Goal: Task Accomplishment & Management: Manage account settings

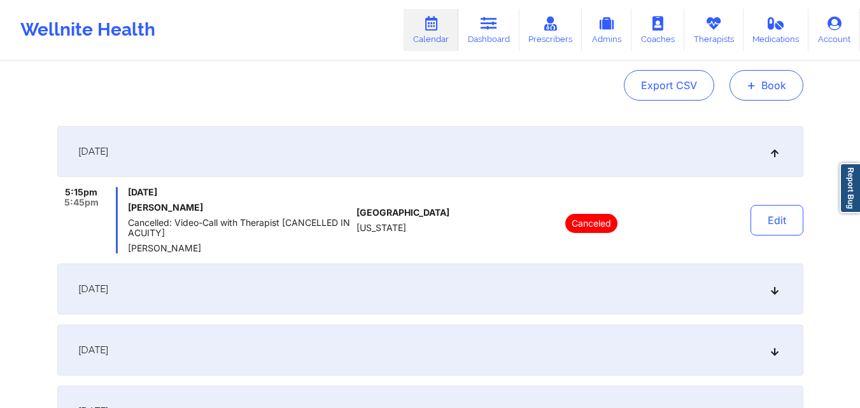
click at [765, 92] on button "+ Book" at bounding box center [767, 85] width 74 height 31
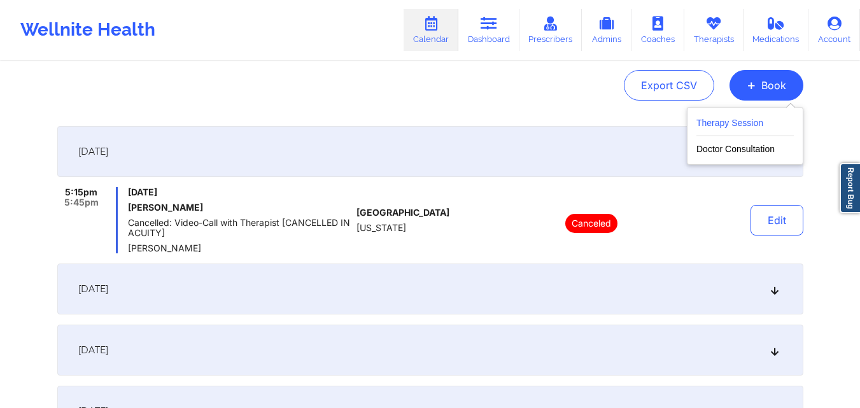
click at [735, 118] on button "Therapy Session" at bounding box center [745, 125] width 97 height 21
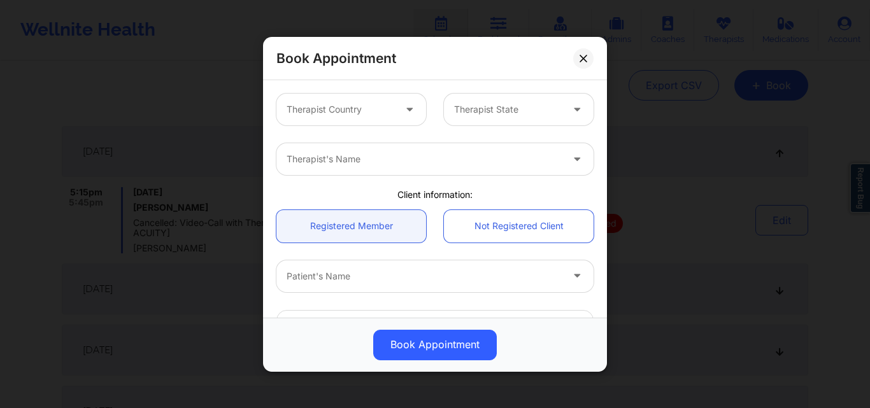
click at [579, 57] on button at bounding box center [583, 58] width 20 height 20
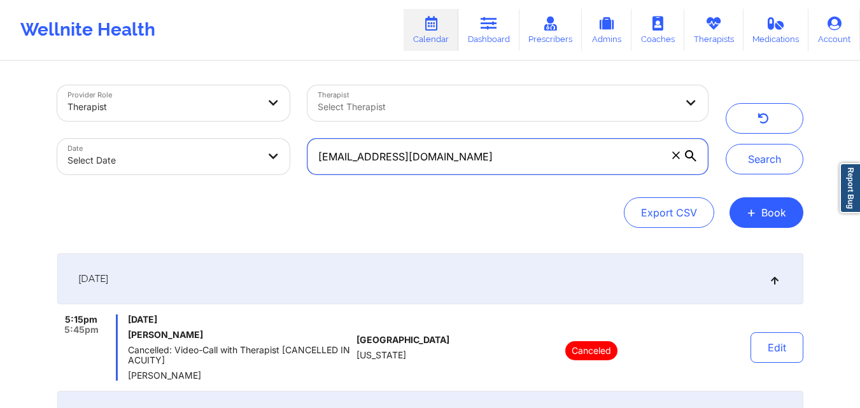
click at [552, 157] on input "lyzkarinn14@gmail.com" at bounding box center [508, 157] width 400 height 36
paste input "troberts456@hot"
type input "[EMAIL_ADDRESS][DOMAIN_NAME]"
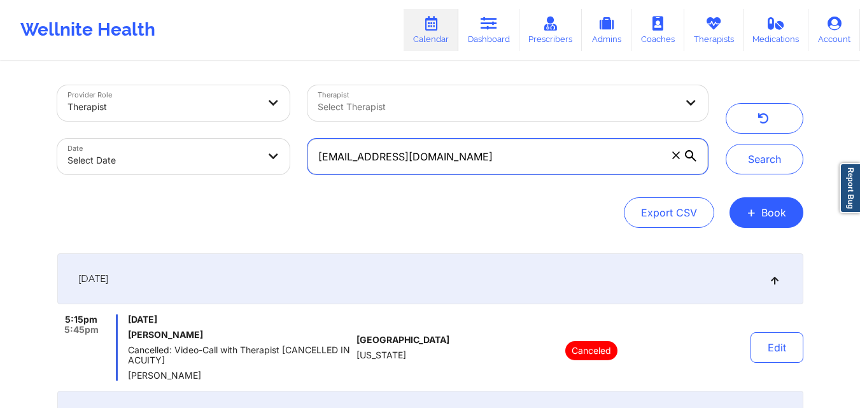
click at [726, 144] on button "Search" at bounding box center [765, 159] width 78 height 31
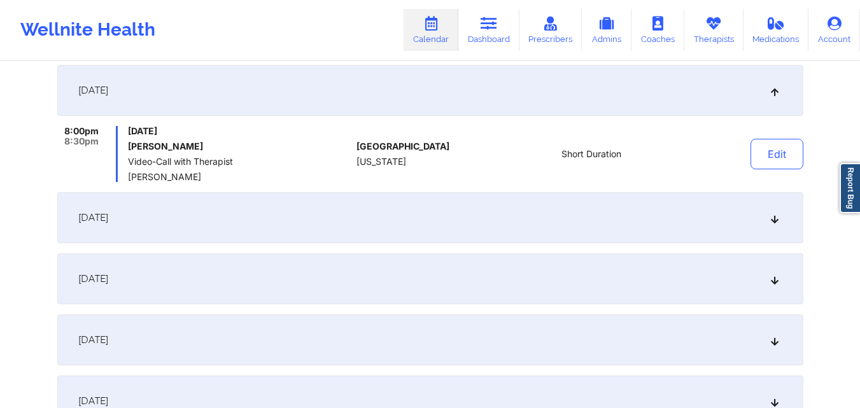
scroll to position [191, 0]
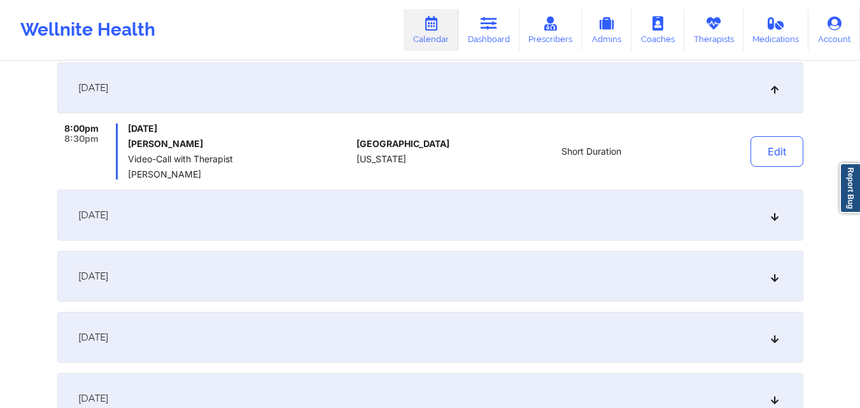
click at [438, 220] on div "October 1, 2025" at bounding box center [430, 215] width 746 height 51
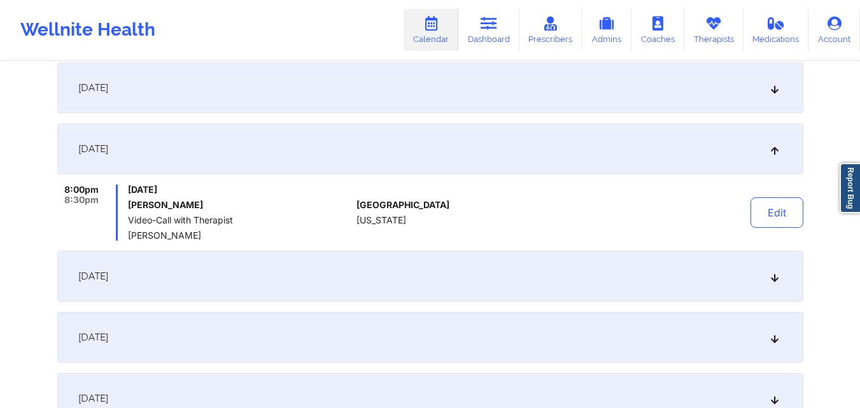
click at [452, 143] on div "October 1, 2025" at bounding box center [430, 149] width 746 height 51
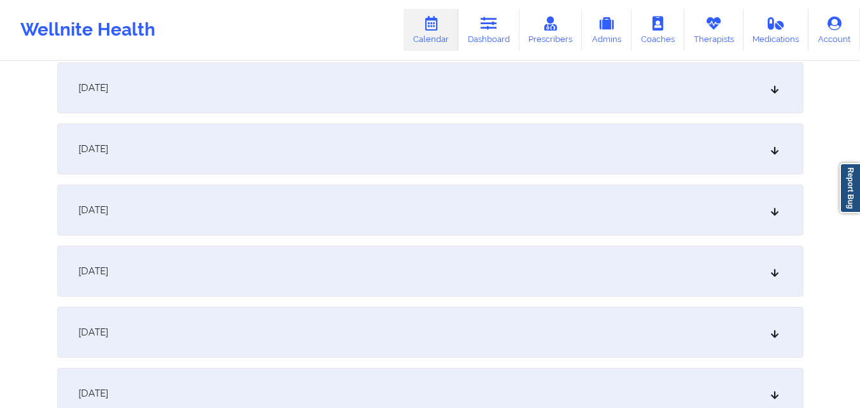
click at [451, 90] on div "[DATE]" at bounding box center [430, 87] width 746 height 51
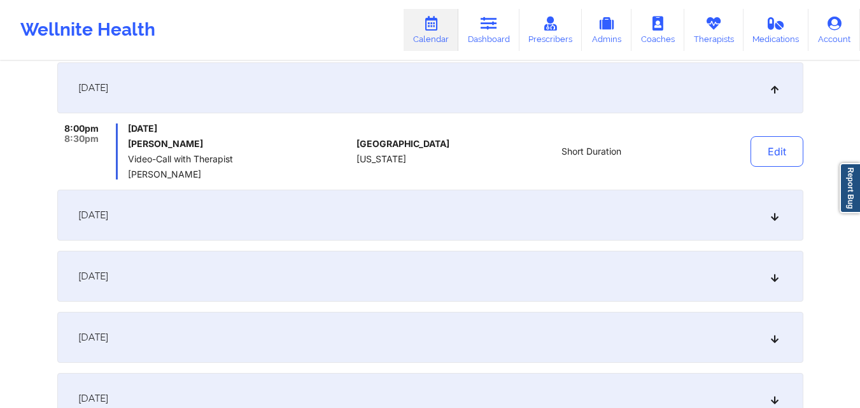
click at [447, 230] on div "October 1, 2025" at bounding box center [430, 215] width 746 height 51
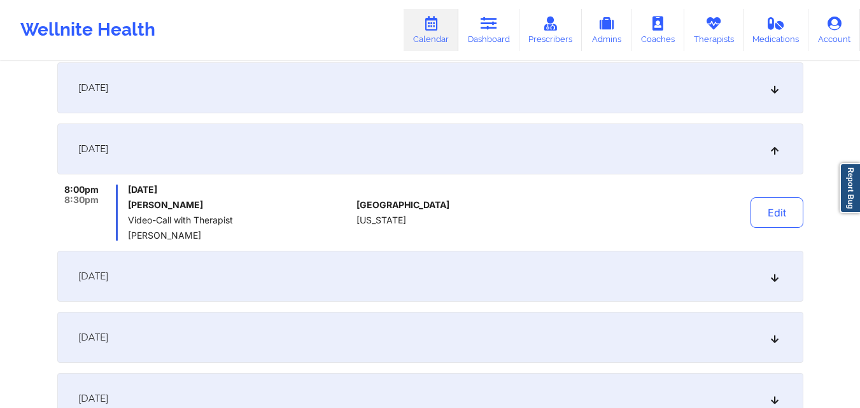
click at [446, 258] on div "October 8, 2025" at bounding box center [430, 276] width 746 height 51
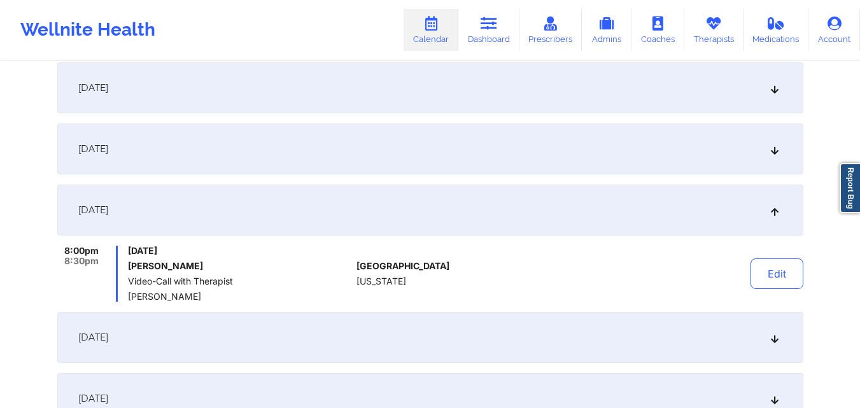
click at [457, 342] on div "October 15, 2025" at bounding box center [430, 337] width 746 height 51
click at [0, 0] on div "United States New York" at bounding box center [0, 0] width 0 height 0
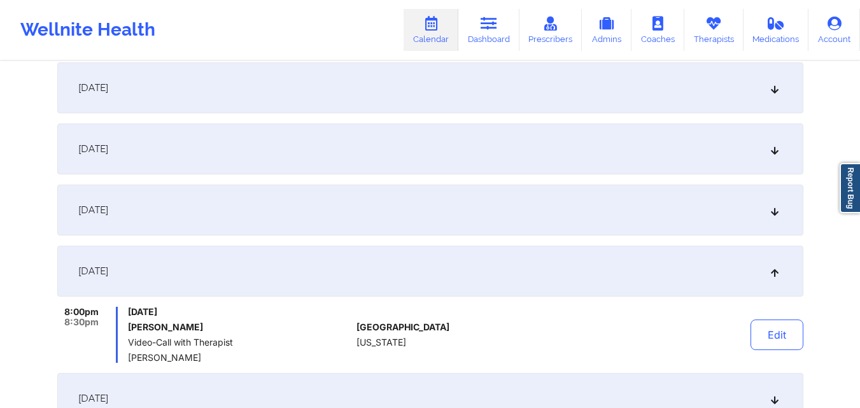
click at [447, 262] on div "October 15, 2025" at bounding box center [430, 271] width 746 height 51
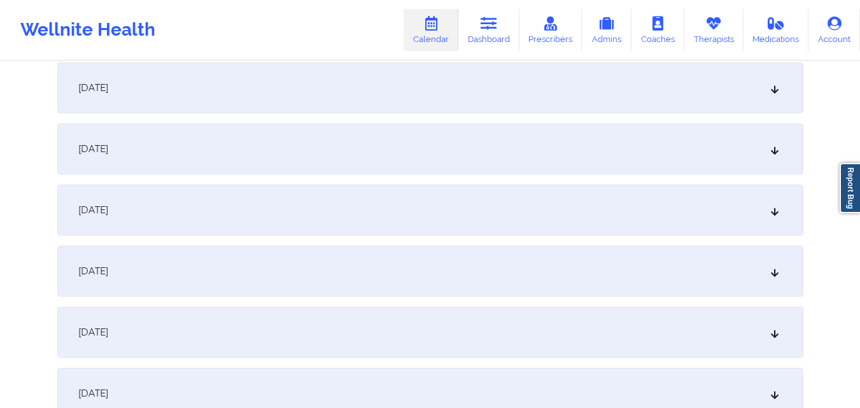
click at [445, 231] on div "October 8, 2025" at bounding box center [430, 210] width 746 height 51
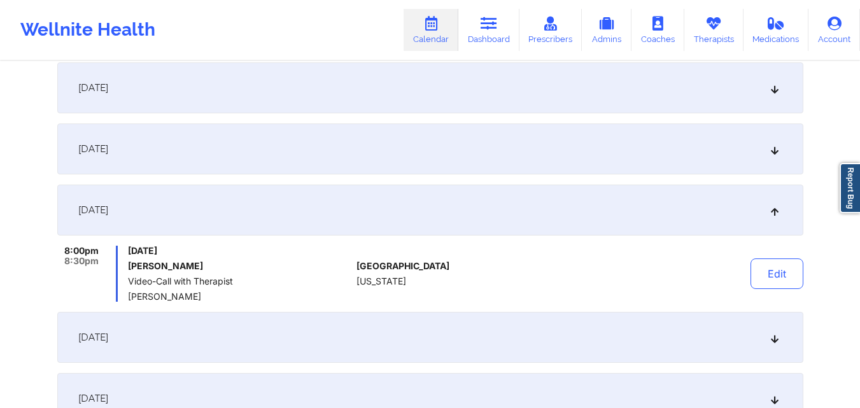
click at [450, 157] on div "October 1, 2025" at bounding box center [430, 149] width 746 height 51
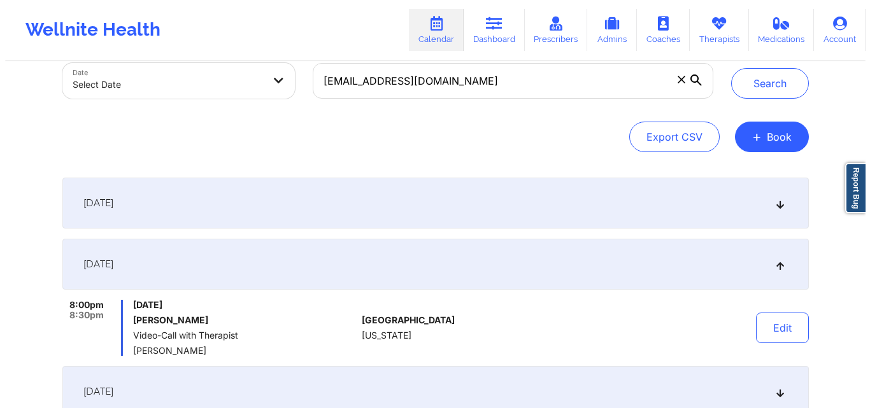
scroll to position [0, 0]
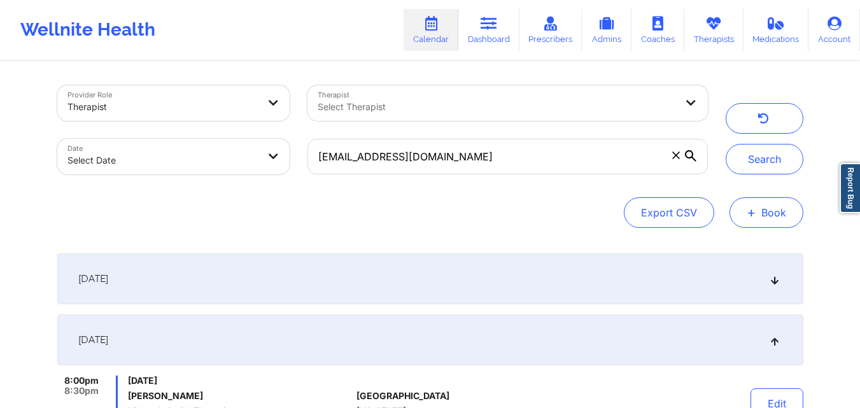
click at [774, 218] on button "+ Book" at bounding box center [767, 212] width 74 height 31
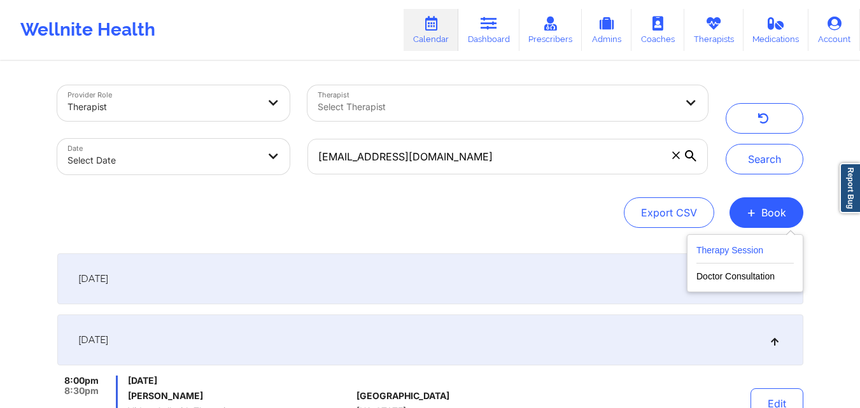
click at [728, 255] on button "Therapy Session" at bounding box center [745, 253] width 97 height 21
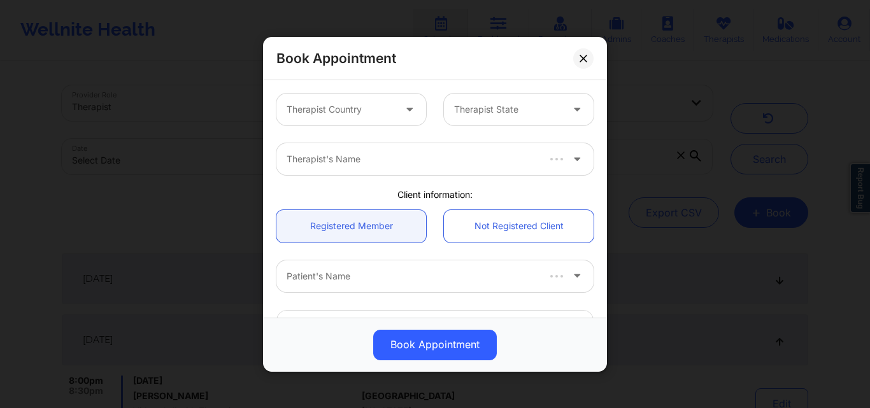
click at [357, 100] on div "Therapist Country" at bounding box center [335, 110] width 119 height 32
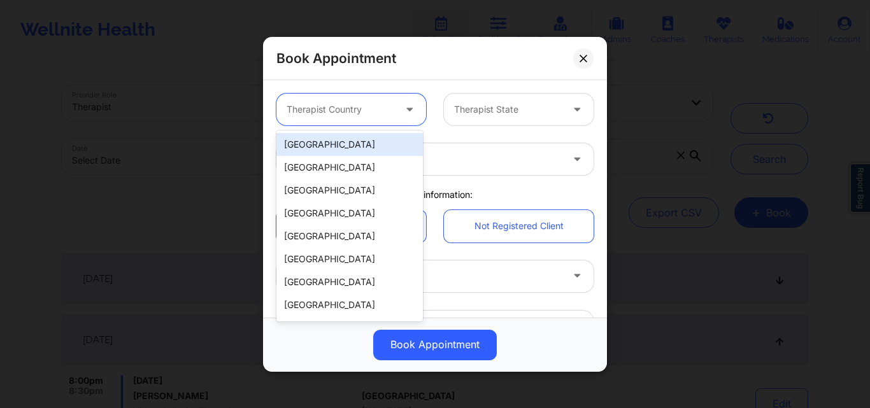
drag, startPoint x: 367, startPoint y: 150, endPoint x: 482, endPoint y: 138, distance: 115.3
click at [367, 150] on div "[GEOGRAPHIC_DATA]" at bounding box center [349, 144] width 146 height 23
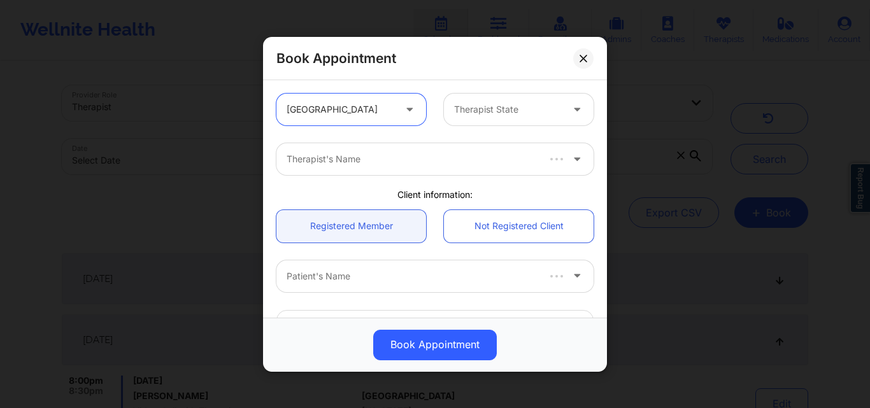
click at [545, 107] on div at bounding box center [508, 109] width 108 height 15
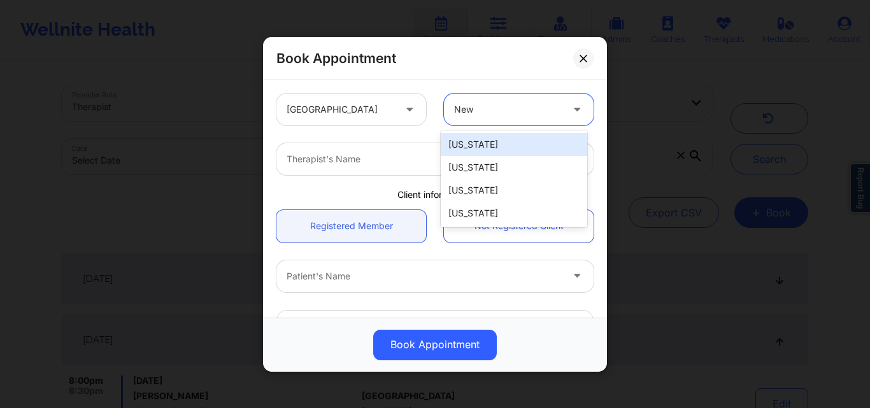
type input "New Y"
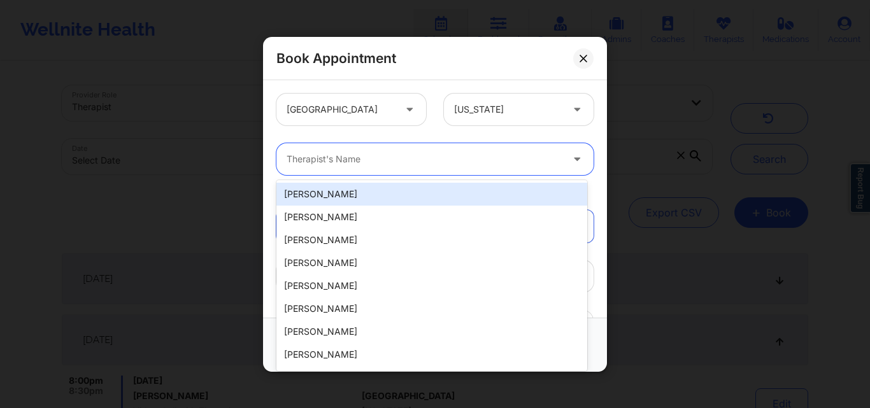
click at [505, 161] on div at bounding box center [424, 159] width 275 height 15
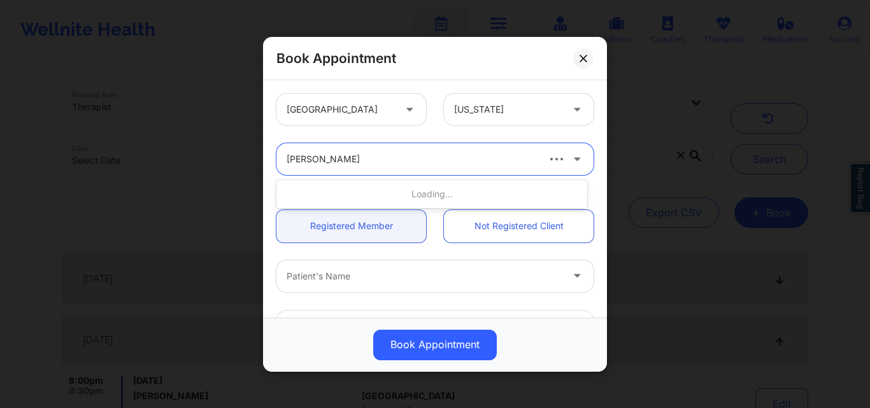
type input "[PERSON_NAME]"
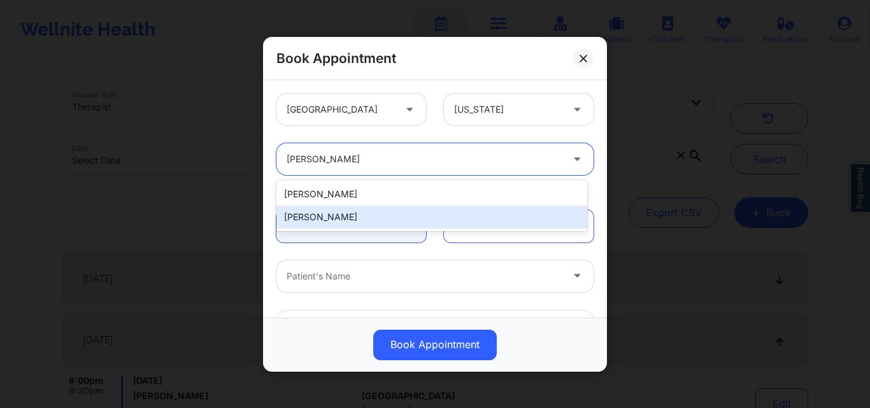
click at [377, 215] on div "[PERSON_NAME]" at bounding box center [431, 217] width 311 height 23
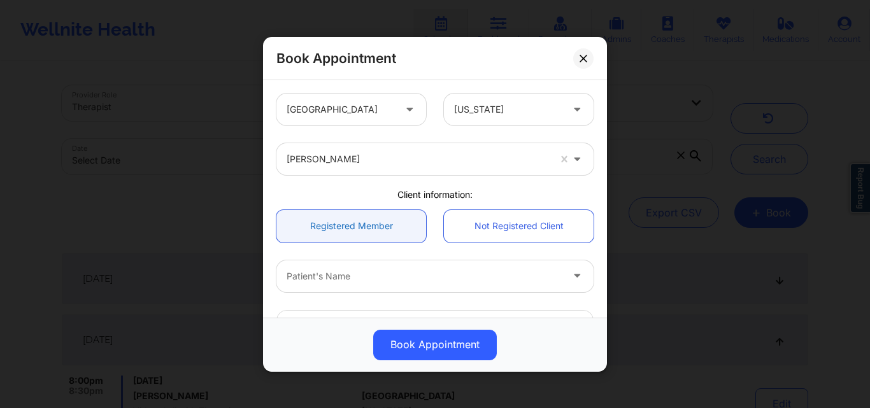
click at [378, 234] on link "Registered Member" at bounding box center [351, 226] width 150 height 32
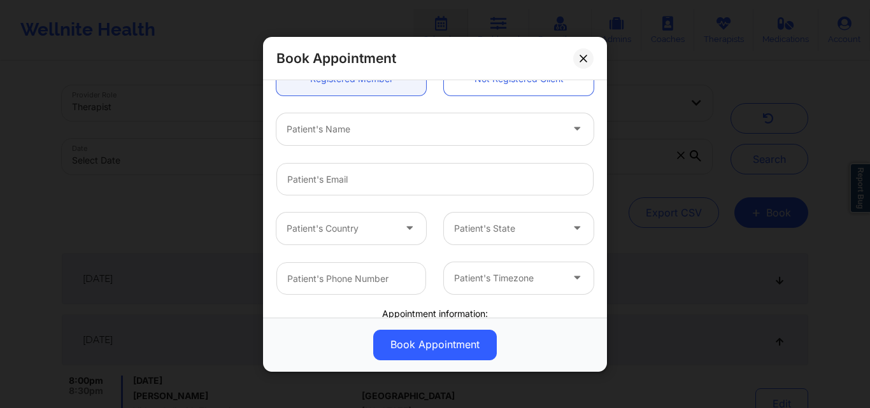
scroll to position [127, 0]
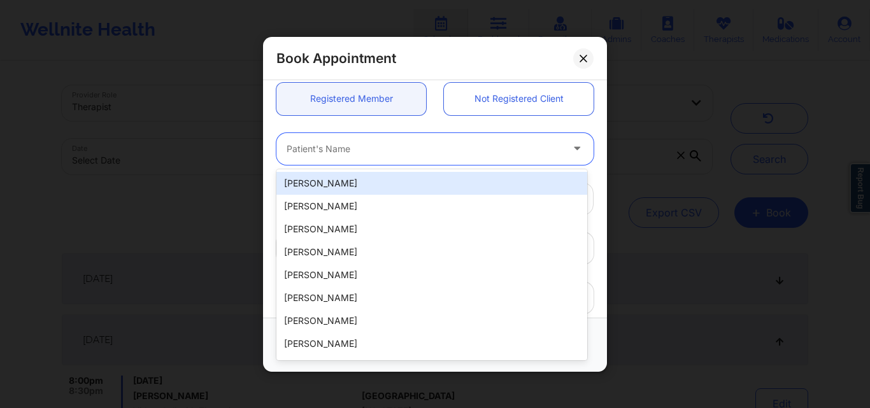
click at [371, 140] on div "Patient's Name" at bounding box center [419, 148] width 287 height 32
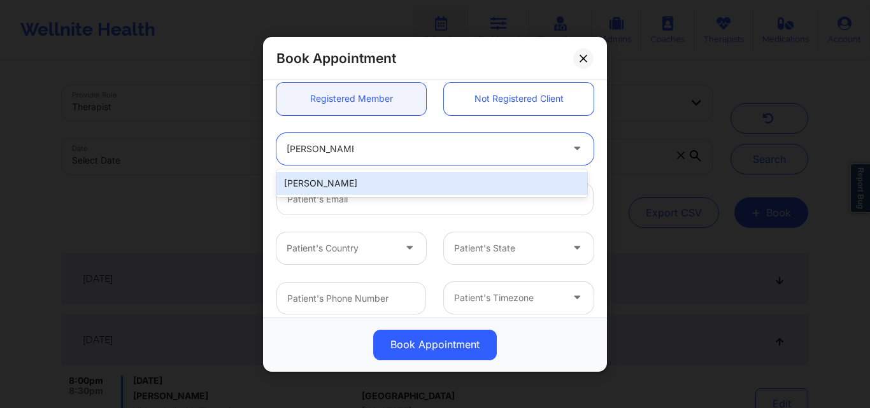
type input "[PERSON_NAME]"
click at [371, 180] on div "[PERSON_NAME]" at bounding box center [431, 183] width 311 height 23
type input "troberts456@hotmail.com"
type input "+1917-403-8279"
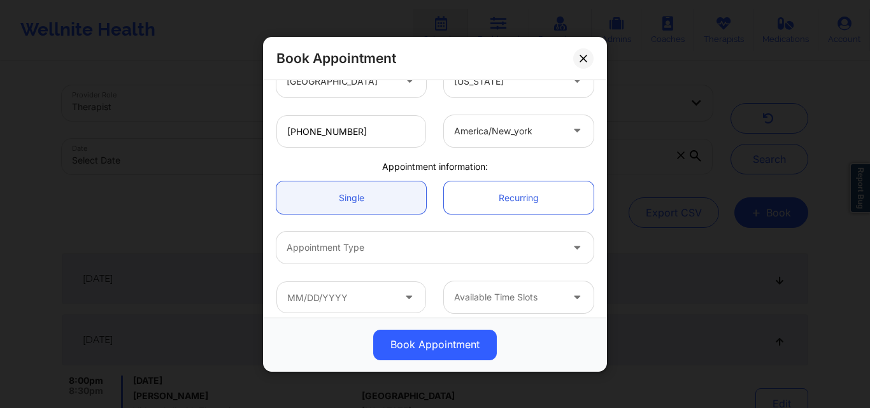
scroll to position [303, 0]
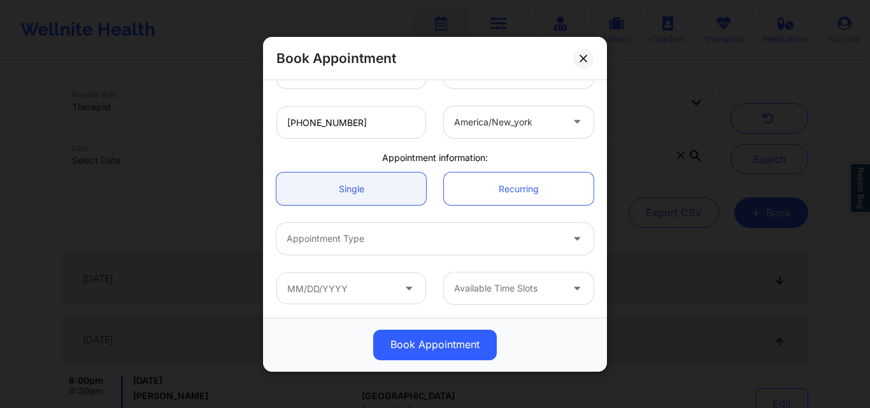
click at [371, 180] on link "Single" at bounding box center [351, 189] width 150 height 32
click at [338, 236] on div at bounding box center [424, 238] width 275 height 15
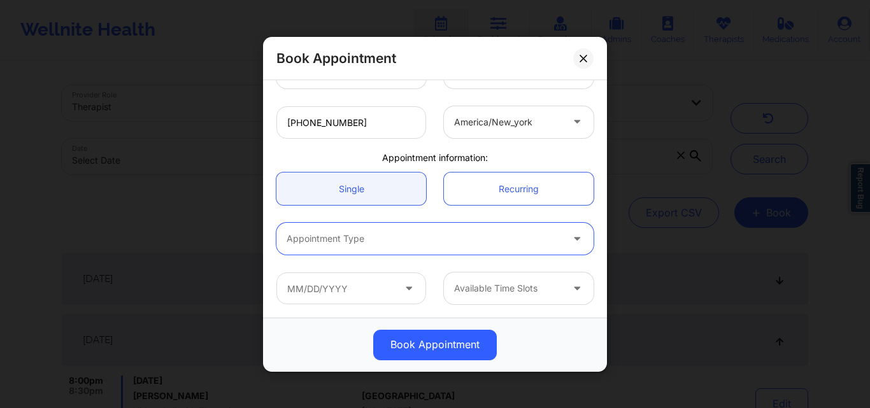
click at [338, 236] on div at bounding box center [424, 238] width 275 height 15
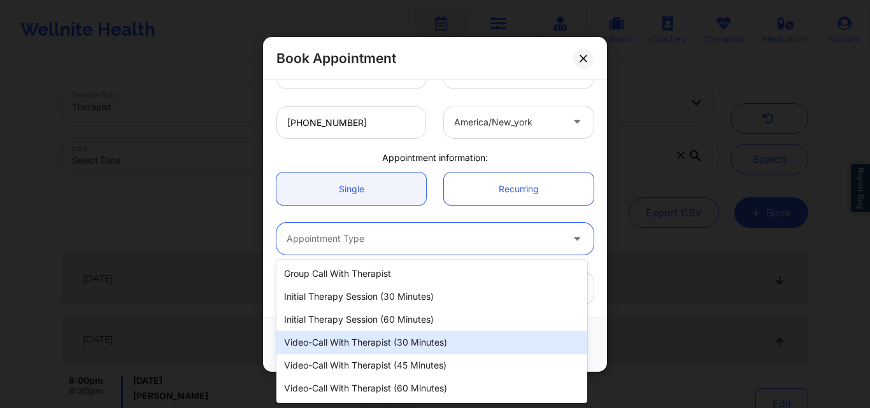
click at [347, 345] on div "Video-Call with Therapist (30 minutes)" at bounding box center [431, 342] width 311 height 23
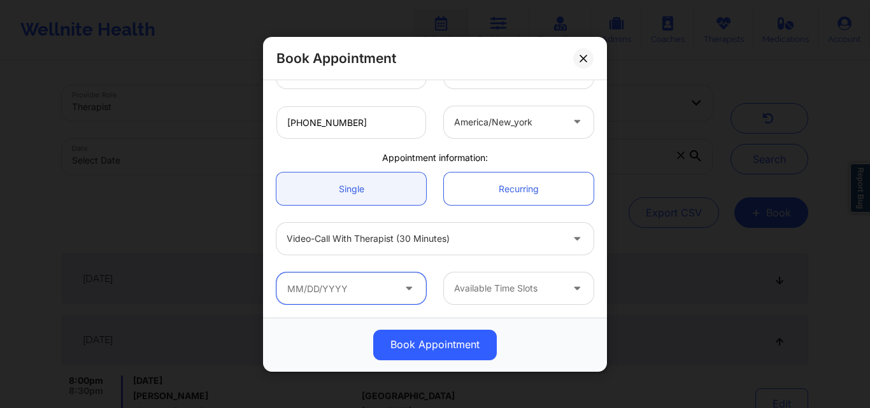
click at [338, 298] on input "text" at bounding box center [351, 289] width 150 height 32
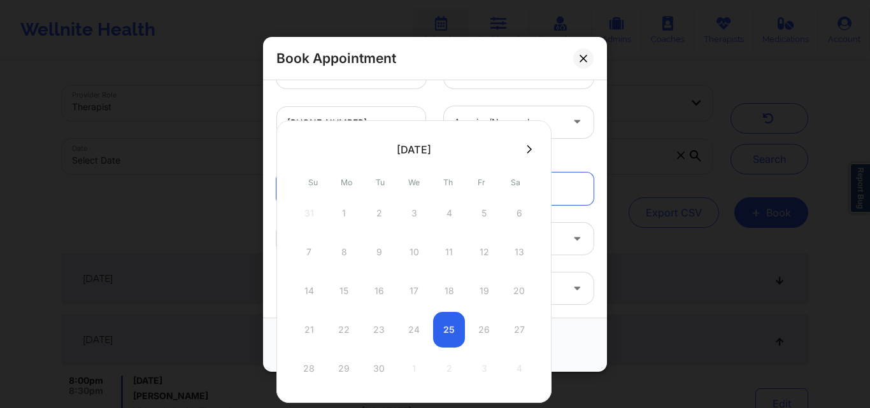
click at [448, 327] on div "21 22 23 24 25 26 27" at bounding box center [414, 330] width 242 height 36
click at [484, 329] on div "21 22 23 24 25 26 27" at bounding box center [414, 330] width 242 height 36
click at [395, 330] on div "21 22 23 24 25 26 27" at bounding box center [414, 330] width 242 height 36
click at [527, 150] on icon at bounding box center [529, 150] width 5 height 10
click at [298, 149] on icon at bounding box center [298, 150] width 5 height 10
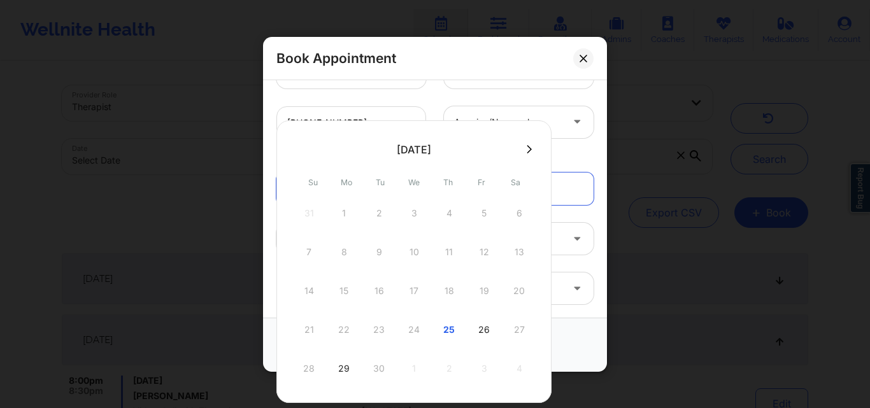
click at [583, 152] on div "Appointment information:" at bounding box center [434, 157] width 335 height 13
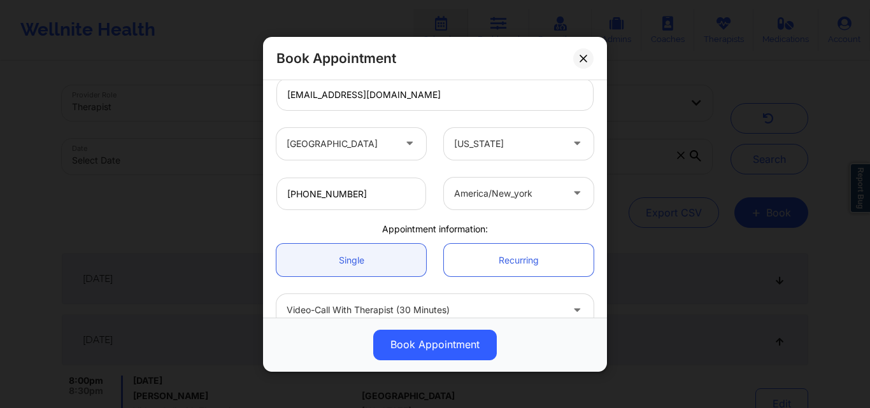
scroll to position [0, 0]
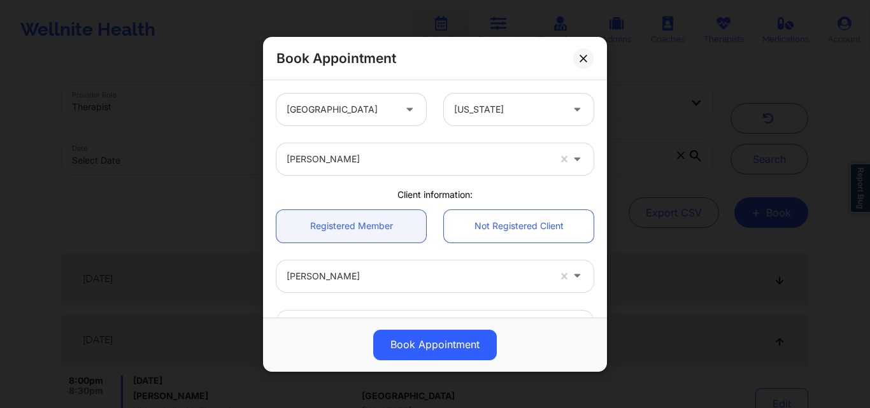
click at [408, 157] on div at bounding box center [418, 159] width 262 height 15
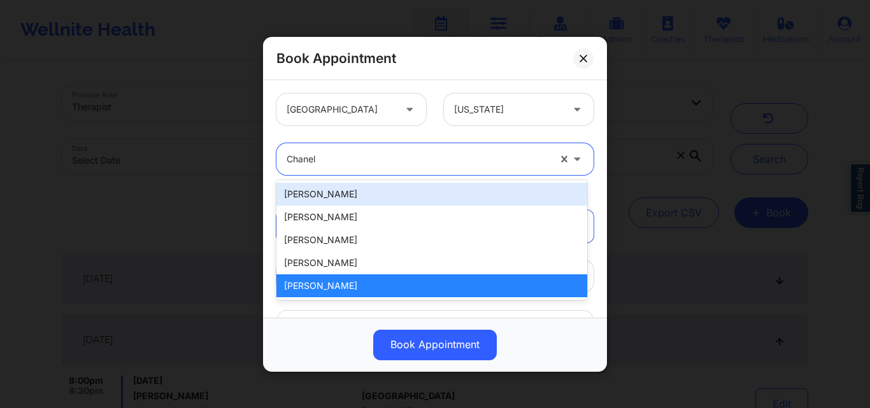
type input "Chanel"
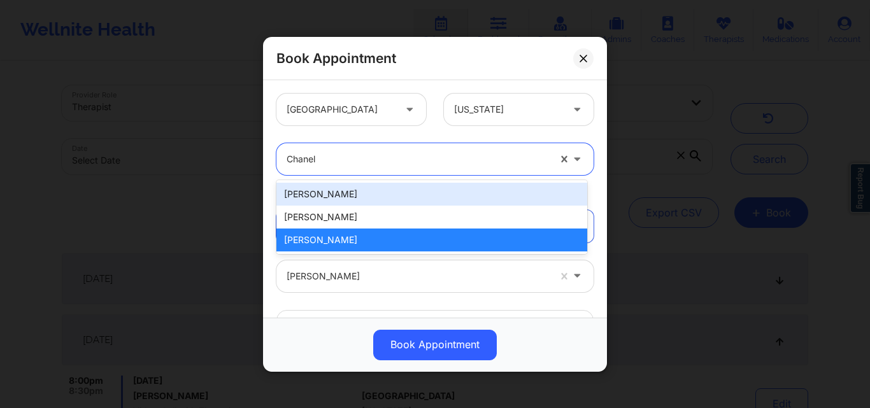
click at [401, 196] on div "[PERSON_NAME]" at bounding box center [431, 194] width 311 height 23
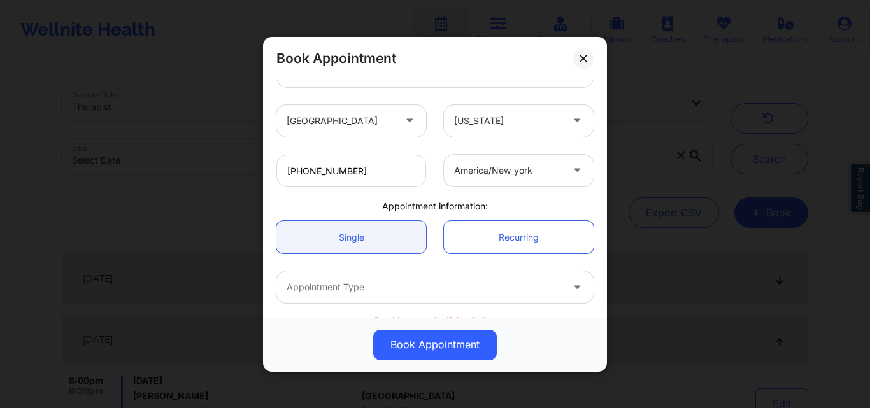
scroll to position [315, 0]
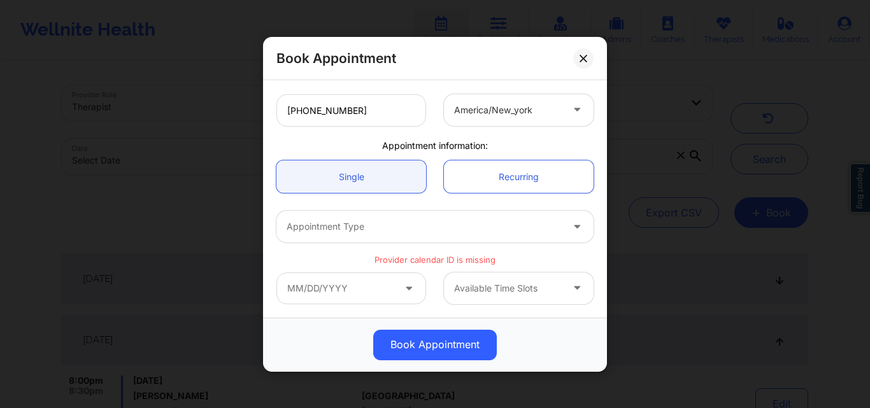
click at [343, 225] on div at bounding box center [424, 226] width 275 height 15
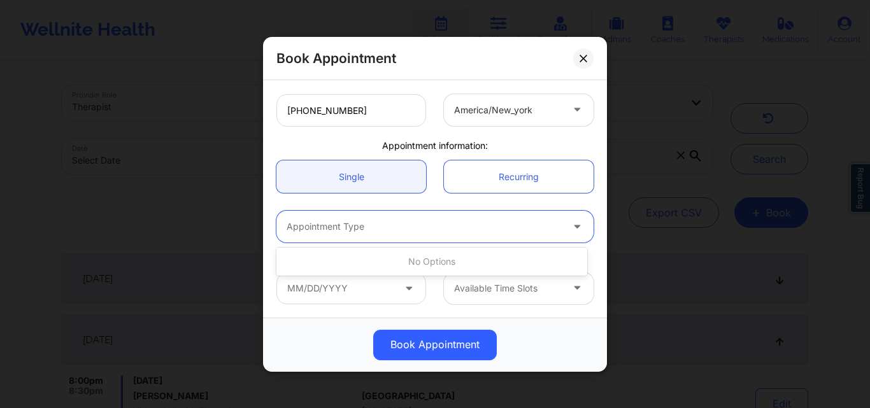
click at [343, 225] on div at bounding box center [424, 226] width 275 height 15
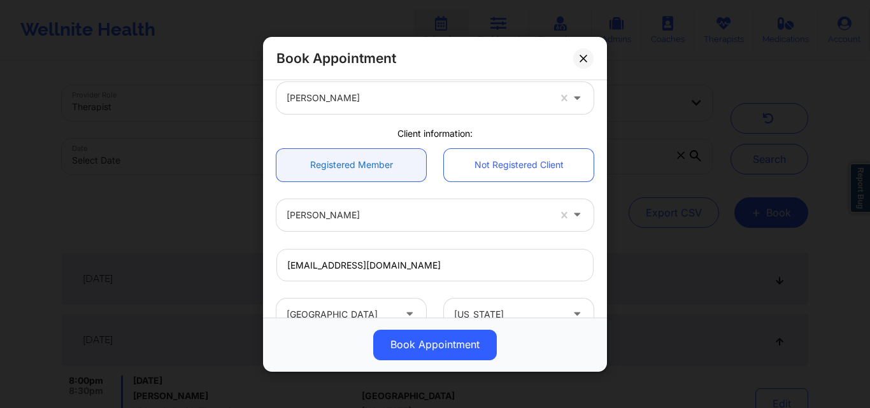
scroll to position [0, 0]
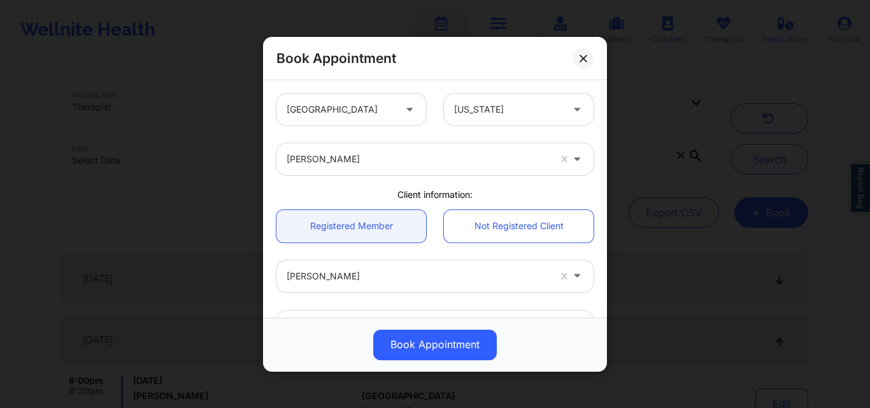
click at [372, 164] on div at bounding box center [418, 159] width 262 height 15
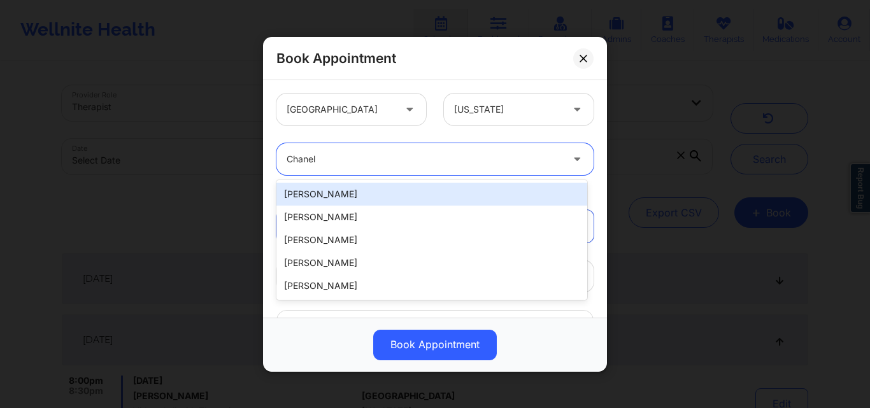
type input "Chanel"
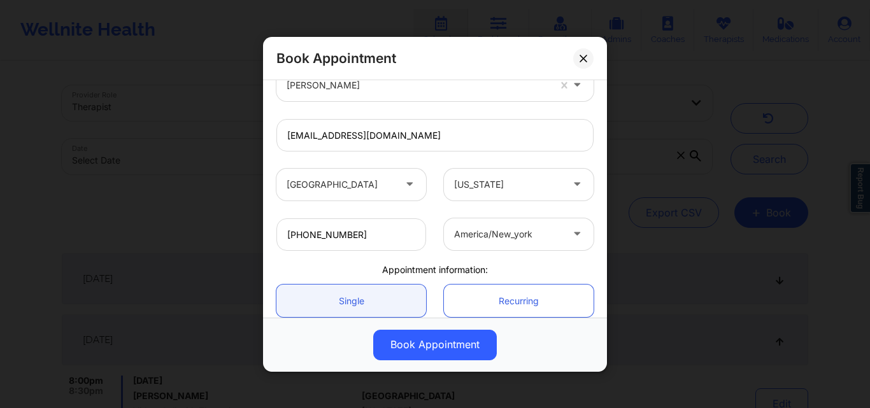
scroll to position [303, 0]
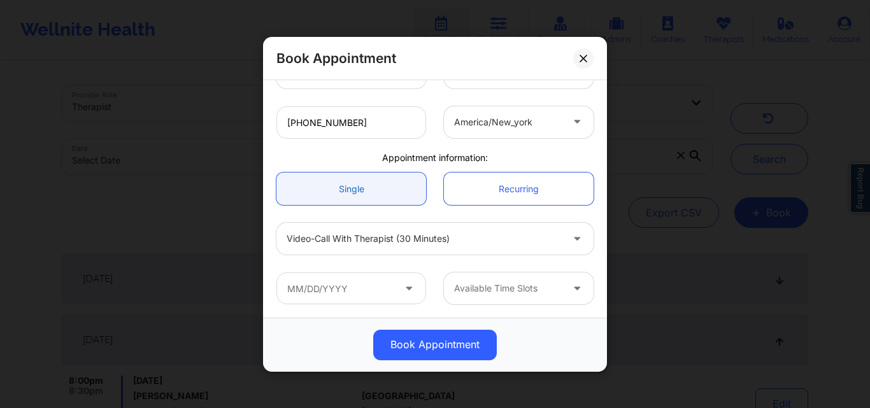
click at [347, 190] on link "Single" at bounding box center [351, 189] width 150 height 32
click at [366, 287] on input "text" at bounding box center [351, 289] width 150 height 32
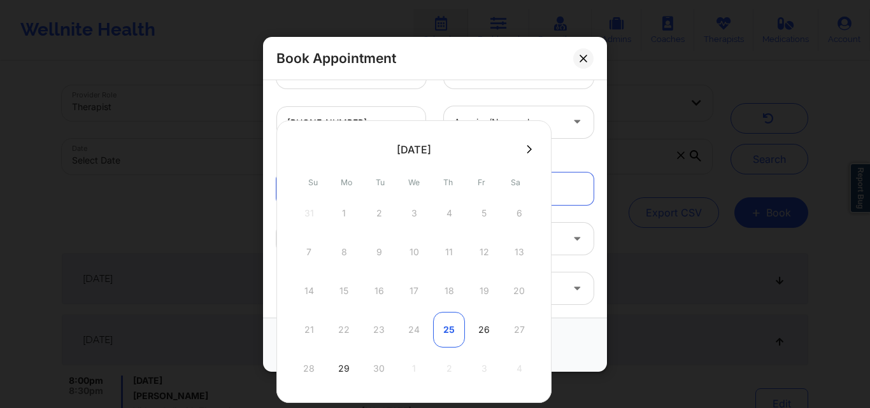
click at [453, 329] on div "25" at bounding box center [449, 330] width 32 height 36
type input "09/25/2025"
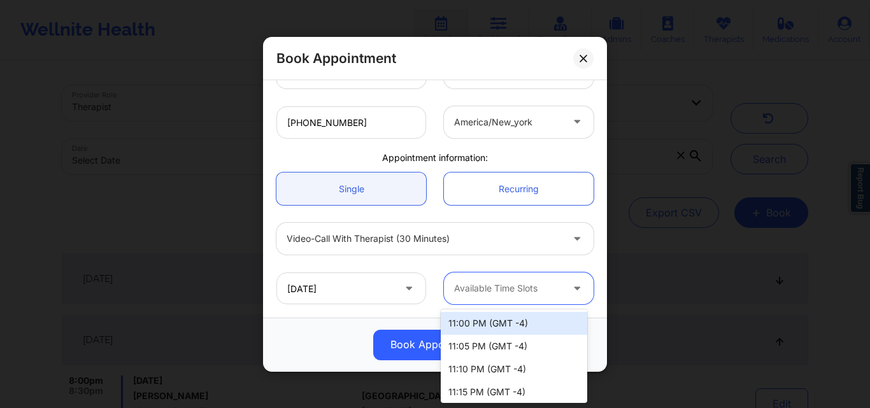
click at [532, 287] on div at bounding box center [508, 288] width 108 height 15
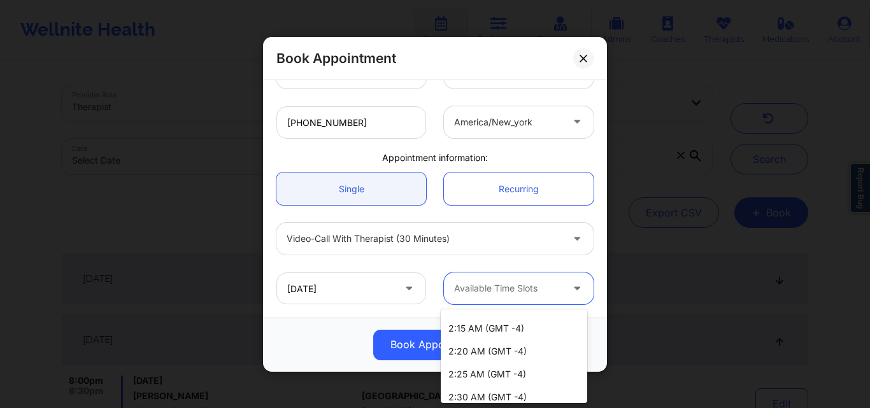
scroll to position [668, 0]
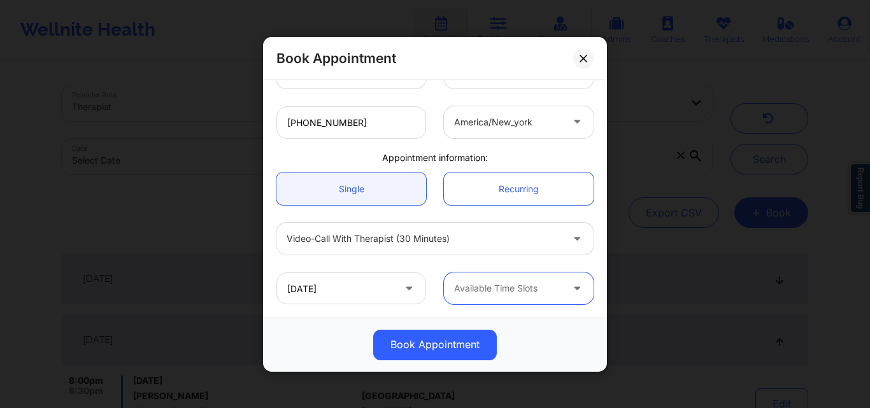
click at [513, 290] on div at bounding box center [508, 288] width 108 height 15
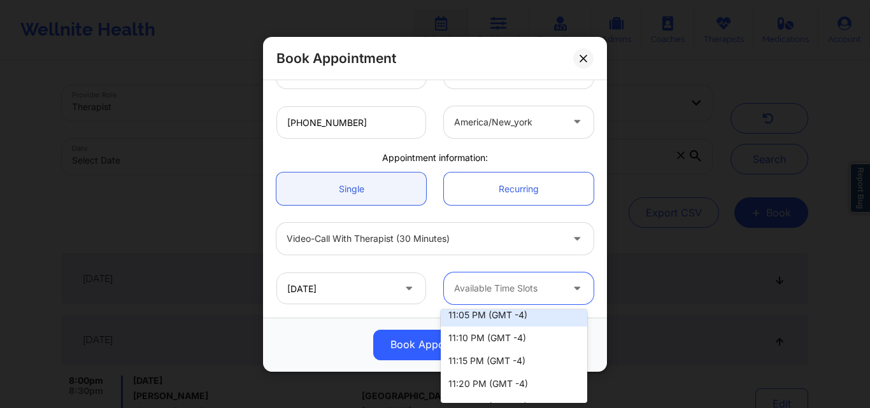
scroll to position [0, 0]
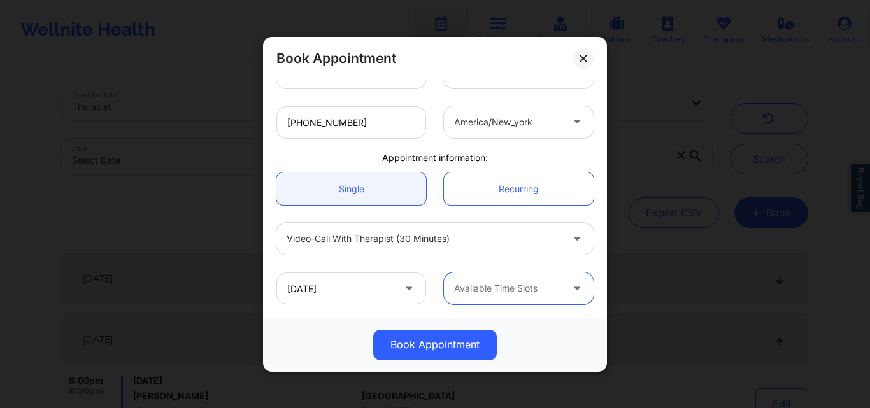
click at [545, 294] on div at bounding box center [508, 288] width 108 height 15
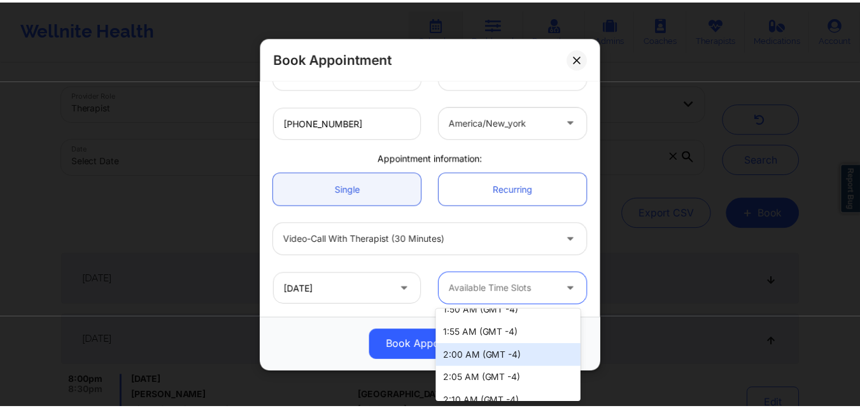
scroll to position [668, 0]
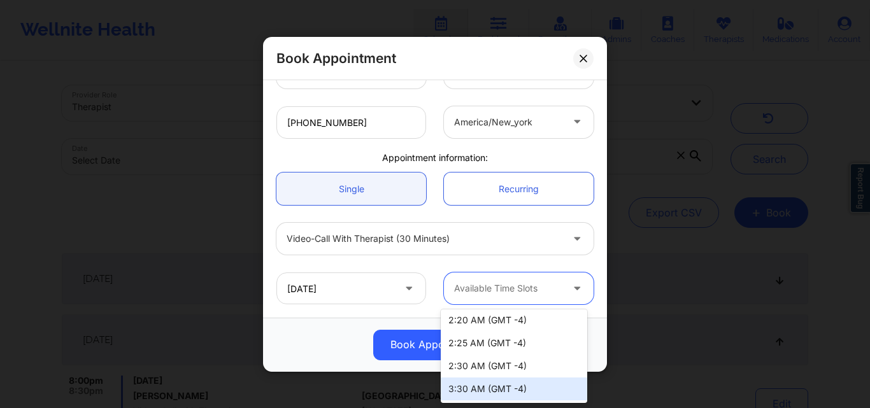
click at [482, 392] on div "3:30 AM (GMT -4)" at bounding box center [514, 389] width 146 height 23
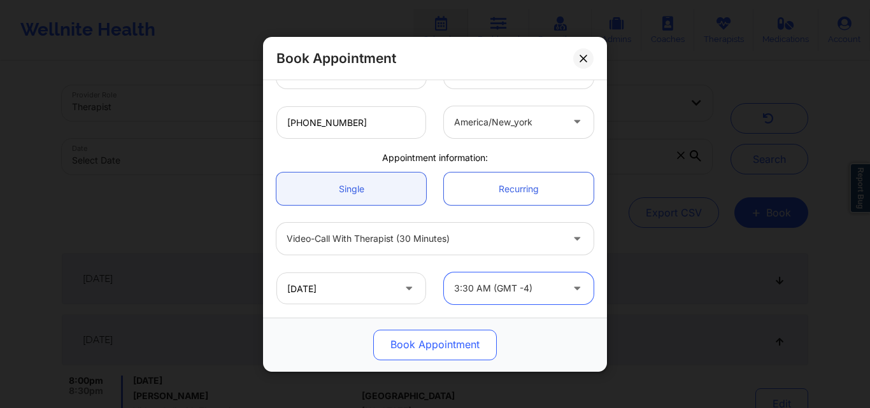
click at [460, 353] on button "Book Appointment" at bounding box center [435, 344] width 124 height 31
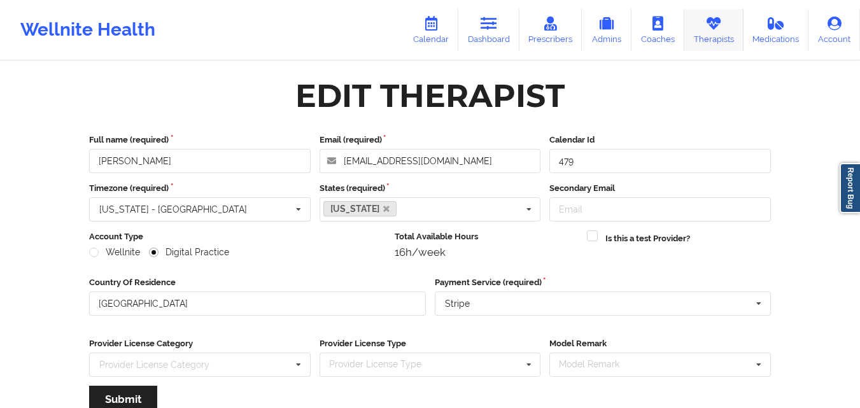
click at [705, 30] on link "Therapists" at bounding box center [714, 30] width 59 height 42
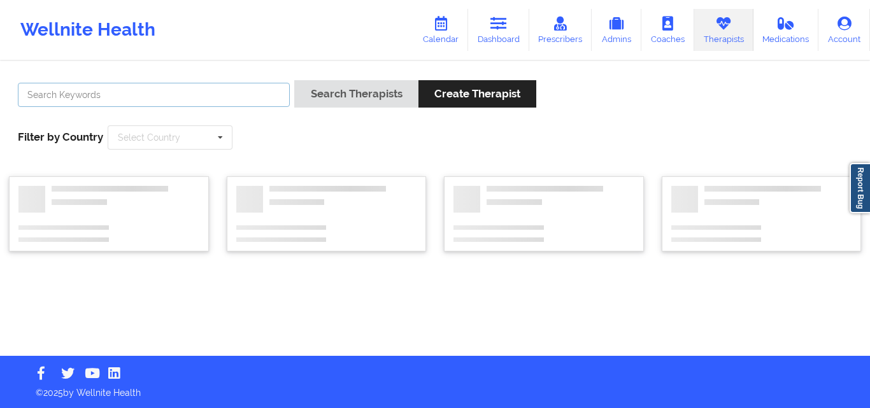
click at [206, 97] on input "text" at bounding box center [154, 95] width 272 height 24
paste input "Julia Eusebio"
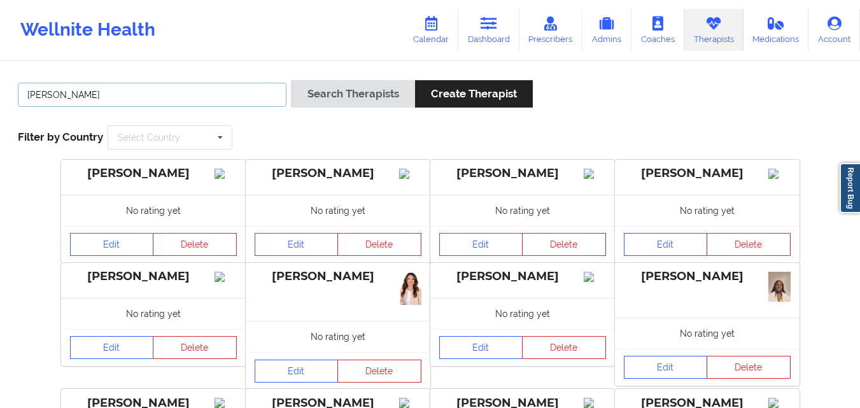
type input "Julia Eusebio"
click at [291, 80] on button "Search Therapists" at bounding box center [353, 93] width 124 height 27
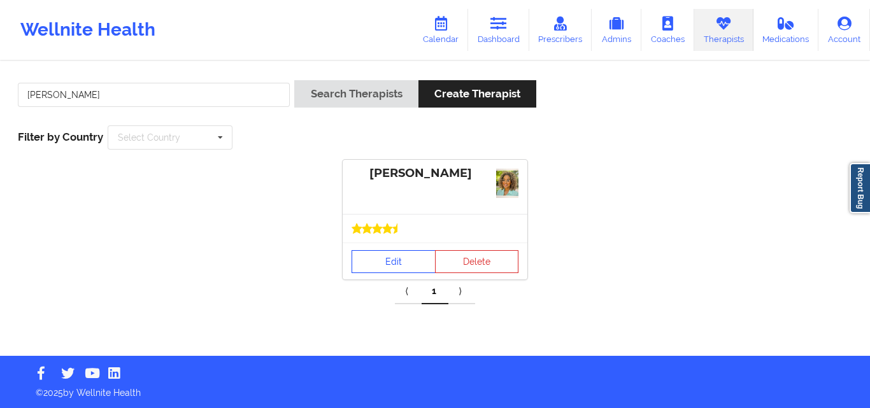
click at [385, 243] on div "Edit Delete" at bounding box center [435, 261] width 185 height 37
click at [386, 259] on link "Edit" at bounding box center [394, 261] width 84 height 23
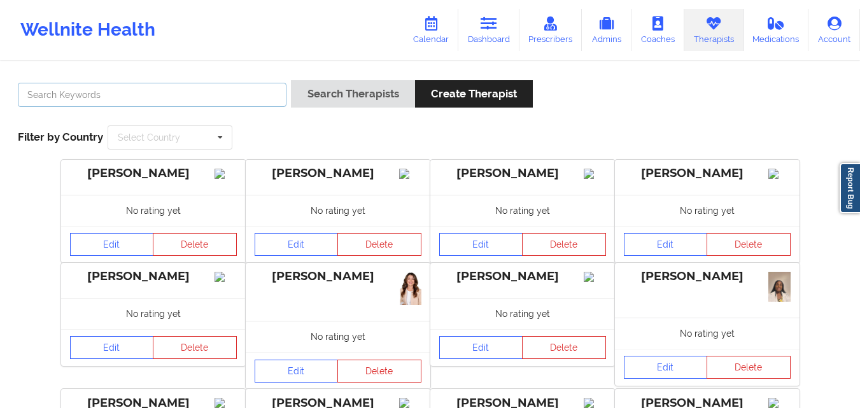
click at [149, 93] on input "text" at bounding box center [152, 95] width 269 height 24
type input "[PERSON_NAME]"
click at [291, 80] on button "Search Therapists" at bounding box center [353, 93] width 124 height 27
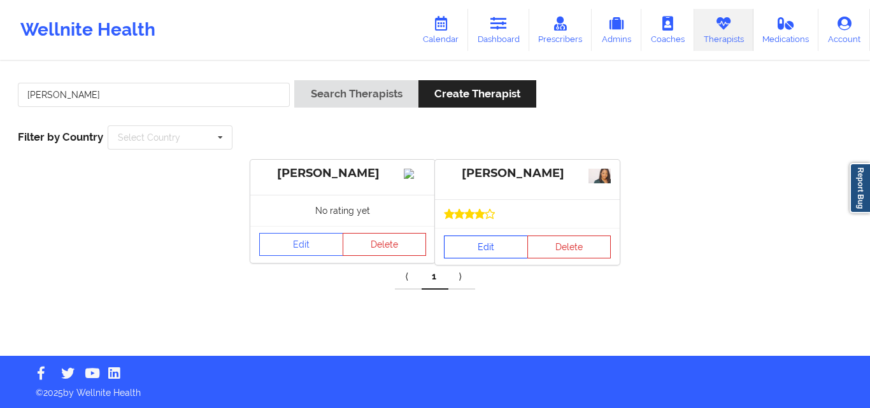
click at [472, 250] on link "Edit" at bounding box center [486, 247] width 84 height 23
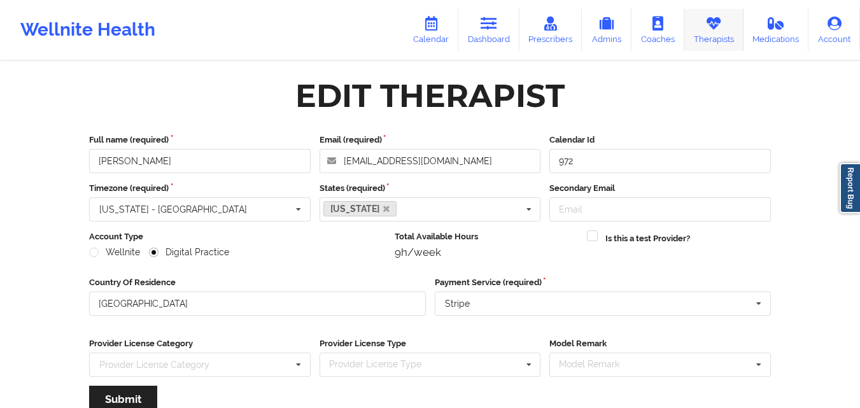
click at [729, 29] on link "Therapists" at bounding box center [714, 30] width 59 height 42
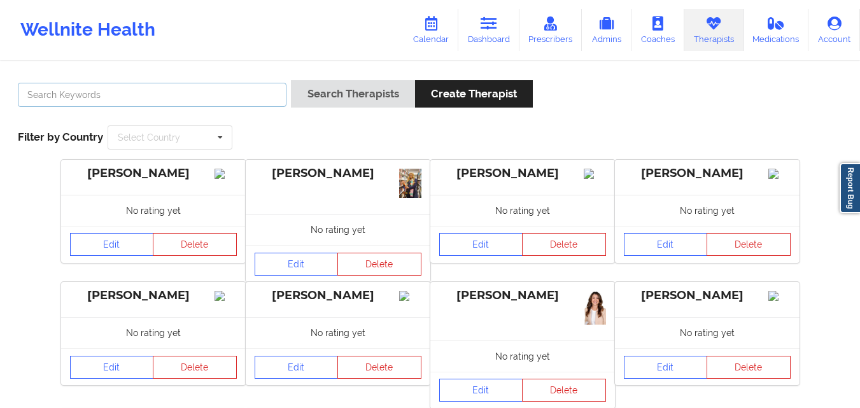
click at [146, 87] on input "text" at bounding box center [152, 95] width 269 height 24
type input "[PERSON_NAME]"
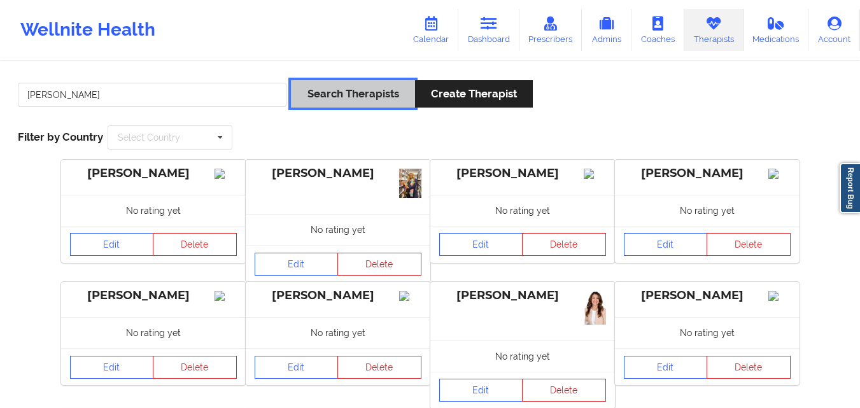
click at [336, 93] on button "Search Therapists" at bounding box center [353, 93] width 124 height 27
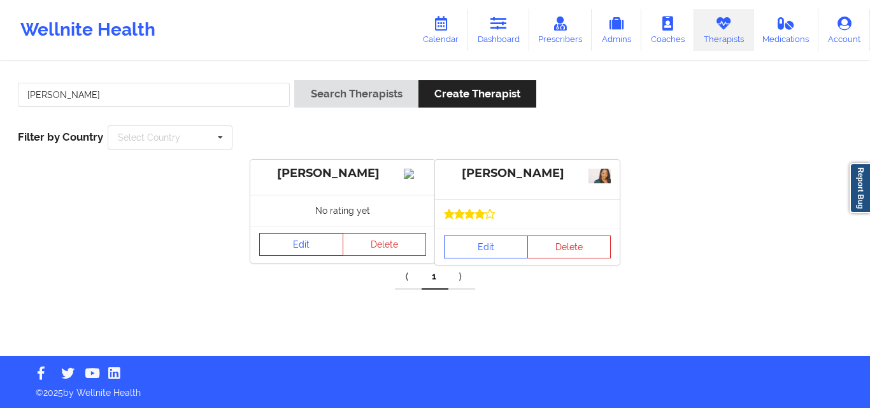
click at [328, 256] on link "Edit" at bounding box center [301, 244] width 84 height 23
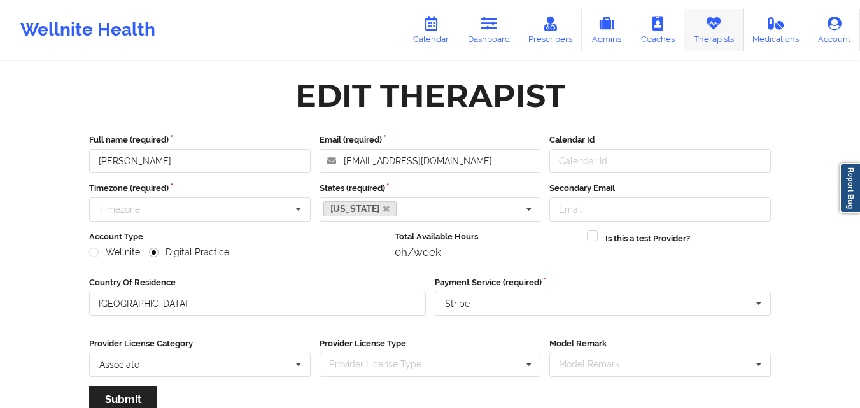
click at [718, 31] on link "Therapists" at bounding box center [714, 30] width 59 height 42
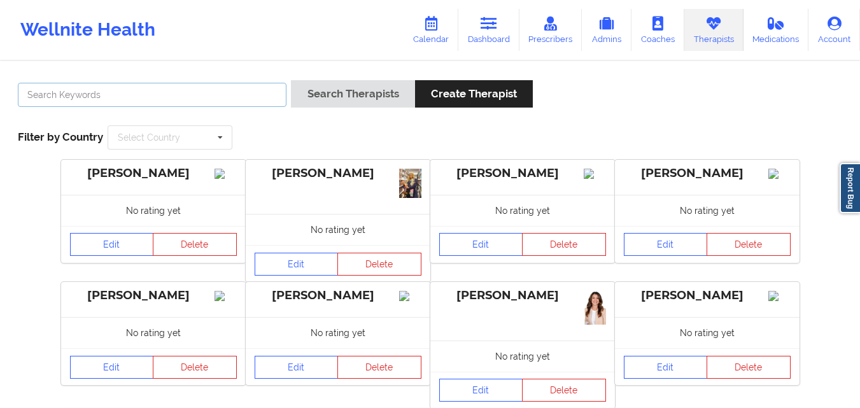
click at [181, 93] on input "text" at bounding box center [152, 95] width 269 height 24
type input "[PERSON_NAME]"
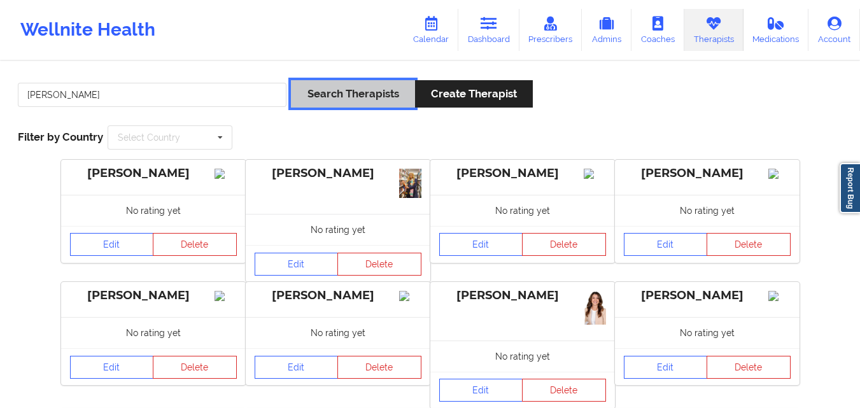
click at [371, 92] on button "Search Therapists" at bounding box center [353, 93] width 124 height 27
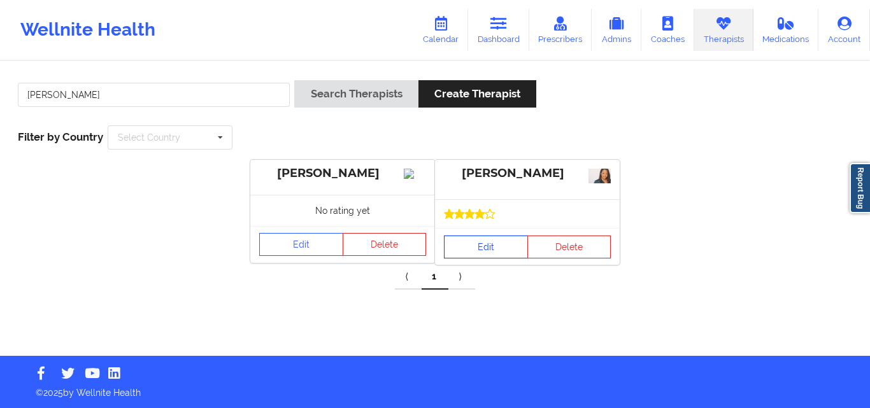
click at [485, 258] on link "Edit" at bounding box center [486, 247] width 84 height 23
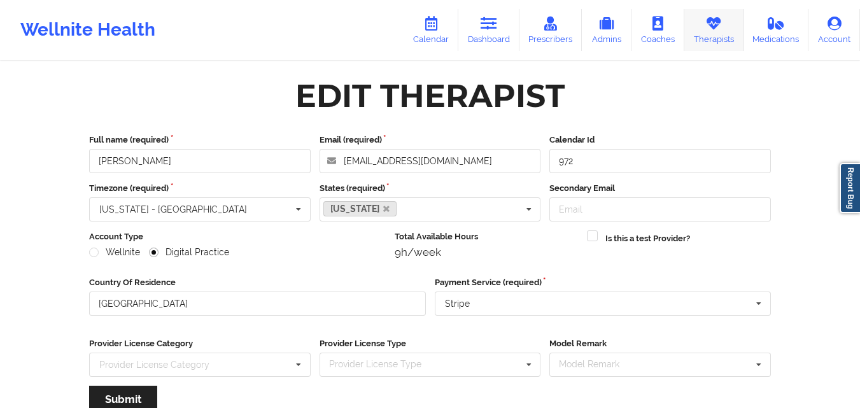
click at [716, 25] on icon at bounding box center [714, 24] width 17 height 14
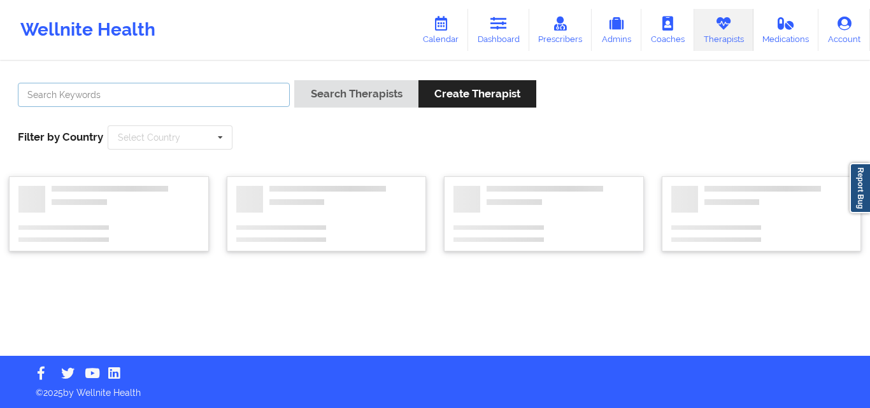
click at [247, 94] on input "text" at bounding box center [154, 95] width 272 height 24
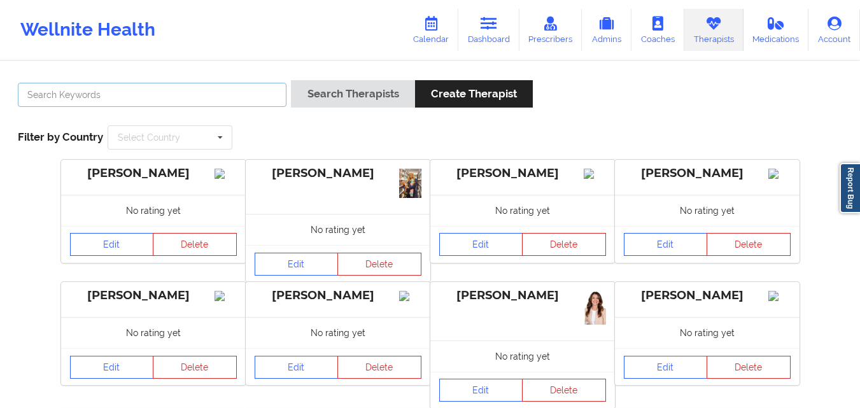
paste input "Virginia Bagby"
type input "Virginia Bagby"
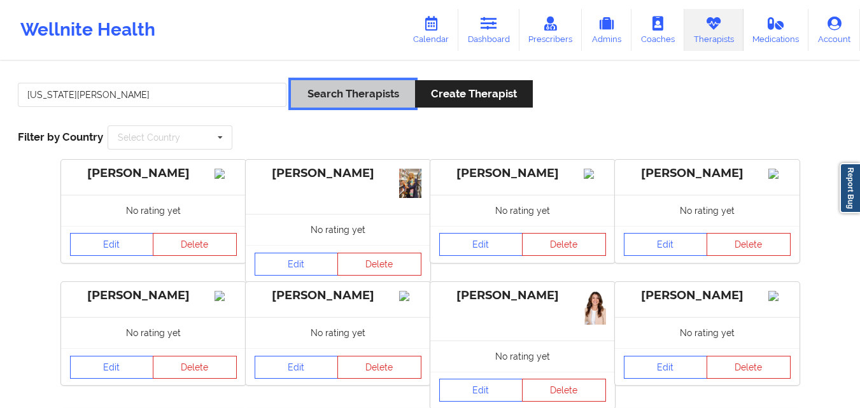
click at [366, 98] on button "Search Therapists" at bounding box center [353, 93] width 124 height 27
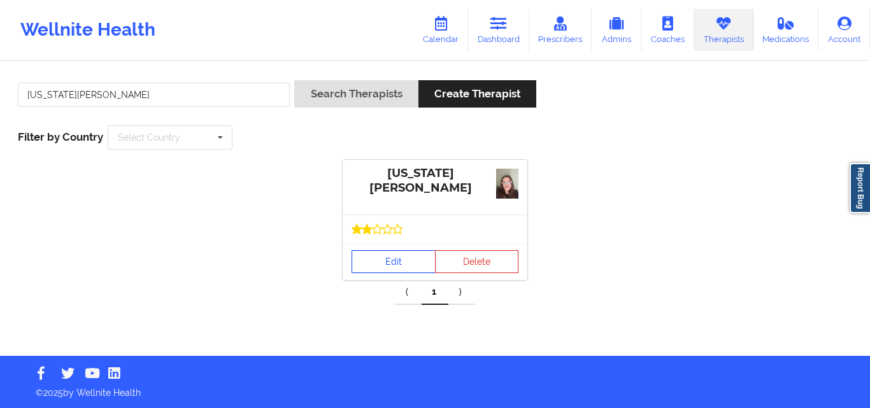
click at [393, 262] on link "Edit" at bounding box center [394, 261] width 84 height 23
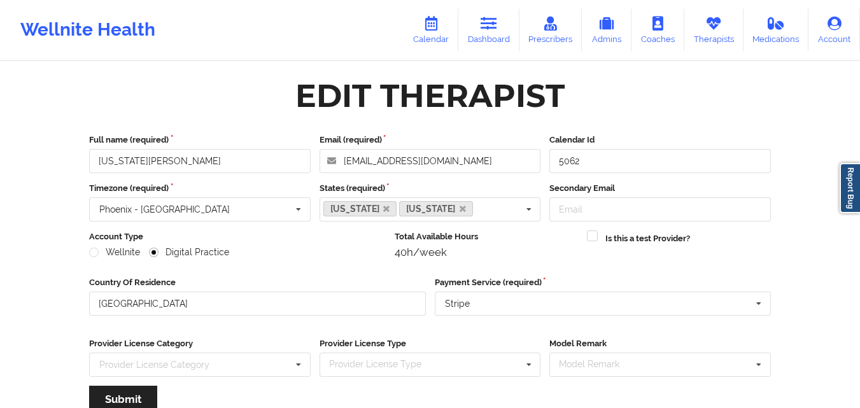
click at [483, 27] on link "Dashboard" at bounding box center [489, 30] width 61 height 42
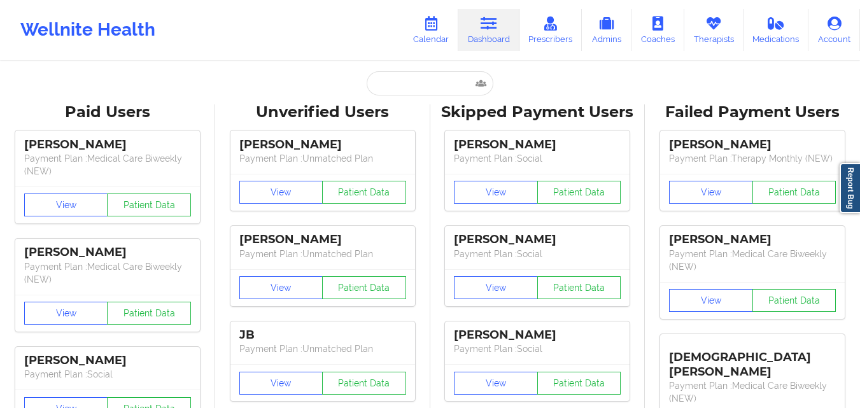
click at [714, 31] on link "Therapists" at bounding box center [714, 30] width 59 height 42
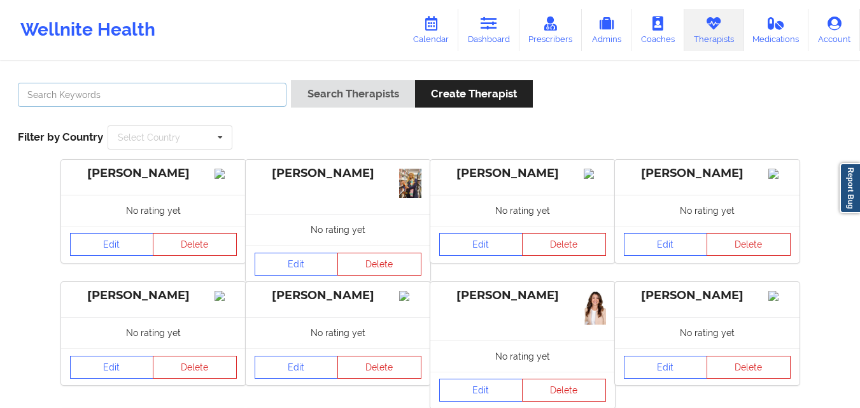
click at [133, 93] on input "text" at bounding box center [152, 95] width 269 height 24
type input "[PERSON_NAME]"
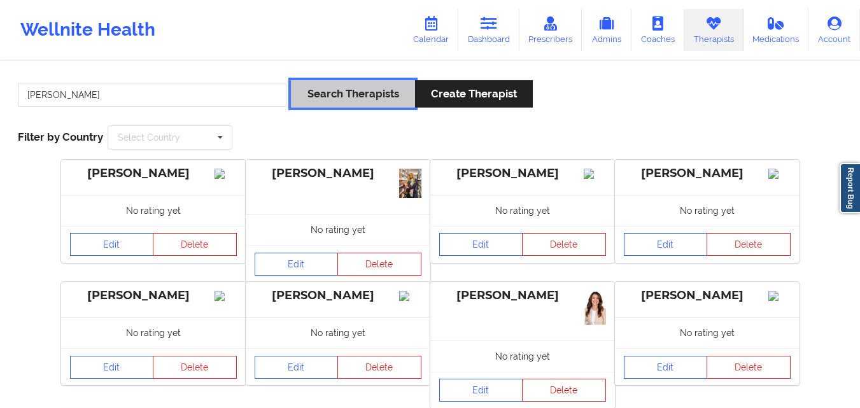
click at [339, 99] on button "Search Therapists" at bounding box center [353, 93] width 124 height 27
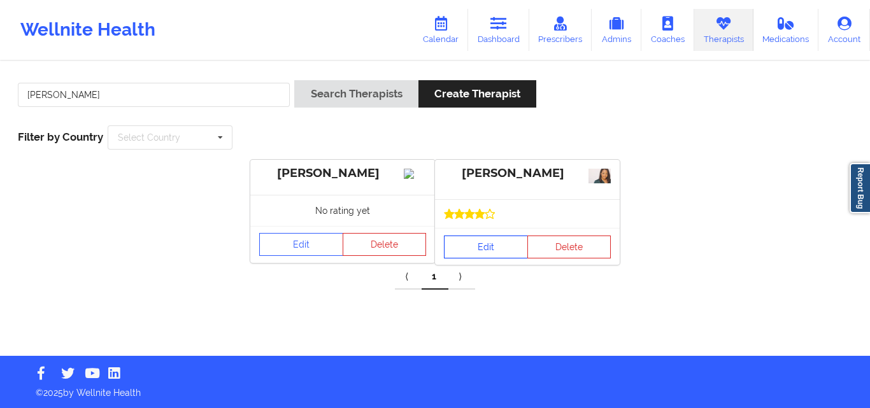
click at [495, 243] on link "Edit" at bounding box center [486, 247] width 84 height 23
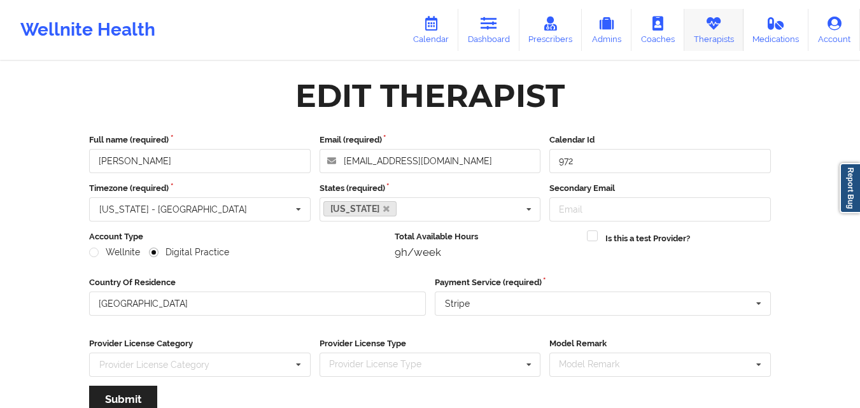
click at [707, 31] on icon at bounding box center [714, 24] width 17 height 14
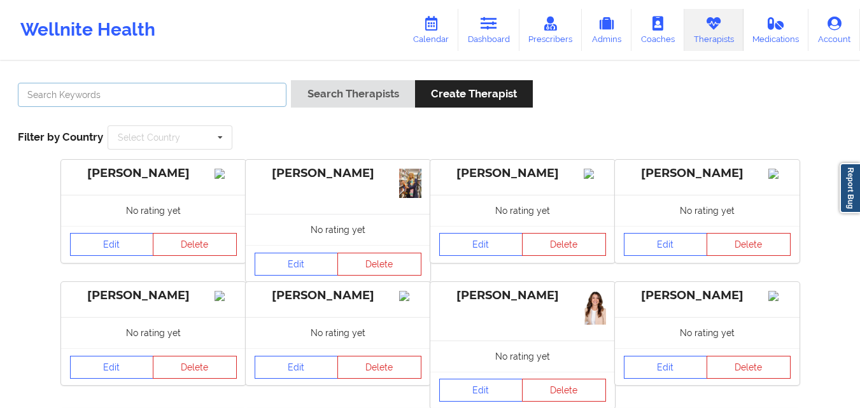
click at [180, 90] on input "text" at bounding box center [152, 95] width 269 height 24
paste input "[PERSON_NAME]"
type input "[PERSON_NAME]"
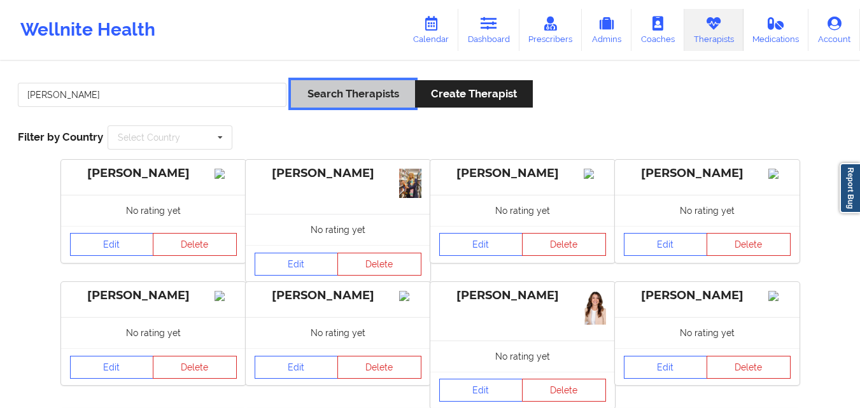
click at [362, 97] on button "Search Therapists" at bounding box center [353, 93] width 124 height 27
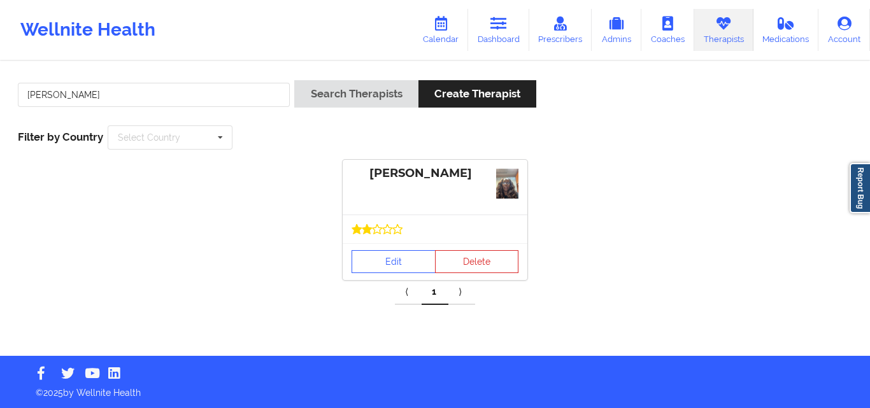
click at [373, 238] on div at bounding box center [435, 229] width 185 height 29
click at [377, 260] on link "Edit" at bounding box center [394, 261] width 84 height 23
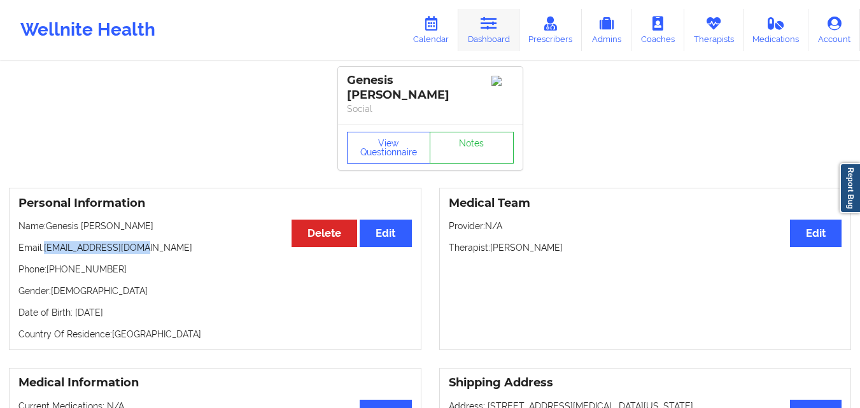
click at [497, 26] on icon at bounding box center [489, 24] width 17 height 14
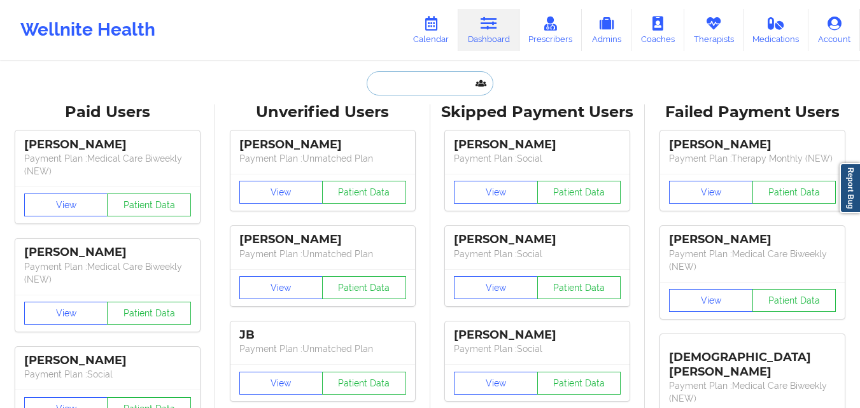
click at [402, 74] on input "text" at bounding box center [430, 83] width 126 height 24
paste input "[PERSON_NAME]"
type input "[PERSON_NAME]"
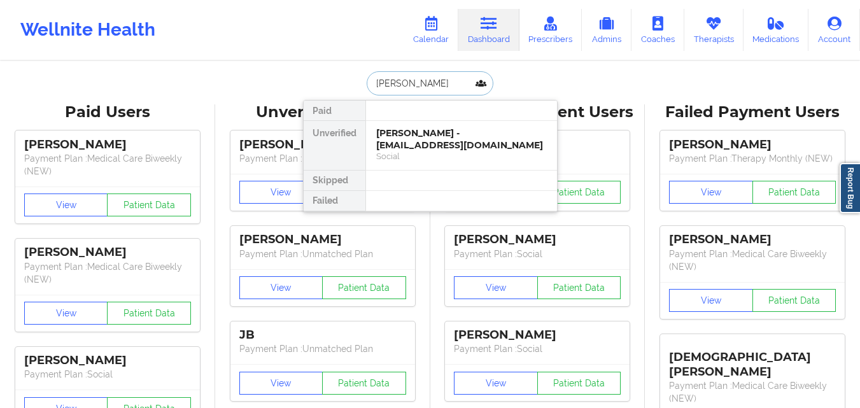
click at [453, 145] on div "[PERSON_NAME] - [EMAIL_ADDRESS][DOMAIN_NAME]" at bounding box center [461, 139] width 171 height 24
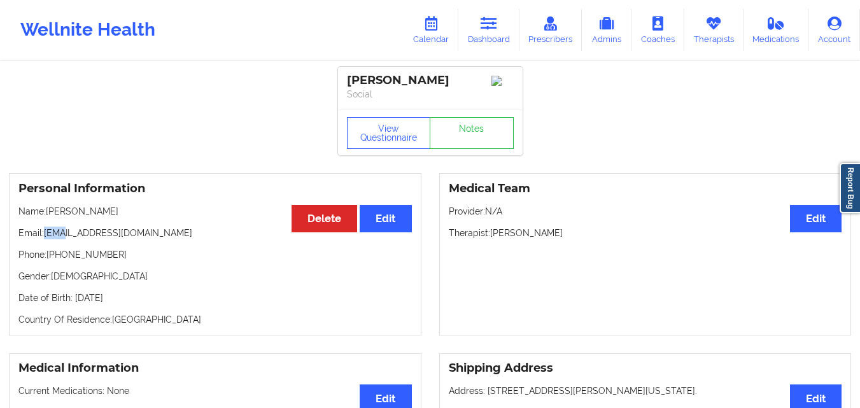
drag, startPoint x: 46, startPoint y: 238, endPoint x: 63, endPoint y: 238, distance: 16.6
click at [63, 238] on p "Email: [EMAIL_ADDRESS][DOMAIN_NAME]" at bounding box center [215, 233] width 394 height 13
drag, startPoint x: 44, startPoint y: 238, endPoint x: 173, endPoint y: 237, distance: 129.3
click at [173, 237] on p "Email: [EMAIL_ADDRESS][DOMAIN_NAME]" at bounding box center [215, 233] width 394 height 13
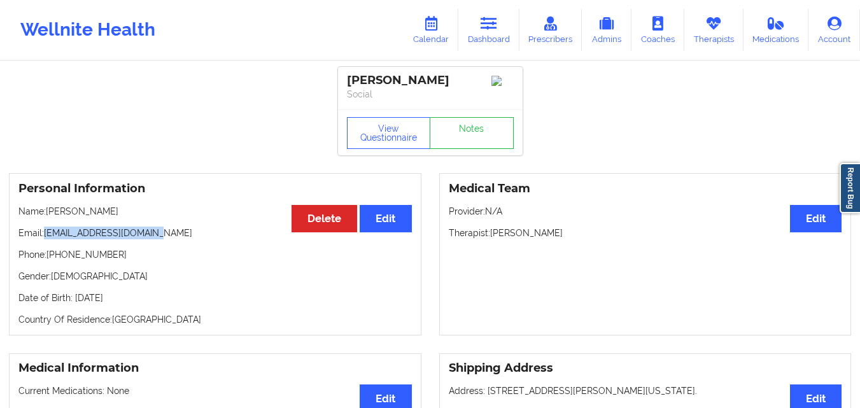
drag, startPoint x: 173, startPoint y: 237, endPoint x: 131, endPoint y: 235, distance: 42.1
click at [174, 237] on p "Email: troberts456@hotmail.com" at bounding box center [215, 233] width 394 height 13
click at [49, 238] on p "Email: troberts456@hotmail.com" at bounding box center [215, 233] width 394 height 13
click at [183, 238] on p "Email: troberts456@hotmail.com" at bounding box center [215, 233] width 394 height 13
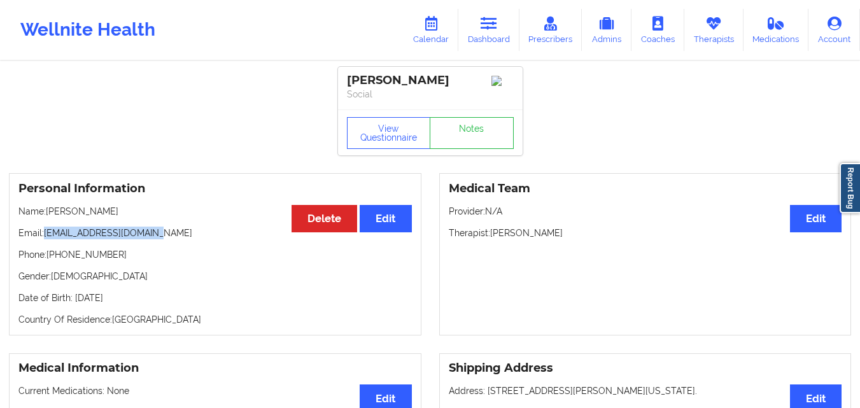
drag, startPoint x: 45, startPoint y: 238, endPoint x: 172, endPoint y: 239, distance: 126.7
click at [172, 239] on p "Email: troberts456@hotmail.com" at bounding box center [215, 233] width 394 height 13
copy p "[EMAIL_ADDRESS][DOMAIN_NAME]"
click at [76, 237] on p "Email: troberts456@hotmail.com" at bounding box center [215, 233] width 394 height 13
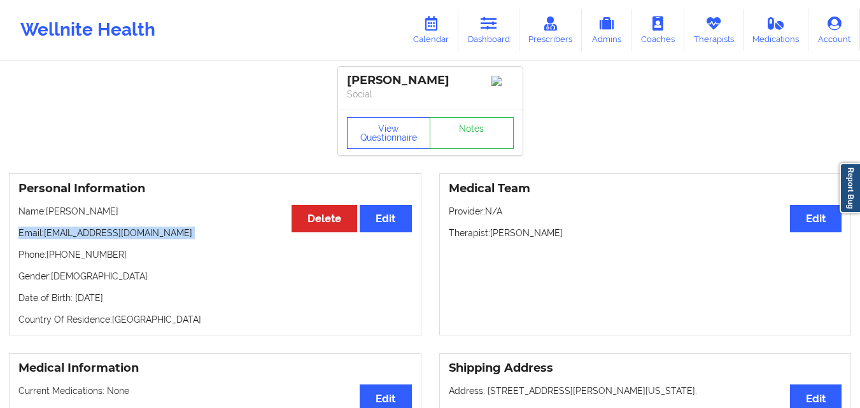
click at [76, 237] on p "Email: troberts456@hotmail.com" at bounding box center [215, 233] width 394 height 13
click at [175, 248] on div "Personal Information Edit Delete Name: Tiffany T Roberts Email: troberts456@hot…" at bounding box center [215, 254] width 413 height 162
drag, startPoint x: 46, startPoint y: 237, endPoint x: 168, endPoint y: 238, distance: 121.7
click at [168, 238] on p "Email: troberts456@hotmail.com" at bounding box center [215, 233] width 394 height 13
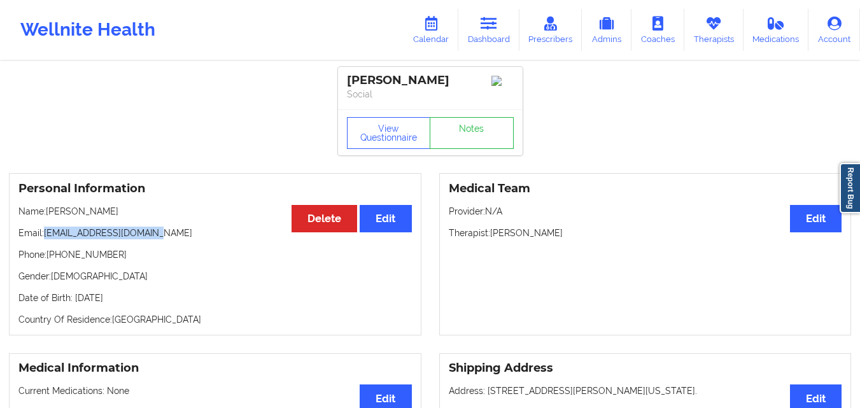
copy p "[EMAIL_ADDRESS][DOMAIN_NAME]"
click at [508, 30] on link "Dashboard" at bounding box center [489, 30] width 61 height 42
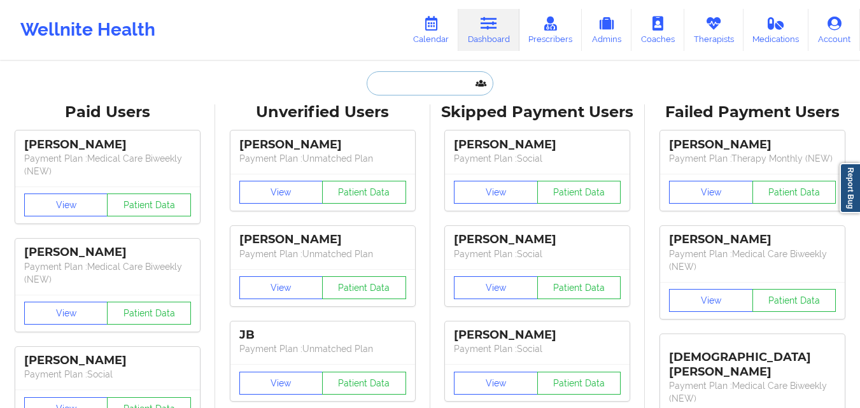
click at [410, 82] on input "text" at bounding box center [430, 83] width 126 height 24
paste input "Brynae a Hall"
type input "Brynae a Hall"
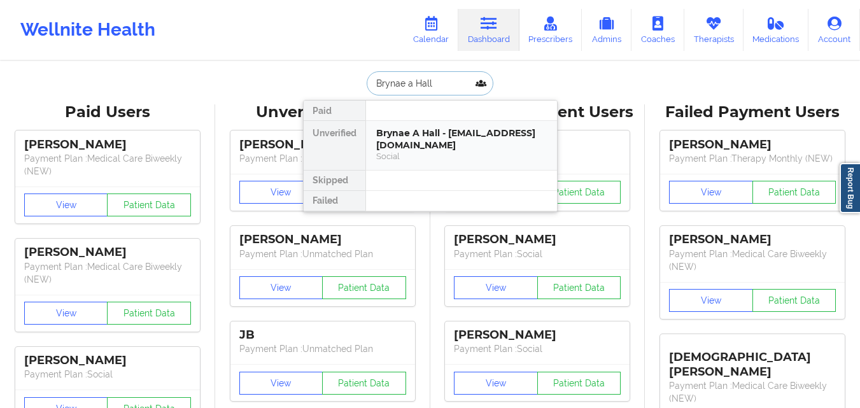
click at [445, 141] on div "Brynae A Hall - brynaehall2025@u.northwestern.edu" at bounding box center [461, 139] width 171 height 24
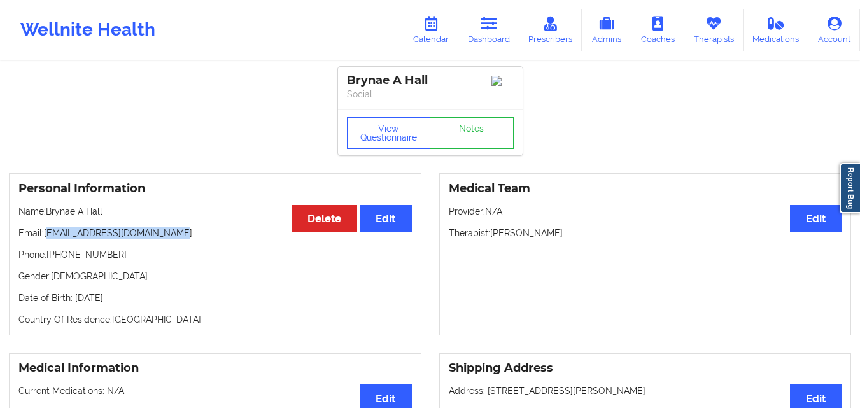
drag, startPoint x: 48, startPoint y: 239, endPoint x: 171, endPoint y: 235, distance: 122.4
click at [171, 235] on p "Email: brynaehall2025@u.northwestern.edu" at bounding box center [215, 233] width 394 height 13
drag, startPoint x: 45, startPoint y: 236, endPoint x: 215, endPoint y: 238, distance: 170.1
click at [215, 238] on p "Email: brynaehall2025@u.northwestern.edu" at bounding box center [215, 233] width 394 height 13
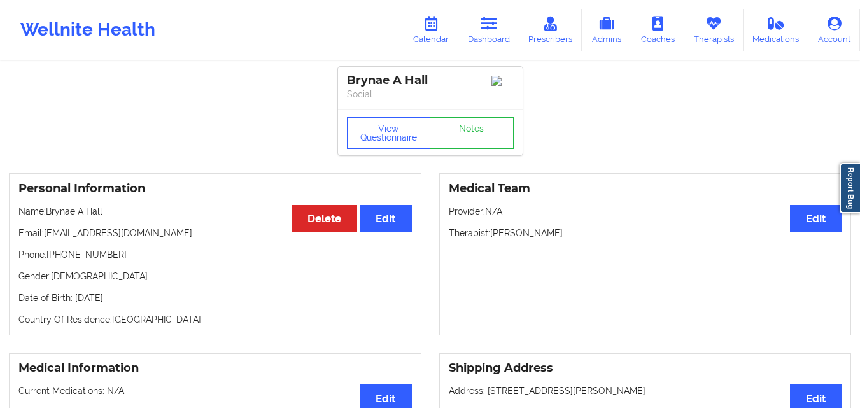
copy p "brynaehall2025@u.northwestern.edu"
click at [111, 234] on p "Email: brynaehall2025@u.northwestern.edu" at bounding box center [215, 233] width 394 height 13
click at [55, 234] on p "Email: brynaehall2025@u.northwestern.edu" at bounding box center [215, 233] width 394 height 13
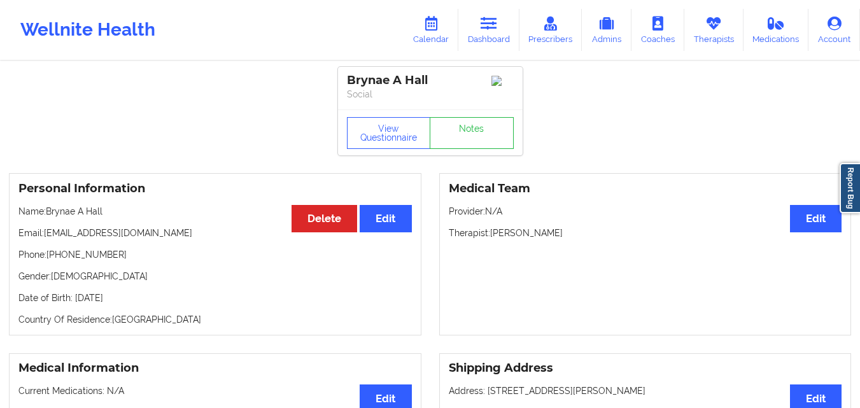
drag, startPoint x: 48, startPoint y: 239, endPoint x: 204, endPoint y: 239, distance: 156.7
click at [204, 239] on p "Email: brynaehall2025@u.northwestern.edu" at bounding box center [215, 233] width 394 height 13
copy p "brynaehall2025@u.northwestern.edu"
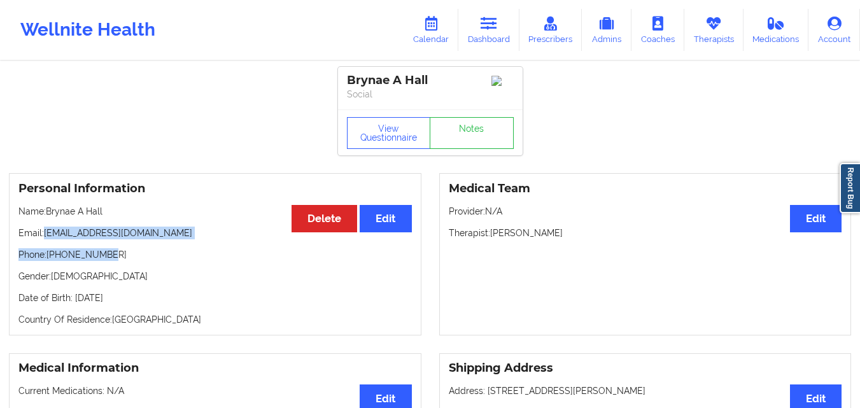
drag, startPoint x: 50, startPoint y: 238, endPoint x: 156, endPoint y: 247, distance: 106.7
click at [156, 247] on div "Personal Information Edit Delete Name: Brynae A Hall Email: brynaehall2025@u.no…" at bounding box center [215, 254] width 413 height 162
click at [160, 245] on div "Personal Information Edit Delete Name: Brynae A Hall Email: brynaehall2025@u.no…" at bounding box center [215, 254] width 413 height 162
click at [44, 236] on p "Email: brynaehall2025@u.northwestern.edu" at bounding box center [215, 233] width 394 height 13
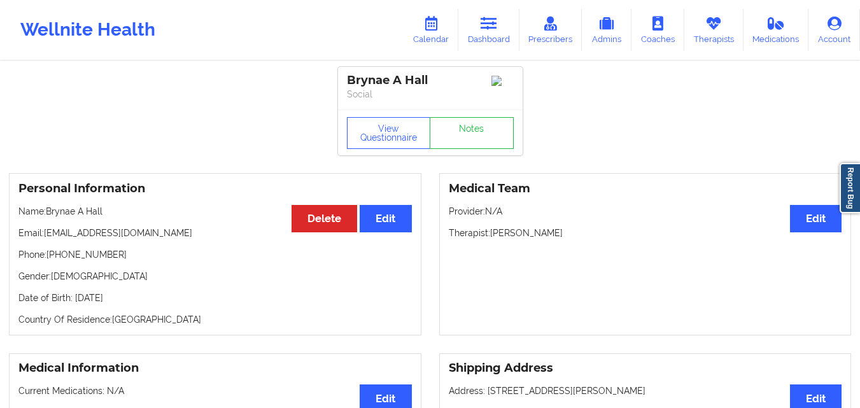
drag, startPoint x: 45, startPoint y: 236, endPoint x: 218, endPoint y: 239, distance: 172.6
click at [218, 239] on p "Email: brynaehall2025@u.northwestern.edu" at bounding box center [215, 233] width 394 height 13
copy p "brynaehall2025@u.northwestern.edu"
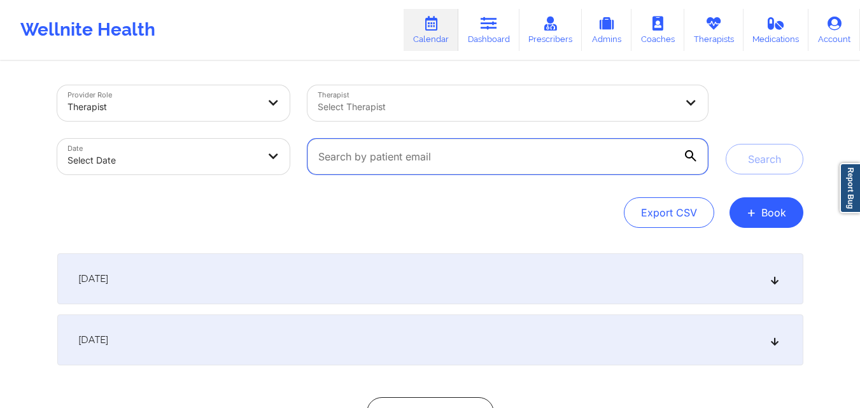
click at [469, 157] on input "text" at bounding box center [508, 157] width 400 height 36
paste input "[EMAIL_ADDRESS][DOMAIN_NAME]"
type input "[EMAIL_ADDRESS][DOMAIN_NAME]"
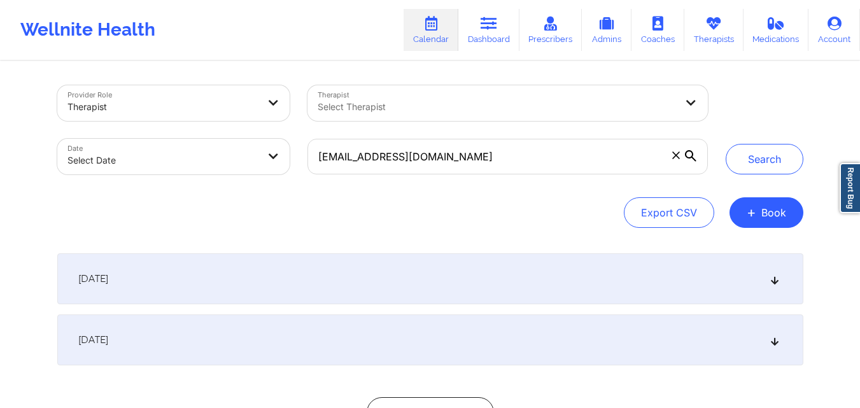
click at [771, 159] on button "Search" at bounding box center [765, 159] width 78 height 31
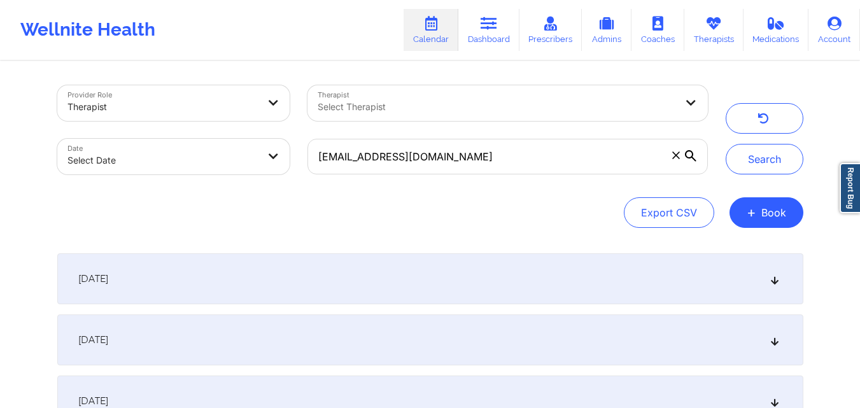
click at [323, 326] on div "September 25, 2025" at bounding box center [430, 340] width 746 height 51
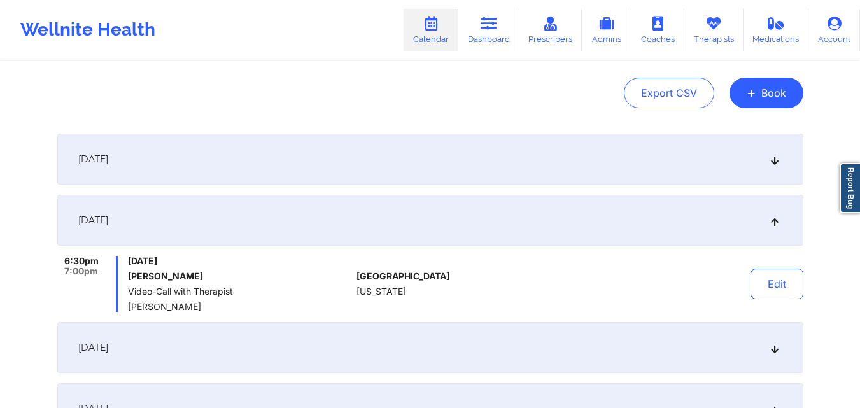
scroll to position [127, 0]
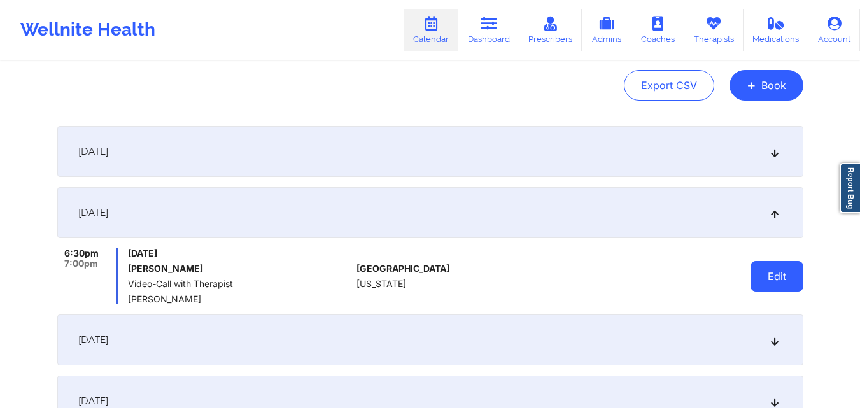
click at [779, 278] on button "Edit" at bounding box center [777, 276] width 53 height 31
click at [779, 278] on body "Wellnite Health Calendar Dashboard Prescribers Admins Coaches Therapists Medica…" at bounding box center [430, 77] width 860 height 408
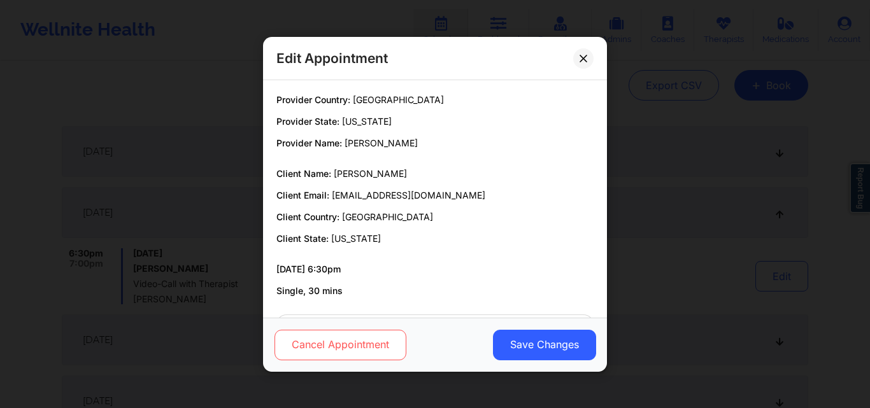
click at [333, 352] on button "Cancel Appointment" at bounding box center [341, 344] width 132 height 31
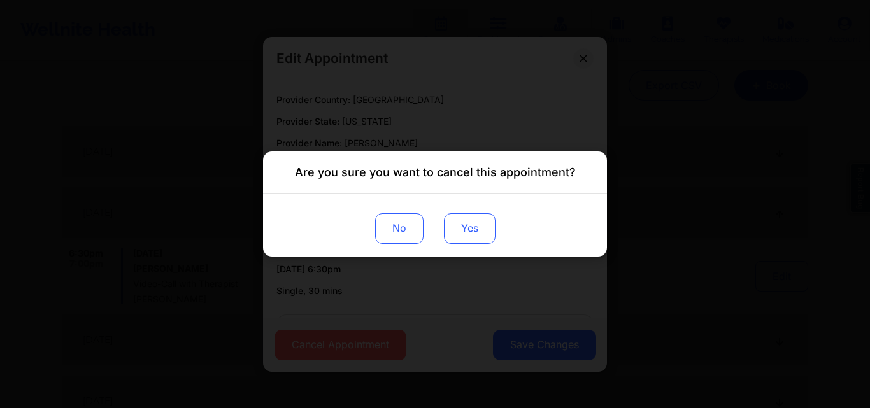
click at [478, 225] on button "Yes" at bounding box center [470, 228] width 52 height 31
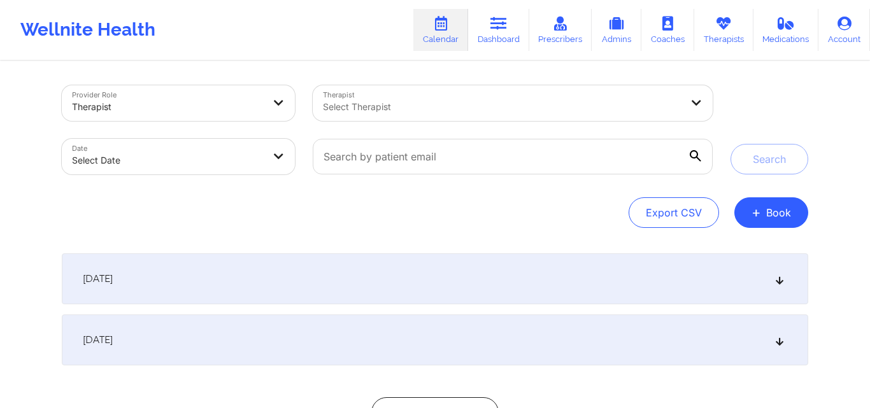
scroll to position [104, 0]
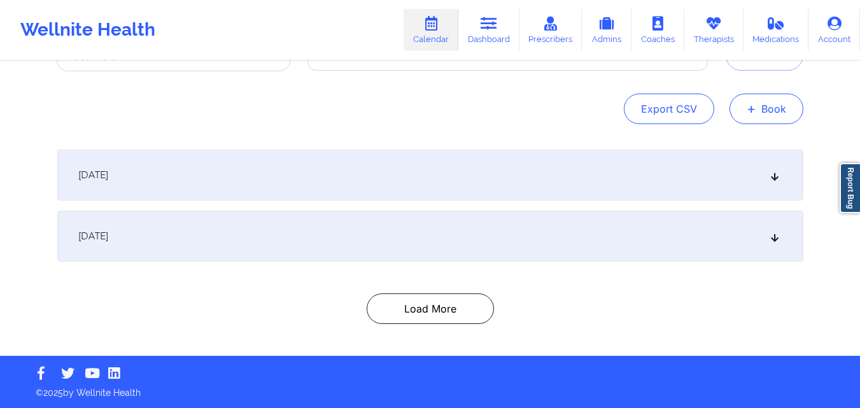
click at [769, 103] on button "+ Book" at bounding box center [767, 109] width 74 height 31
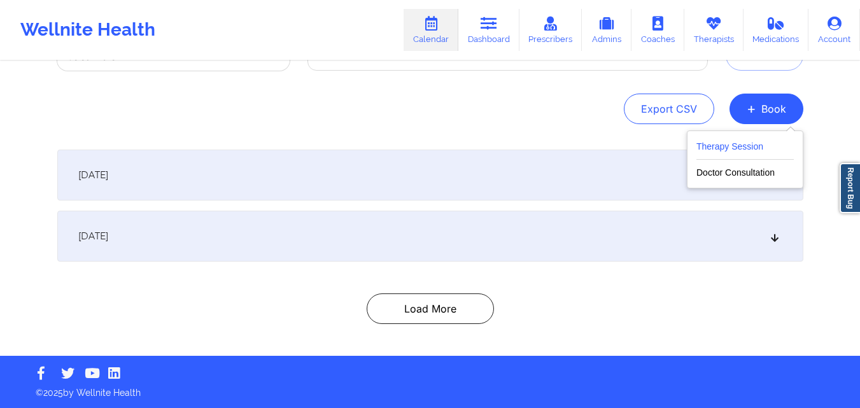
click at [732, 146] on button "Therapy Session" at bounding box center [745, 149] width 97 height 21
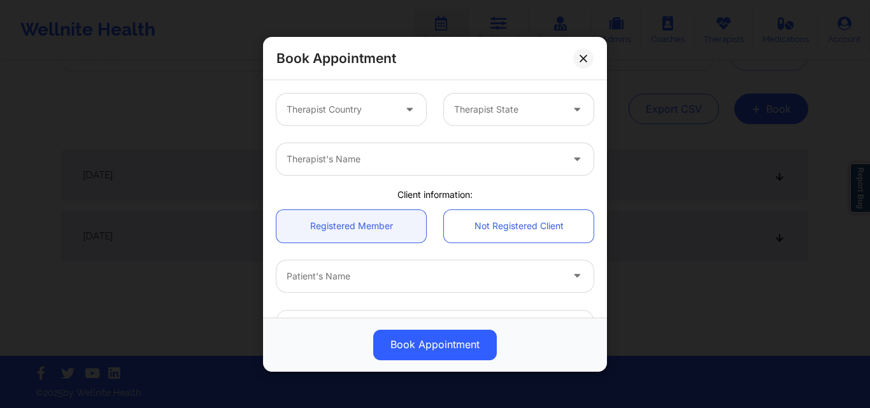
click at [345, 106] on div at bounding box center [341, 109] width 108 height 15
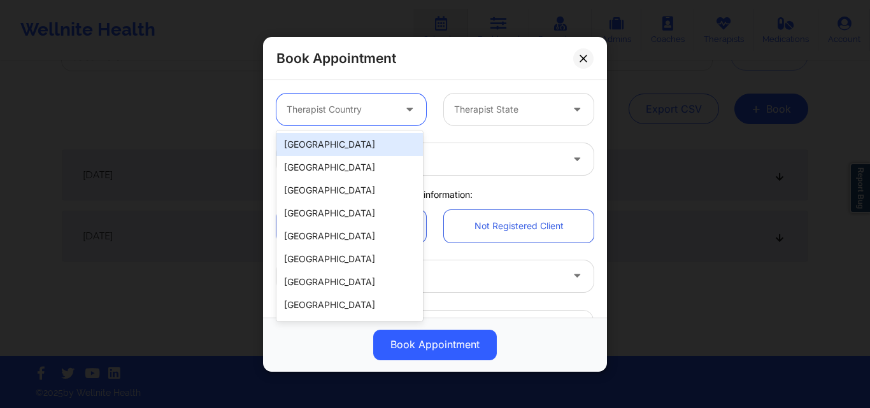
click at [355, 138] on div "[GEOGRAPHIC_DATA]" at bounding box center [349, 144] width 146 height 23
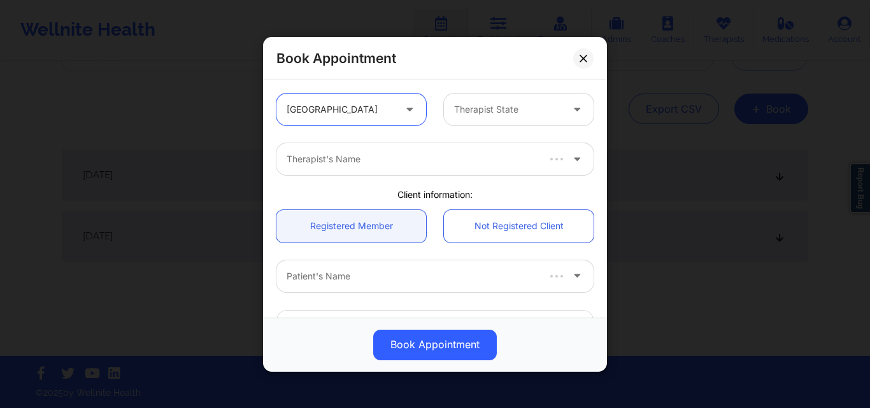
click at [515, 104] on div at bounding box center [508, 109] width 108 height 15
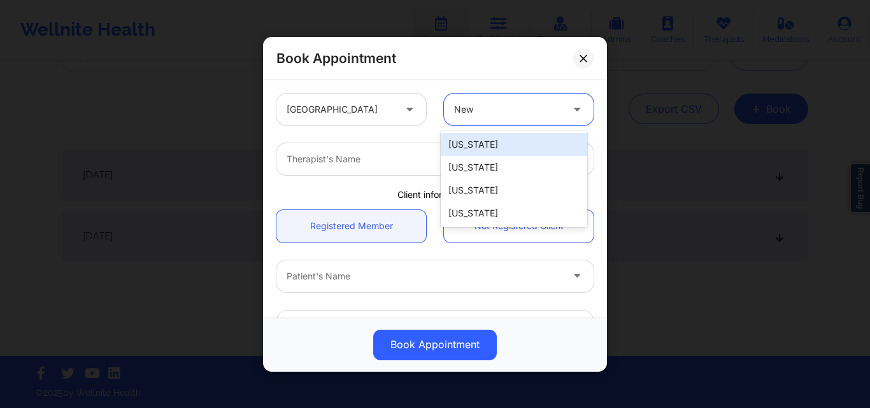
type input "New Y"
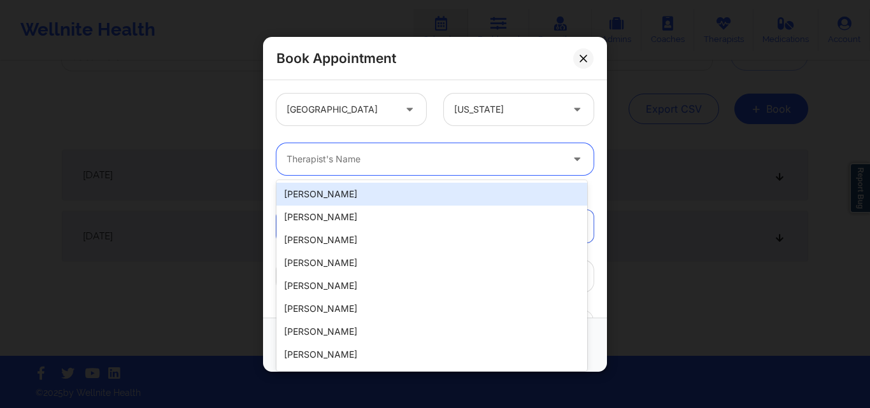
click at [487, 171] on div "Therapist's Name" at bounding box center [419, 159] width 287 height 32
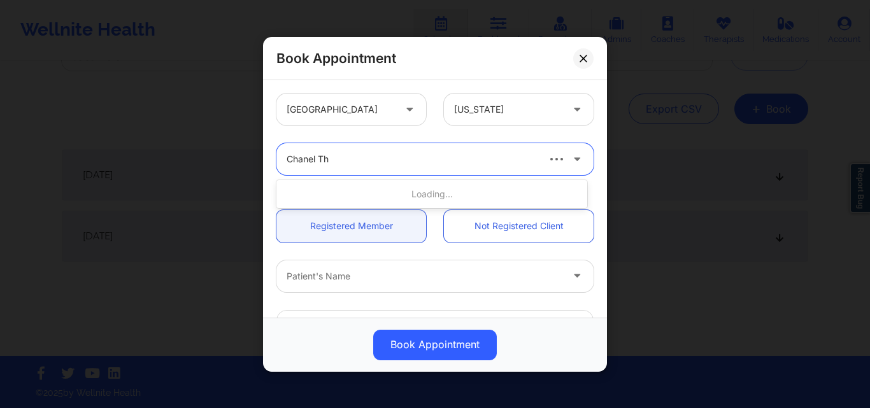
type input "Chanel Tho"
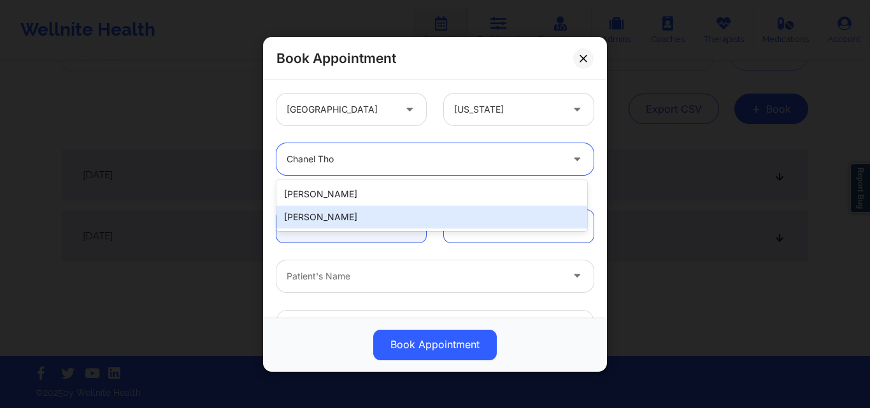
click at [394, 223] on div "[PERSON_NAME]" at bounding box center [431, 217] width 311 height 23
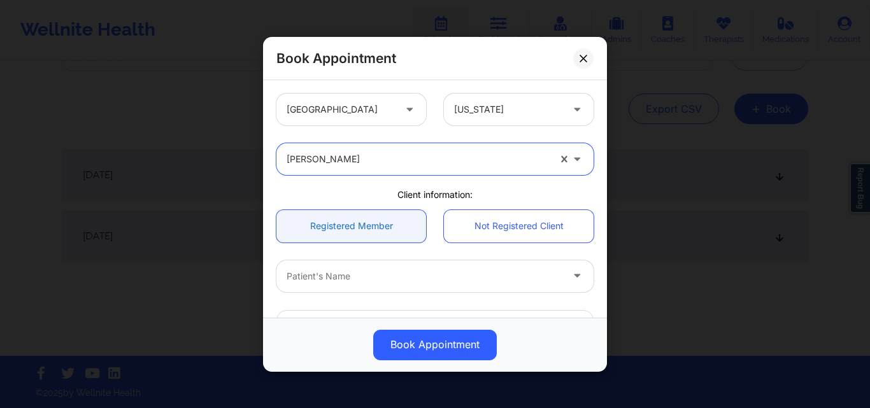
click at [360, 227] on link "Registered Member" at bounding box center [351, 226] width 150 height 32
click at [367, 272] on div at bounding box center [424, 275] width 275 height 15
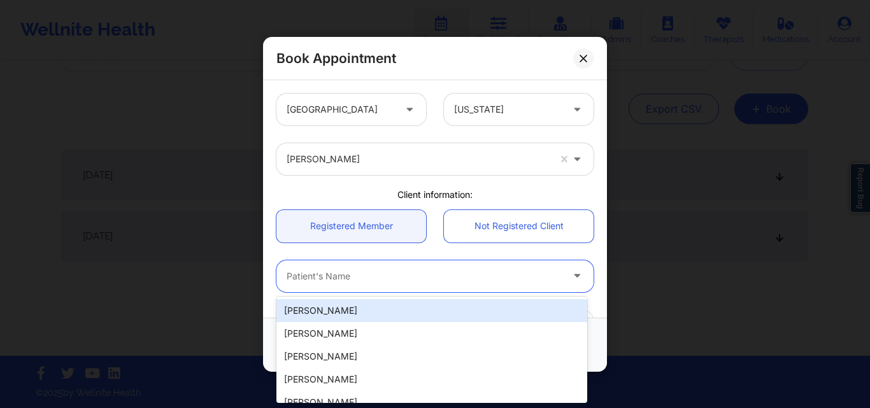
paste input "troberts456@hotmail.com"
type input "troberts456@hotmail.com"
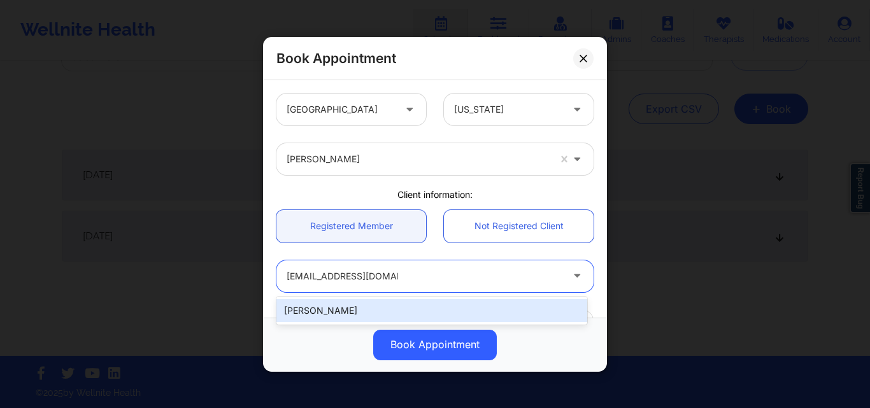
click at [367, 308] on div "[PERSON_NAME]" at bounding box center [431, 310] width 311 height 23
type input "troberts456@hotmail.com"
type input "+1917-403-8279"
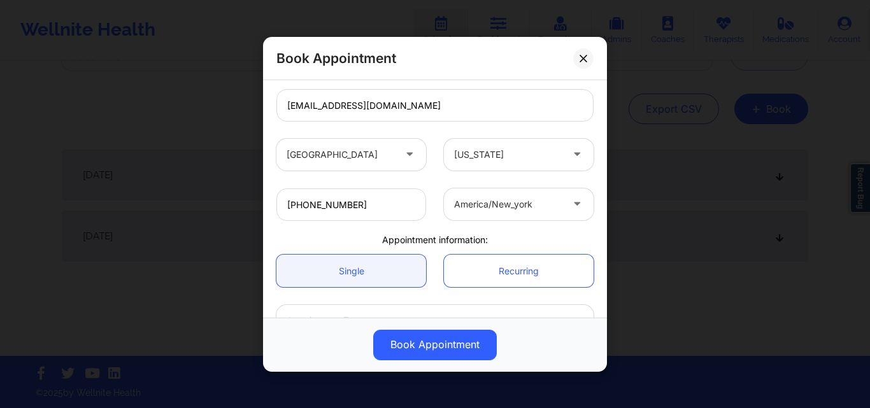
scroll to position [303, 0]
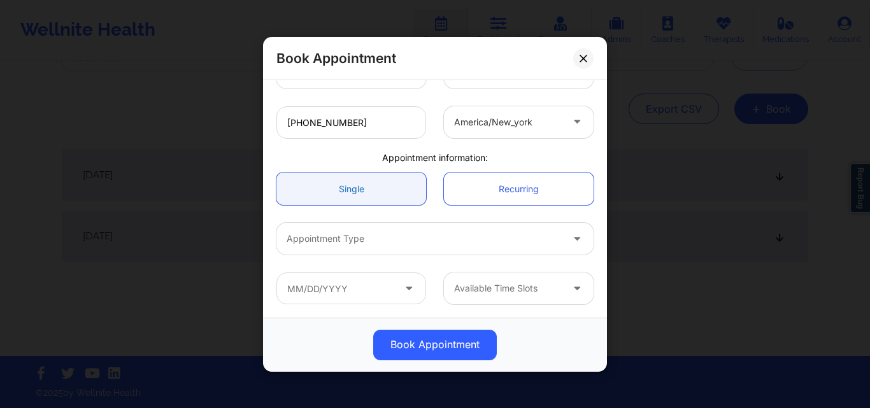
click at [370, 190] on link "Single" at bounding box center [351, 189] width 150 height 32
click at [372, 239] on div at bounding box center [424, 238] width 275 height 15
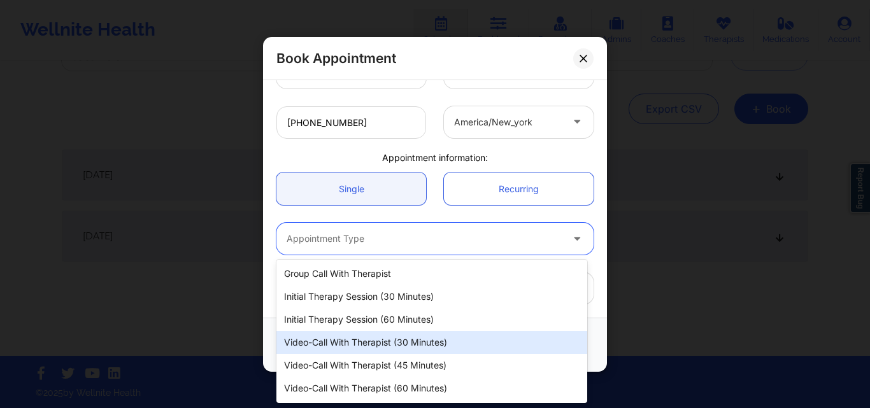
click at [371, 340] on div "Video-Call with Therapist (30 minutes)" at bounding box center [431, 342] width 311 height 23
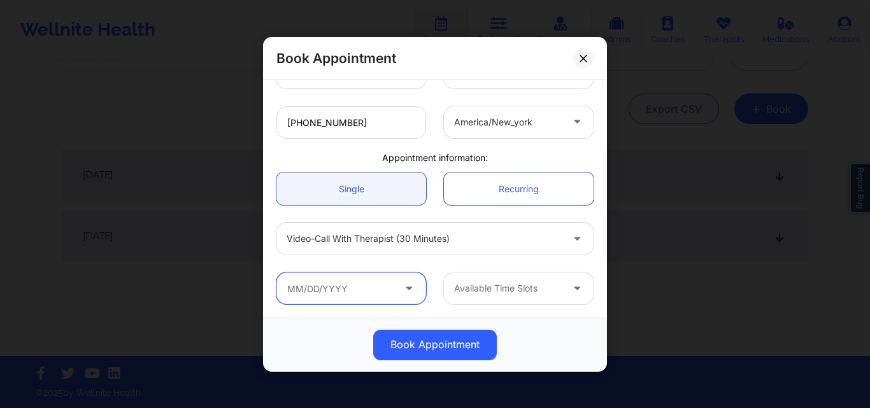
click at [317, 290] on input "text" at bounding box center [351, 289] width 150 height 32
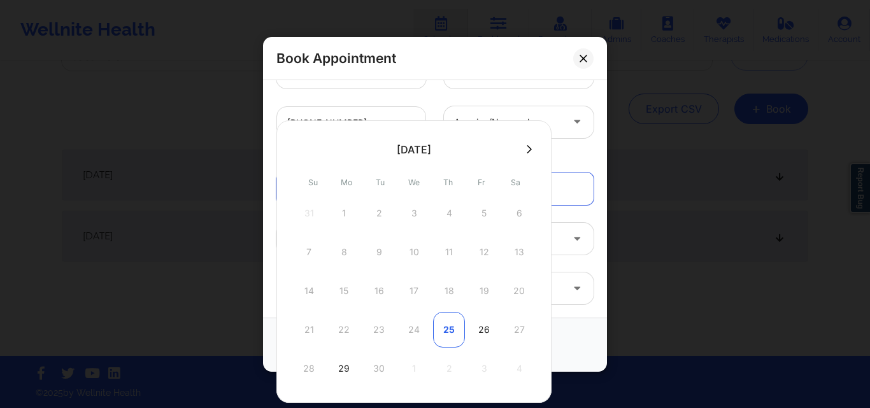
click at [441, 327] on div "25" at bounding box center [449, 330] width 32 height 36
type input "09/25/2025"
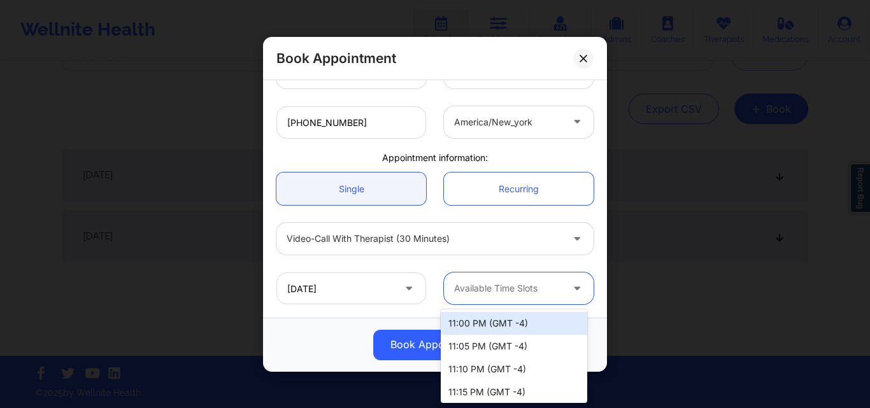
click at [526, 289] on div at bounding box center [508, 288] width 108 height 15
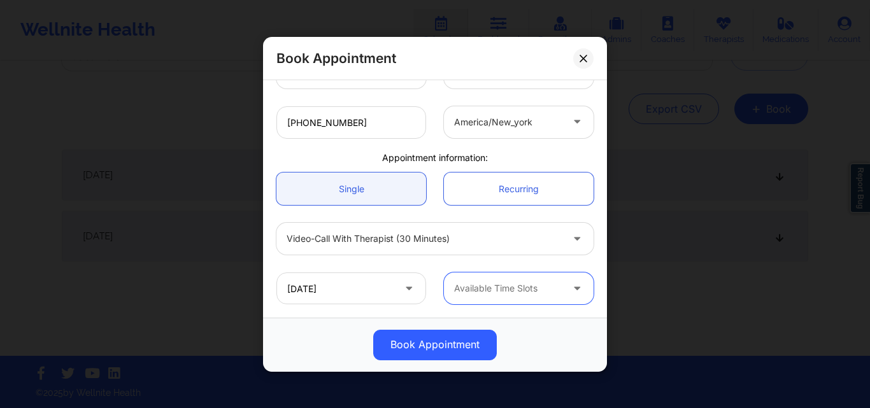
click at [549, 291] on div at bounding box center [508, 288] width 108 height 15
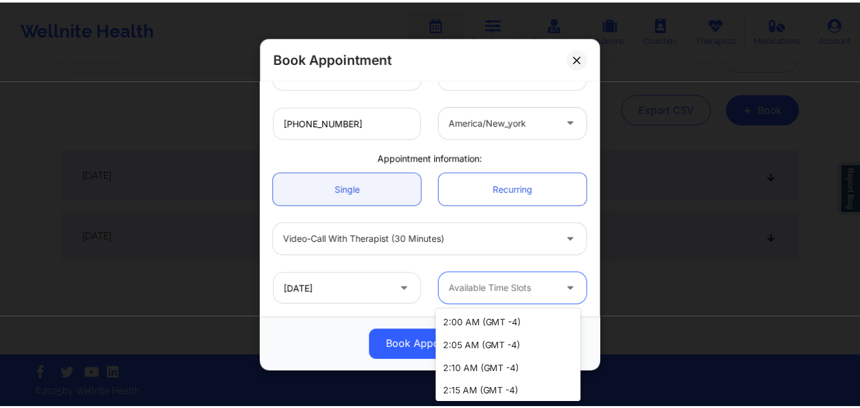
scroll to position [668, 0]
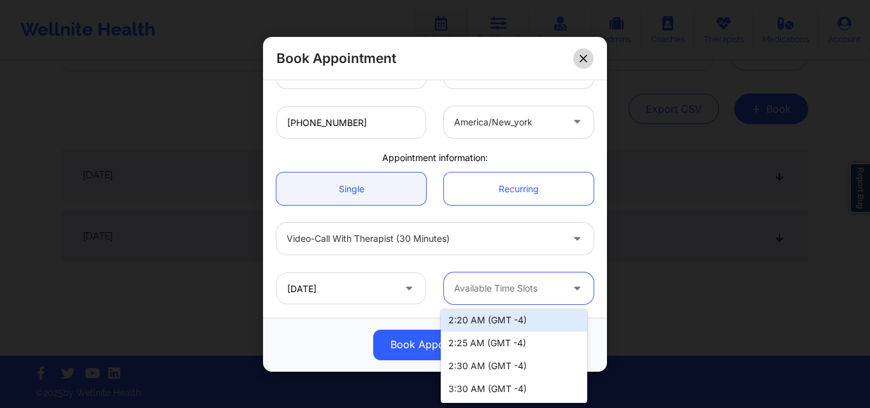
click at [585, 53] on button at bounding box center [583, 58] width 20 height 20
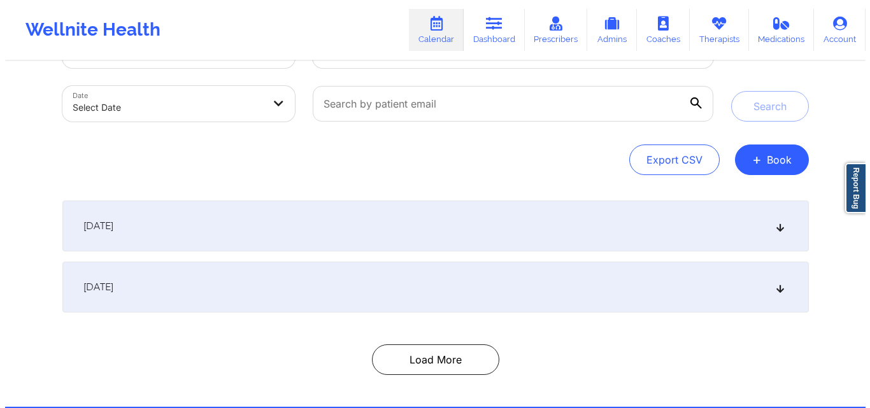
scroll to position [64, 0]
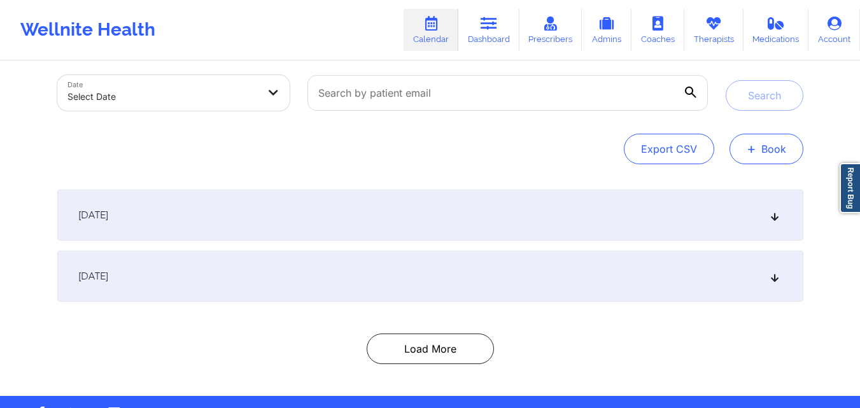
click at [769, 152] on button "+ Book" at bounding box center [767, 149] width 74 height 31
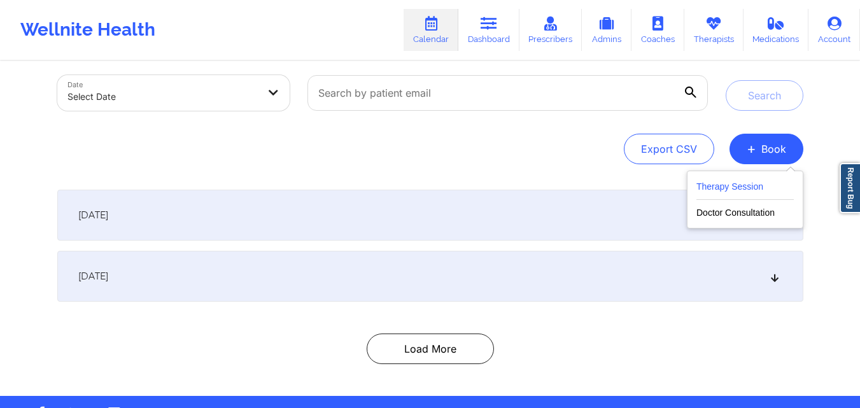
click at [783, 185] on button "Therapy Session" at bounding box center [745, 189] width 97 height 21
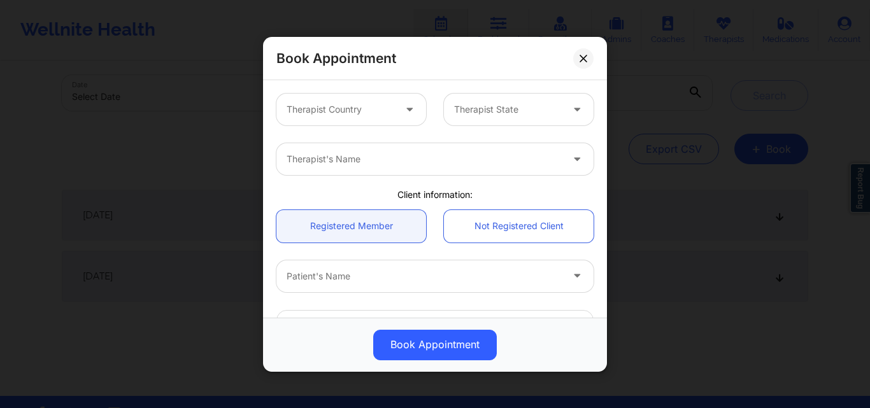
click at [365, 118] on div "Therapist Country" at bounding box center [335, 110] width 119 height 32
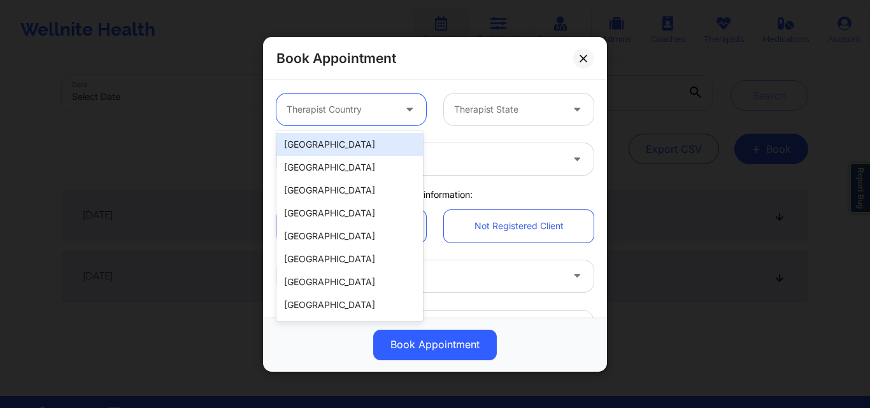
click at [366, 146] on div "[GEOGRAPHIC_DATA]" at bounding box center [349, 144] width 146 height 23
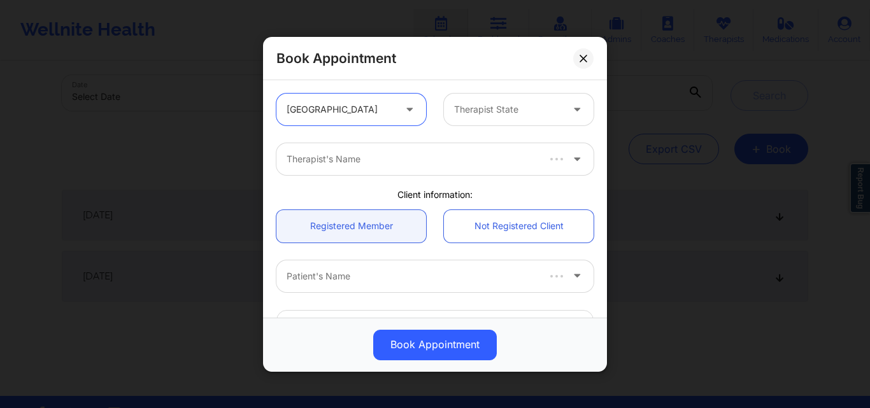
click at [520, 97] on div "Therapist State" at bounding box center [503, 110] width 119 height 32
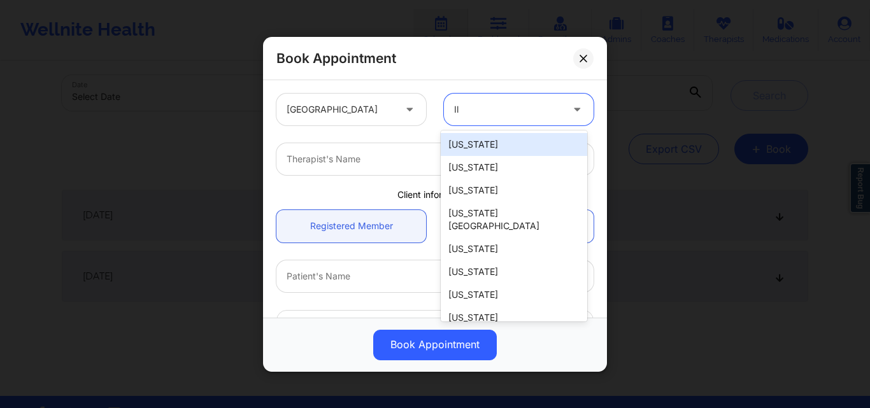
type input "Ill"
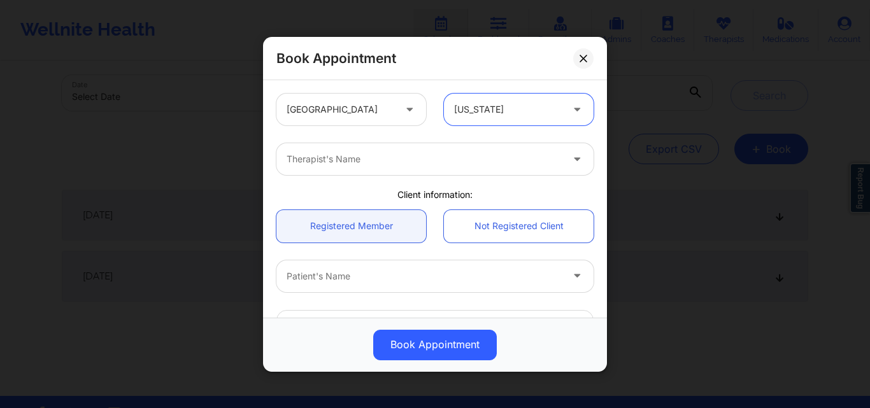
click at [450, 157] on div at bounding box center [424, 159] width 275 height 15
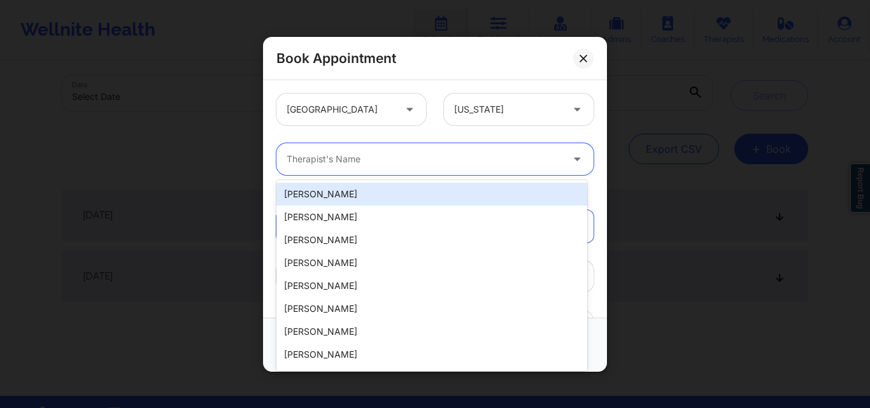
paste input "[PERSON_NAME]"
type input "[PERSON_NAME]"
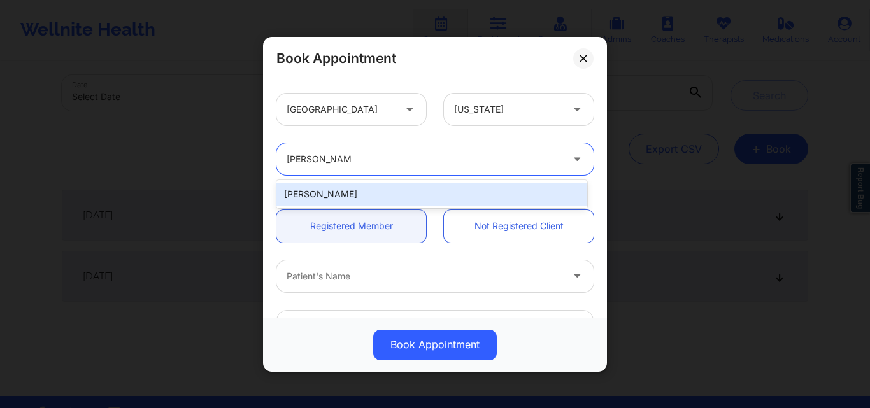
click at [341, 191] on div "[PERSON_NAME]" at bounding box center [431, 194] width 311 height 23
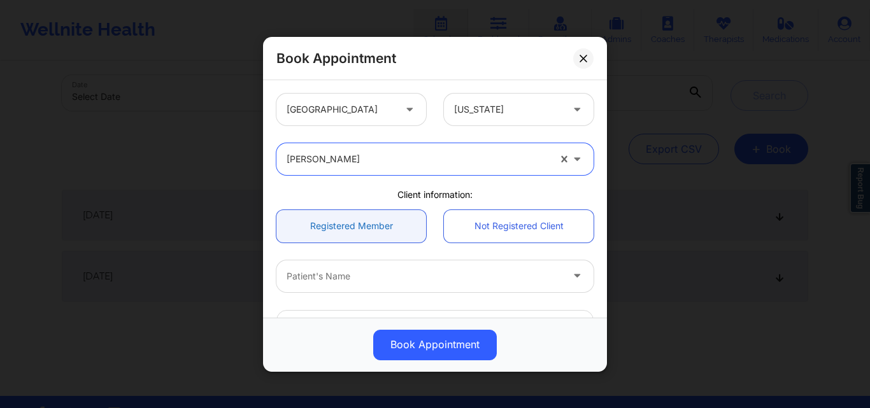
click at [334, 221] on link "Registered Member" at bounding box center [351, 226] width 150 height 32
click at [334, 275] on div at bounding box center [424, 275] width 275 height 15
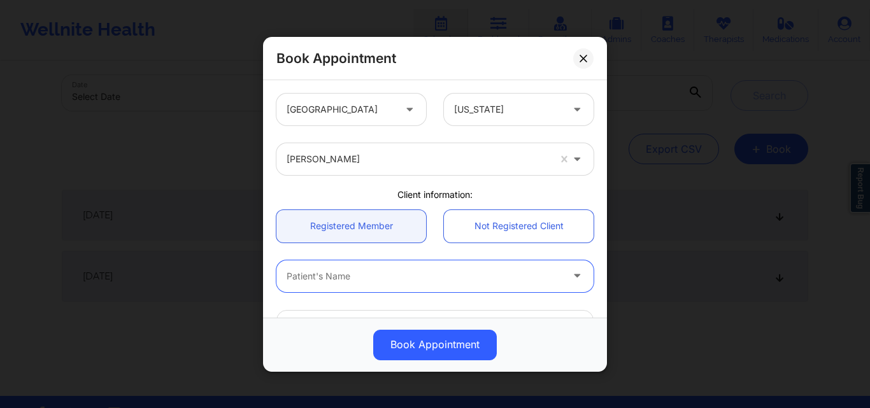
paste input "Brynae a Hall"
type input "Brynae a Hall"
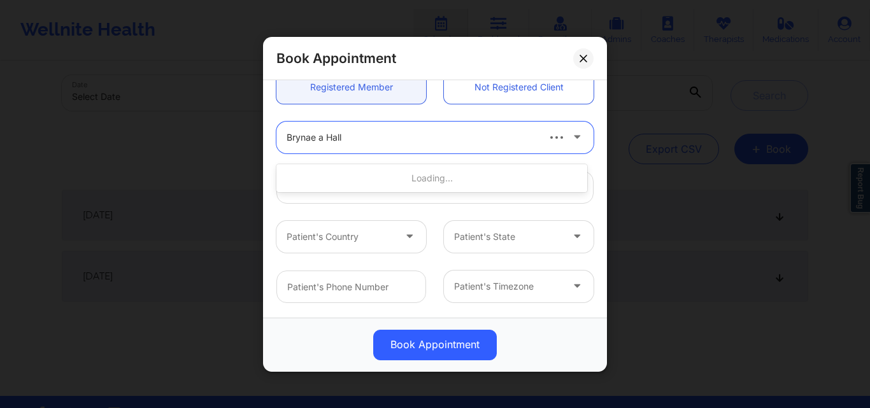
scroll to position [127, 0]
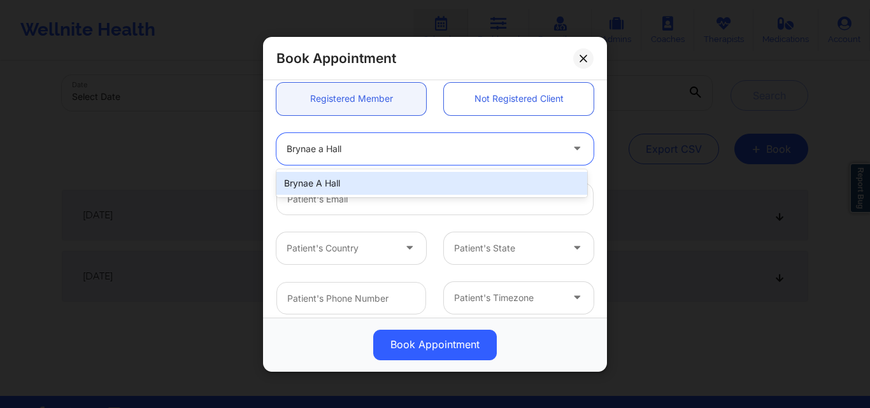
click at [378, 184] on div "Brynae A Hall" at bounding box center [431, 183] width 311 height 23
type input "[EMAIL_ADDRESS][DOMAIN_NAME]"
type input "+17819719617"
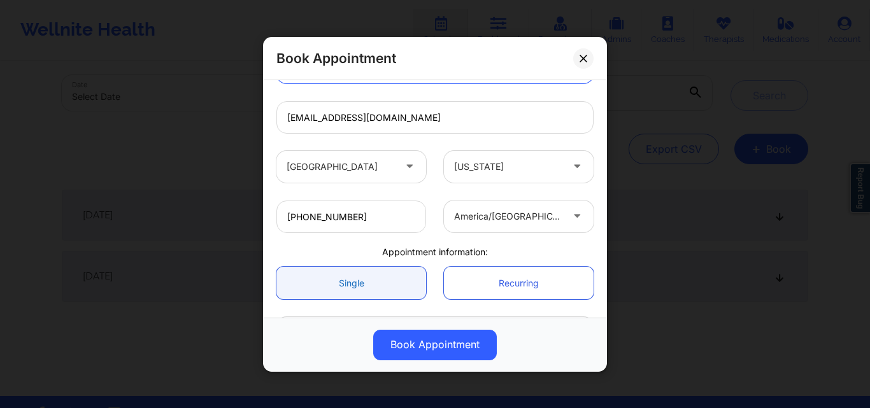
scroll to position [303, 0]
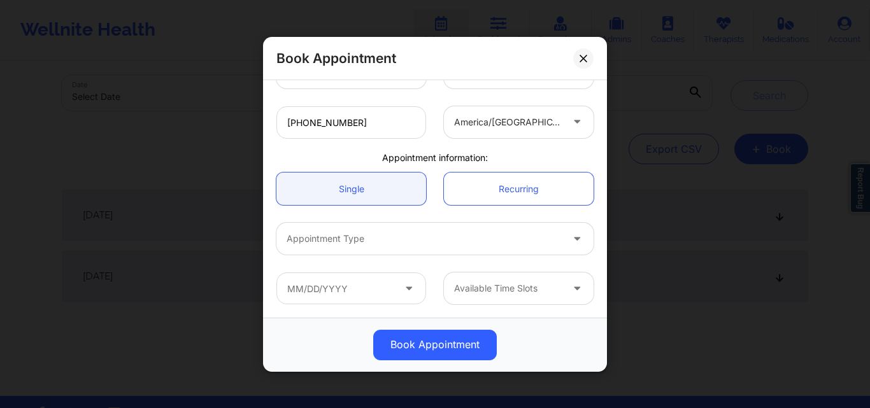
click at [353, 246] on div at bounding box center [424, 238] width 275 height 15
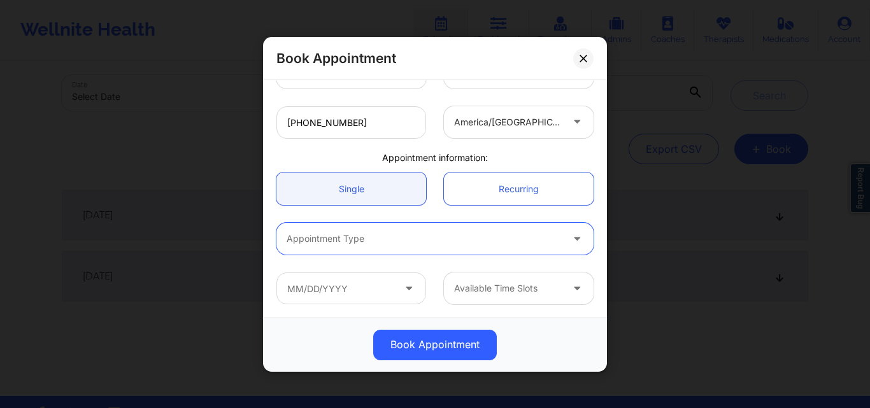
click at [453, 245] on div at bounding box center [424, 238] width 275 height 15
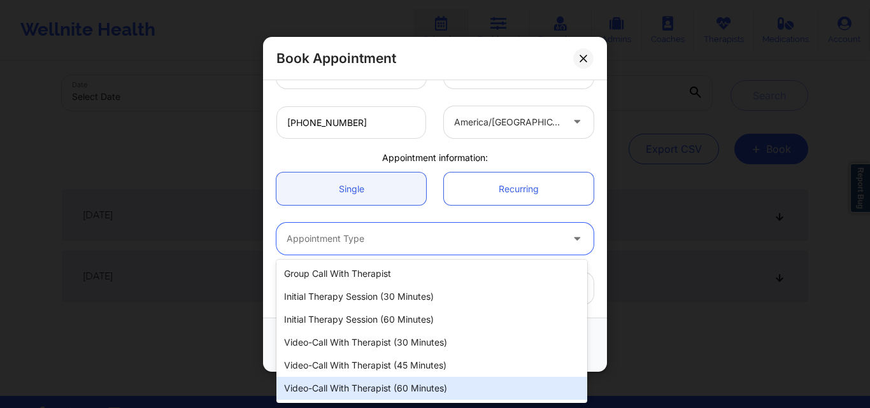
click at [410, 388] on div "Video-Call with Therapist (60 minutes)" at bounding box center [431, 388] width 311 height 23
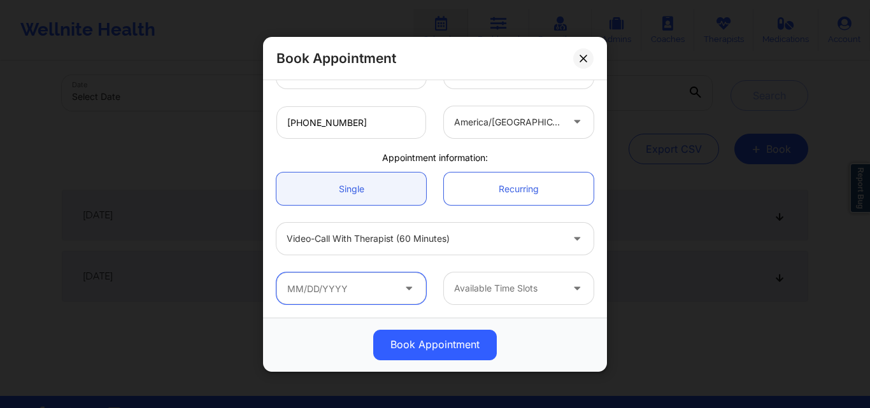
click at [357, 290] on input "text" at bounding box center [351, 289] width 150 height 32
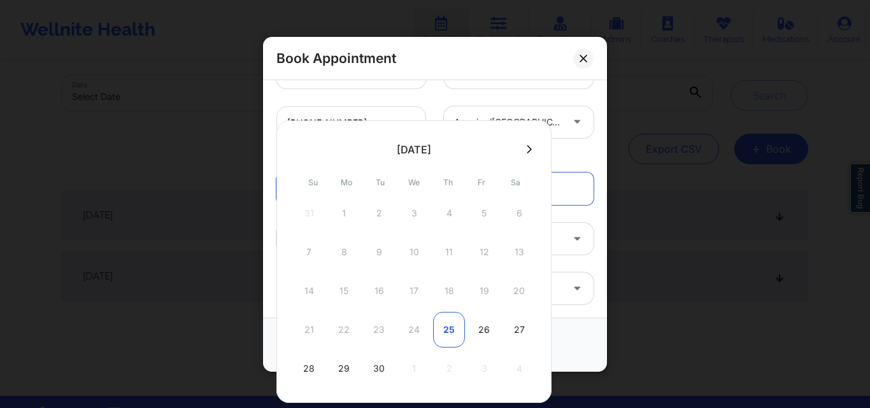
click at [457, 332] on div "25" at bounding box center [449, 330] width 32 height 36
type input "09/25/2025"
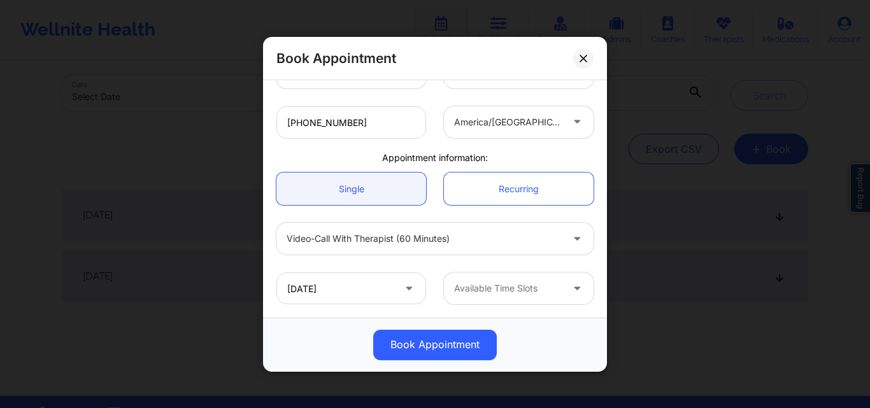
click at [489, 293] on div at bounding box center [508, 288] width 108 height 15
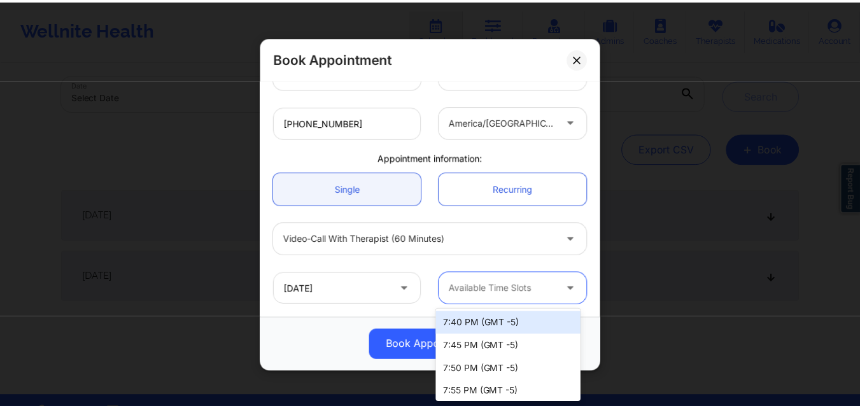
scroll to position [64, 0]
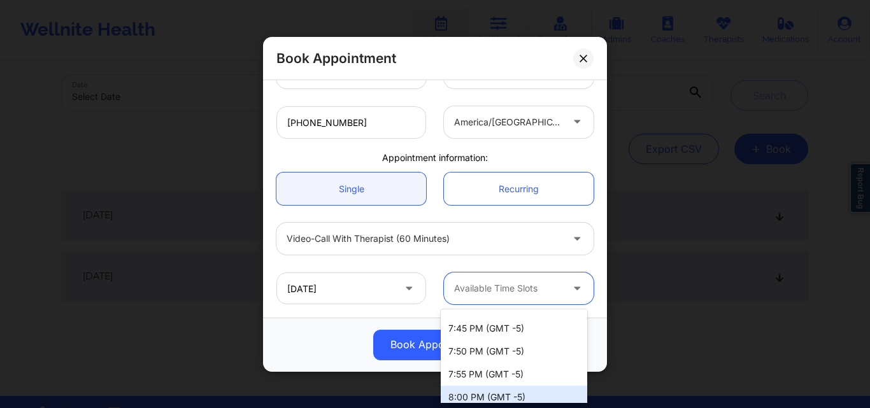
click at [466, 395] on div "8:00 PM (GMT -5)" at bounding box center [514, 397] width 146 height 23
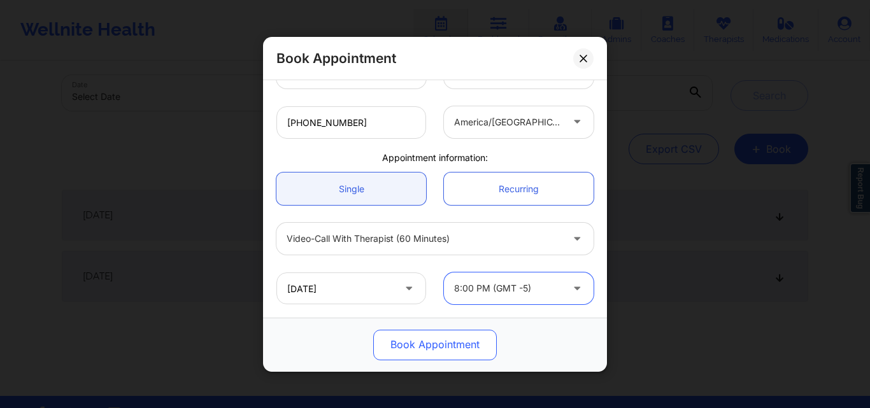
click at [418, 345] on button "Book Appointment" at bounding box center [435, 344] width 124 height 31
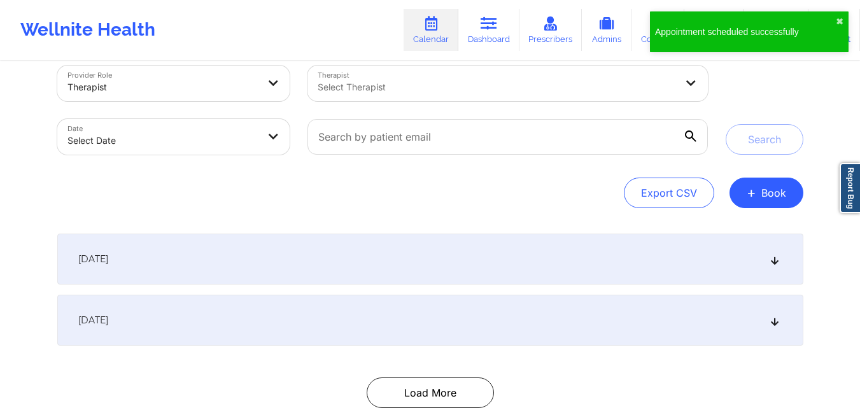
scroll to position [0, 0]
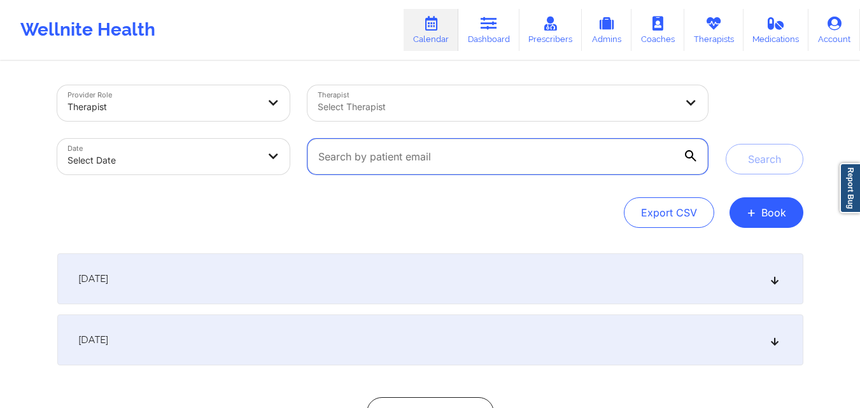
click at [479, 170] on input "text" at bounding box center [508, 157] width 400 height 36
paste input "Brynae a Hall"
type input "Brynae a Hall"
click at [431, 162] on input "text" at bounding box center [508, 157] width 400 height 36
paste input "[EMAIL_ADDRESS][DOMAIN_NAME]"
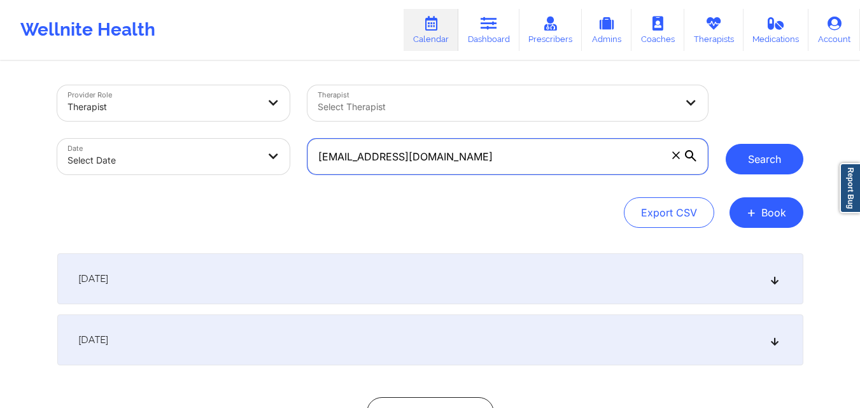
type input "[EMAIL_ADDRESS][DOMAIN_NAME]"
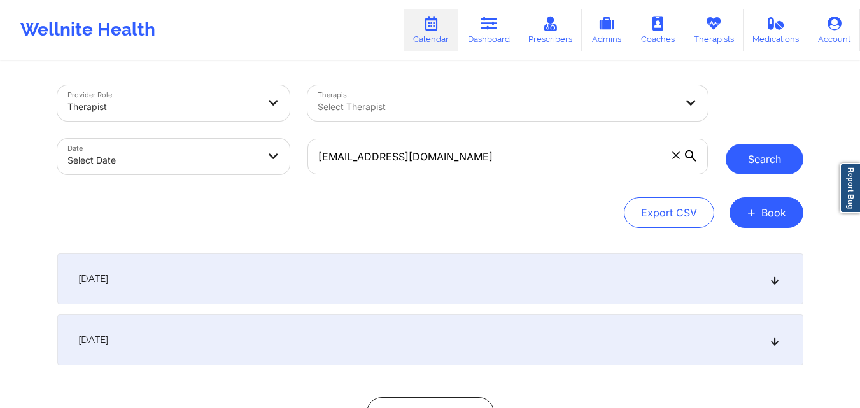
click at [781, 159] on button "Search" at bounding box center [765, 159] width 78 height 31
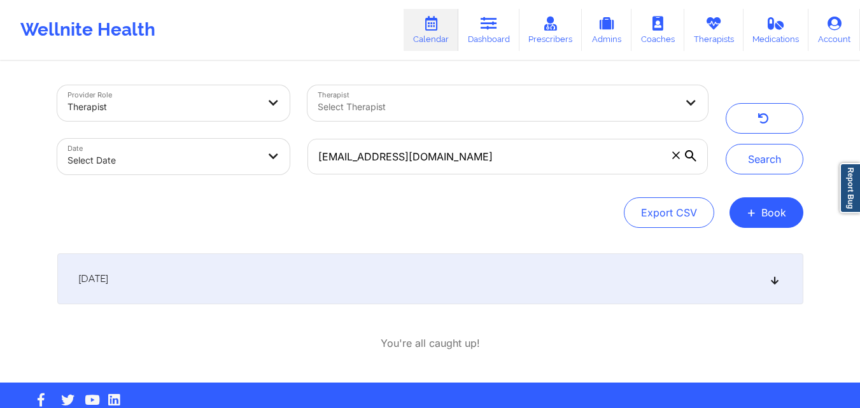
click at [455, 269] on div "[DATE]" at bounding box center [430, 278] width 746 height 51
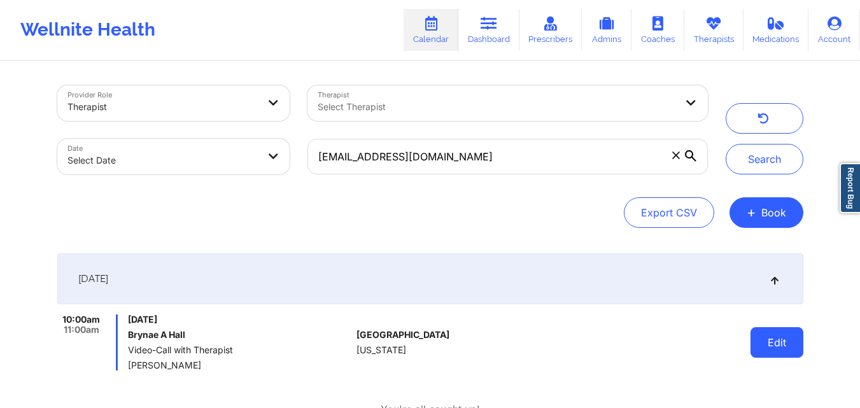
click at [775, 351] on button "Edit" at bounding box center [777, 342] width 53 height 31
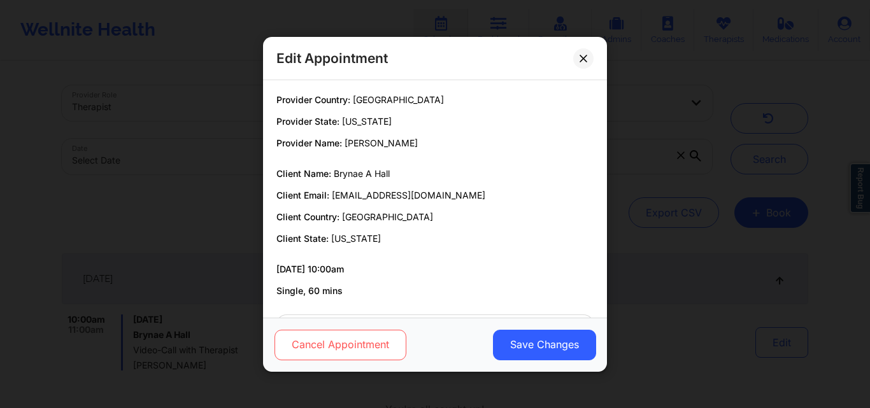
click at [359, 339] on button "Cancel Appointment" at bounding box center [341, 344] width 132 height 31
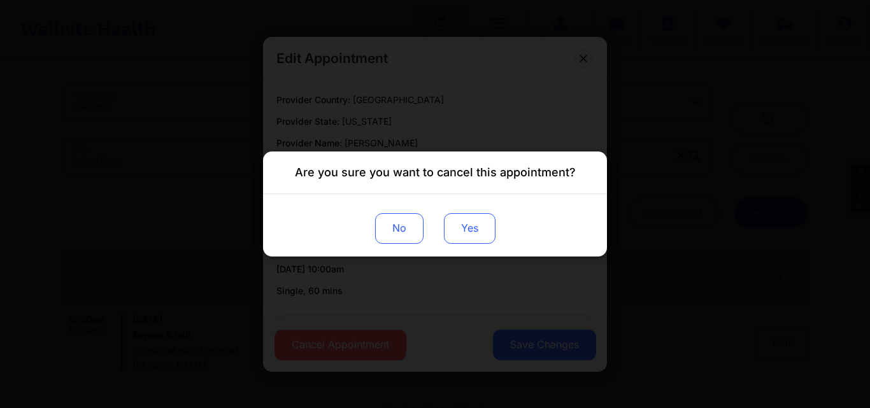
click at [483, 228] on button "Yes" at bounding box center [470, 228] width 52 height 31
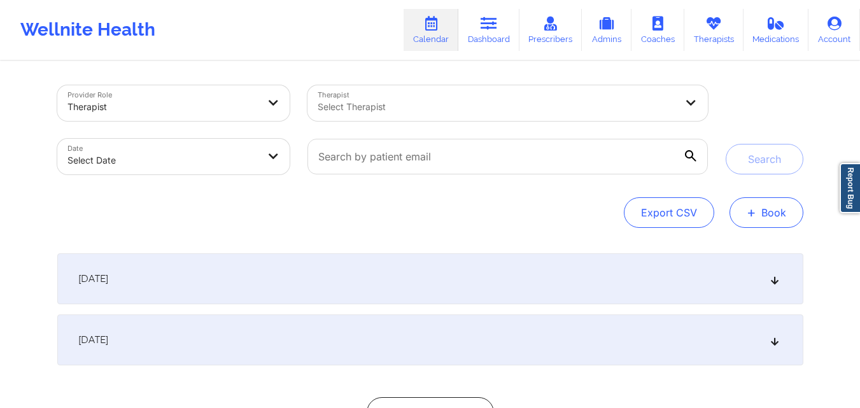
click at [777, 213] on button "+ Book" at bounding box center [767, 212] width 74 height 31
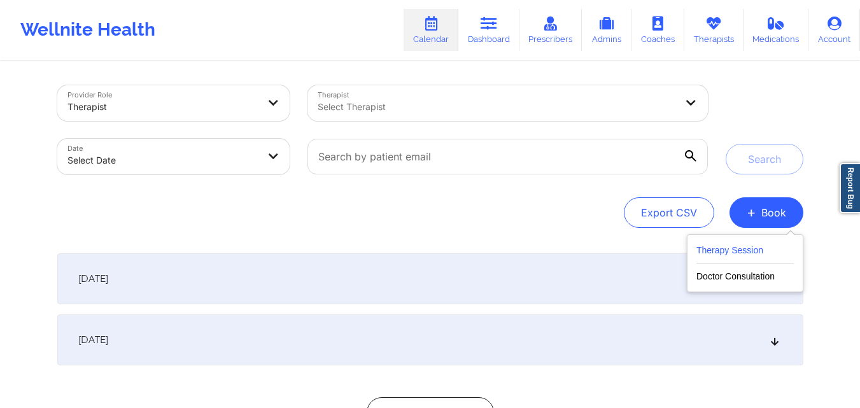
click at [734, 247] on button "Therapy Session" at bounding box center [745, 253] width 97 height 21
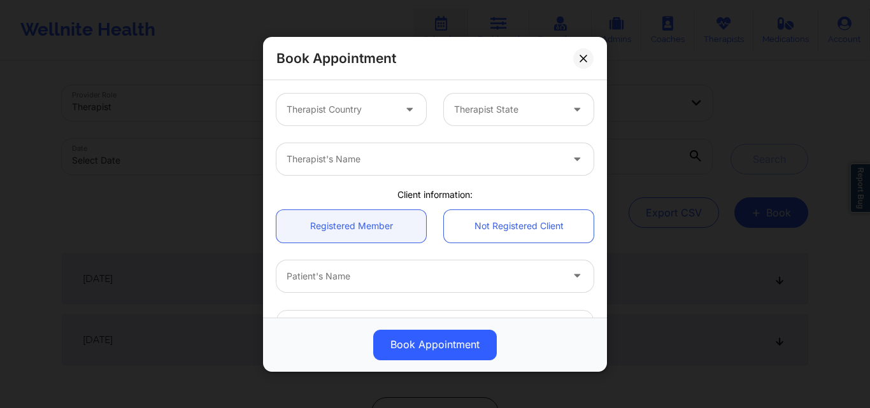
click at [360, 110] on div at bounding box center [341, 109] width 108 height 15
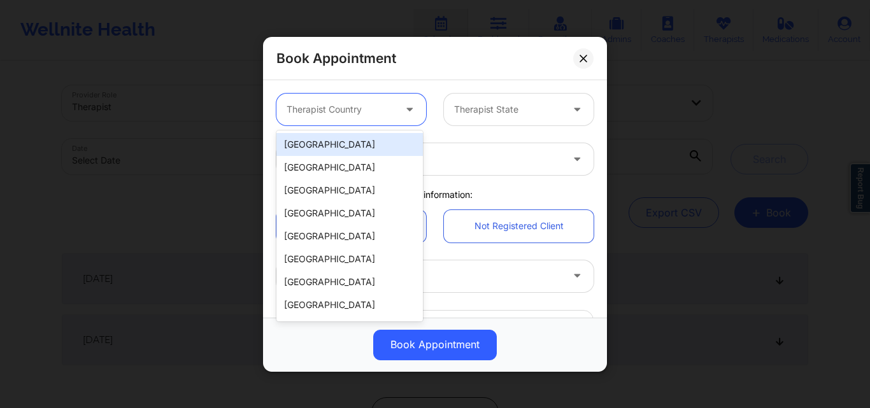
click at [359, 139] on div "[GEOGRAPHIC_DATA]" at bounding box center [349, 144] width 146 height 23
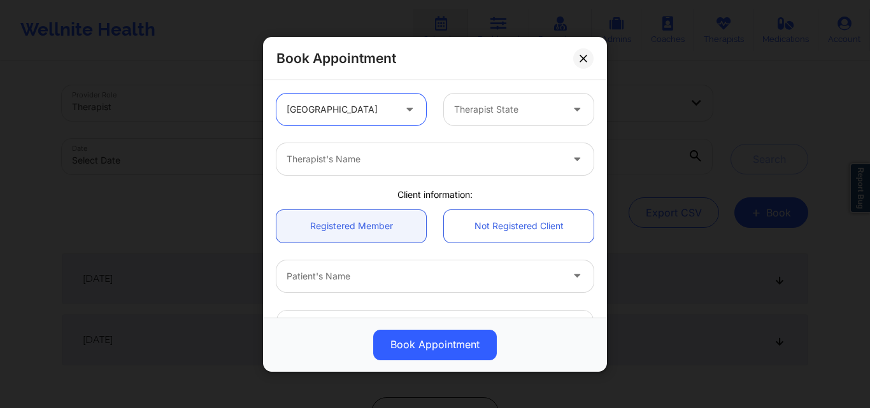
click at [515, 115] on div at bounding box center [508, 109] width 108 height 15
type input "Ill"
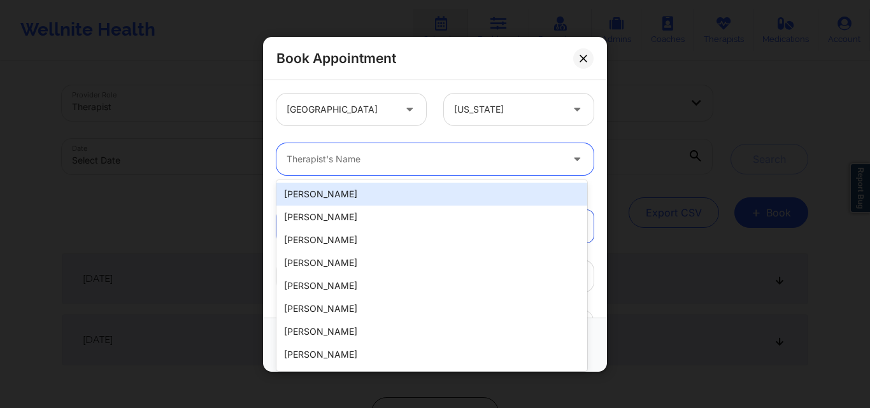
click at [466, 160] on div at bounding box center [424, 159] width 275 height 15
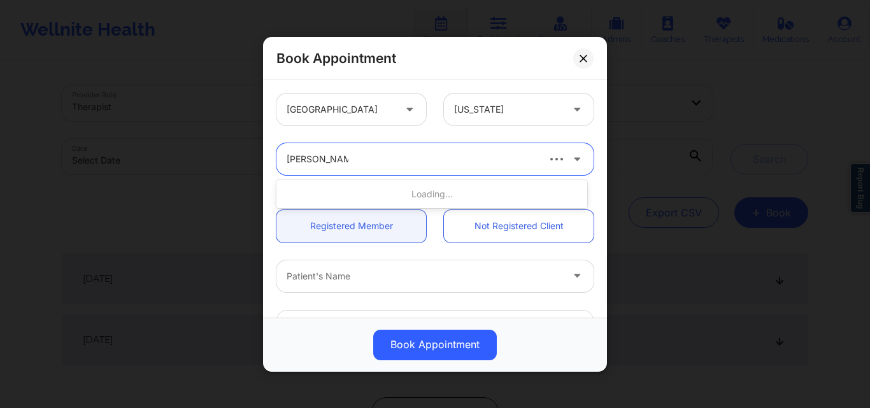
type input "[PERSON_NAME]"
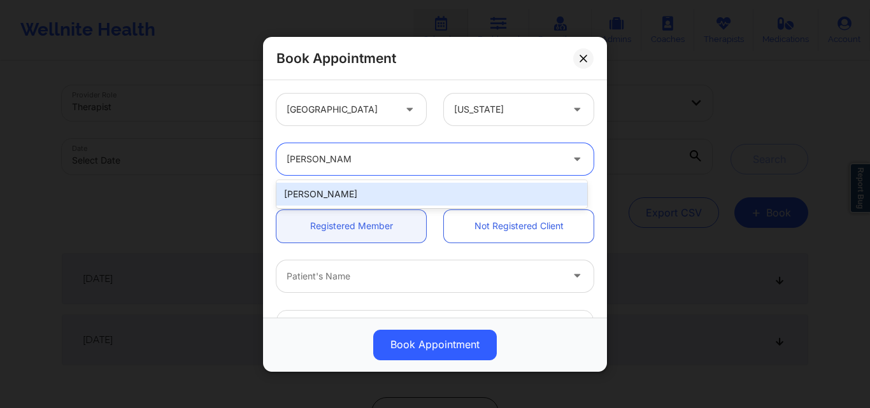
click at [449, 197] on div "[PERSON_NAME]" at bounding box center [431, 194] width 311 height 23
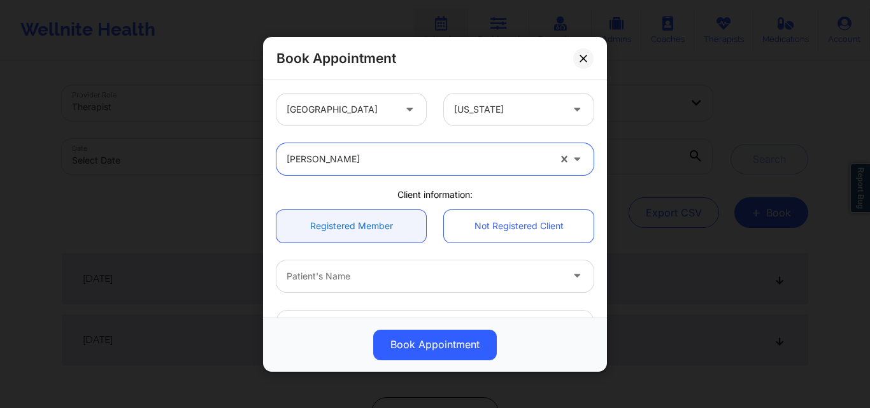
click at [360, 223] on link "Registered Member" at bounding box center [351, 226] width 150 height 32
click at [364, 271] on div at bounding box center [424, 275] width 275 height 15
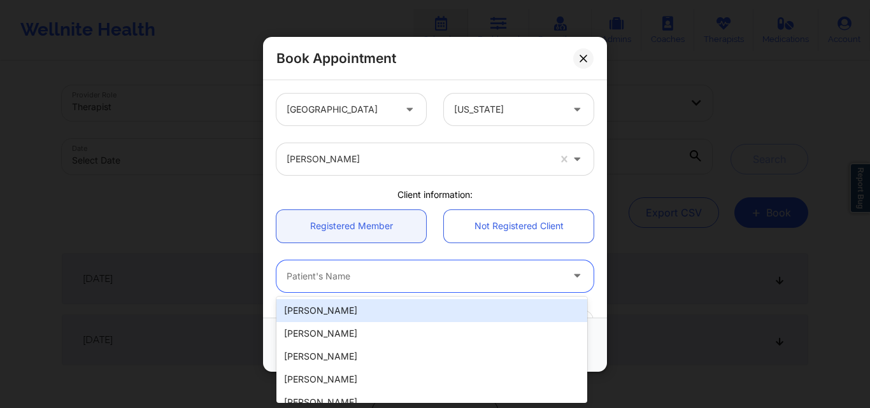
paste input "[EMAIL_ADDRESS][DOMAIN_NAME]"
type input "[EMAIL_ADDRESS][DOMAIN_NAME]"
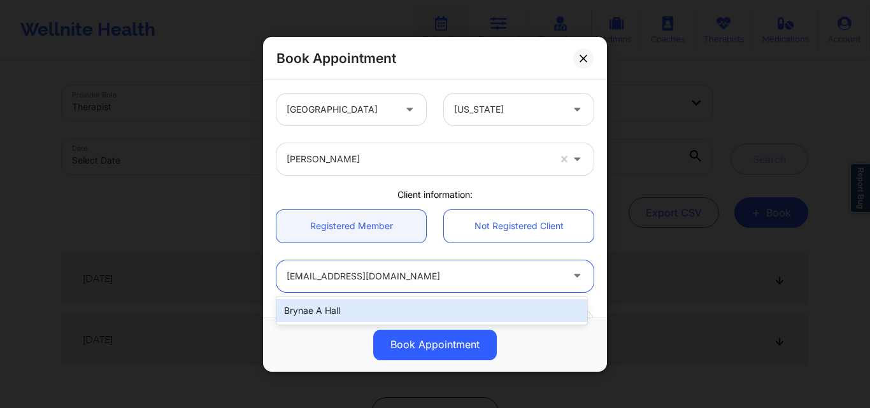
click at [415, 308] on div "Brynae A Hall" at bounding box center [431, 310] width 311 height 23
type input "[EMAIL_ADDRESS][DOMAIN_NAME]"
type input "[PHONE_NUMBER]"
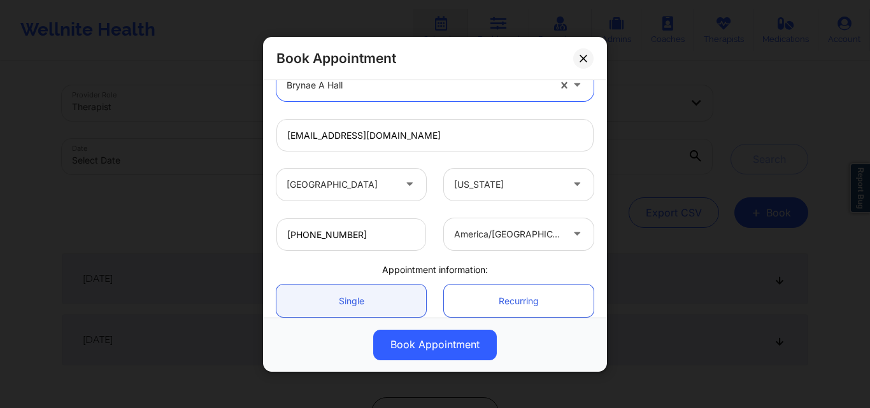
scroll to position [303, 0]
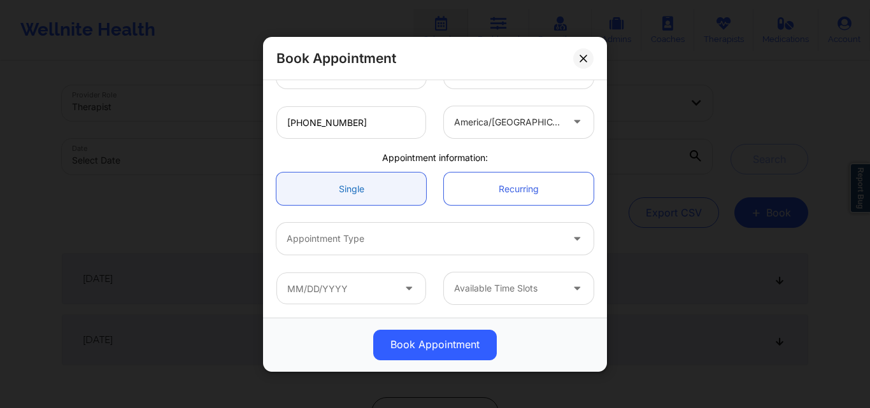
click at [338, 186] on link "Single" at bounding box center [351, 189] width 150 height 32
click at [370, 239] on div at bounding box center [424, 238] width 275 height 15
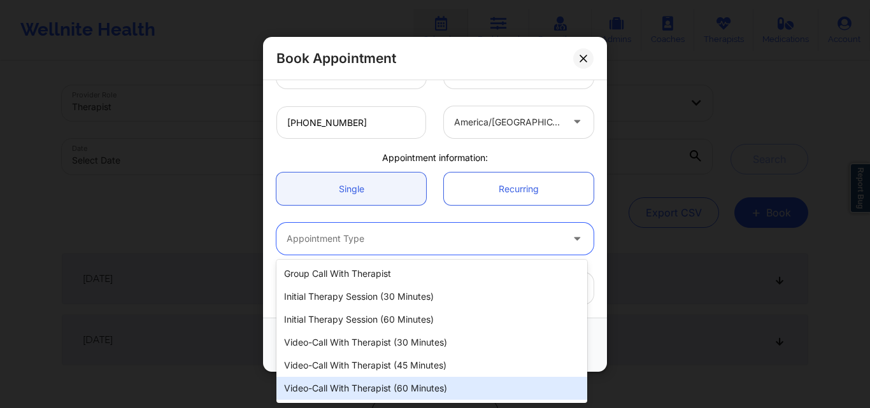
click at [391, 394] on div "Video-Call with Therapist (60 minutes)" at bounding box center [431, 388] width 311 height 23
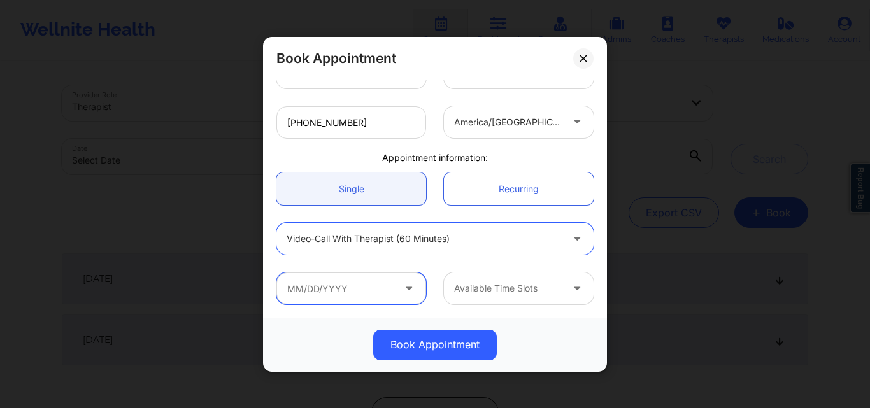
click at [342, 300] on input "text" at bounding box center [351, 289] width 150 height 32
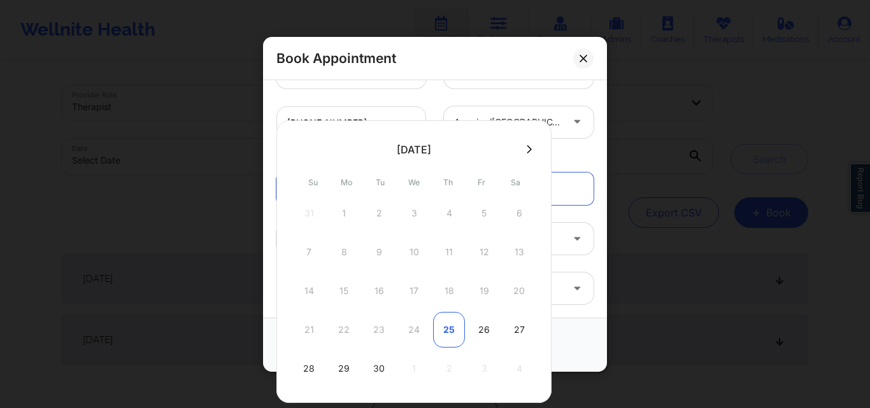
click at [440, 335] on div "25" at bounding box center [449, 330] width 32 height 36
type input "[DATE]"
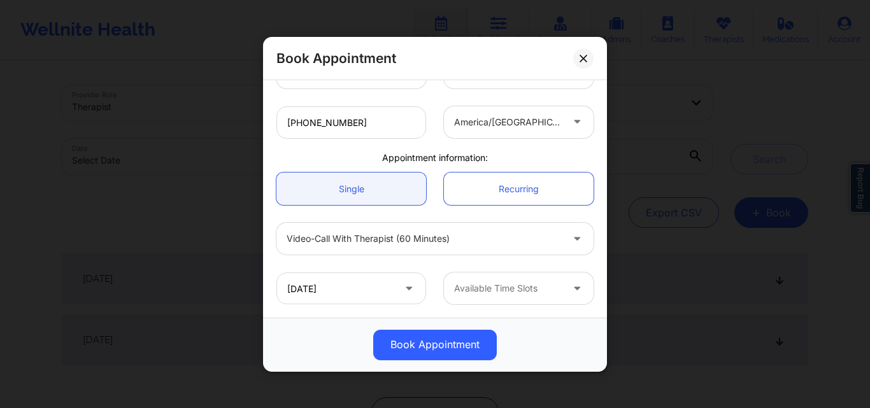
click at [533, 297] on div "Available Time Slots" at bounding box center [503, 289] width 119 height 32
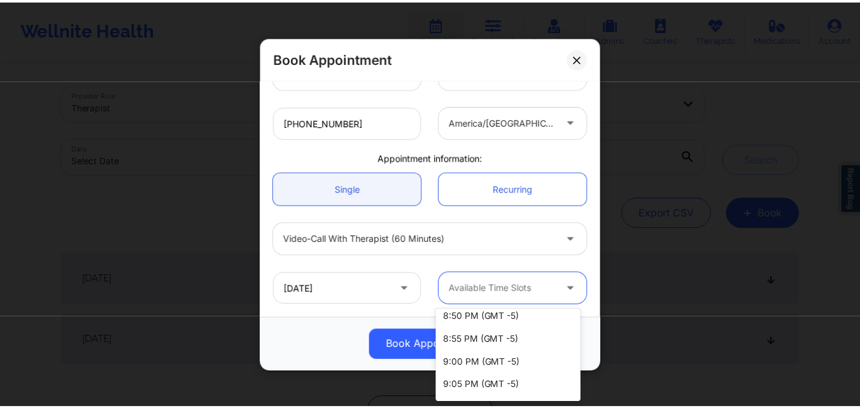
scroll to position [381, 0]
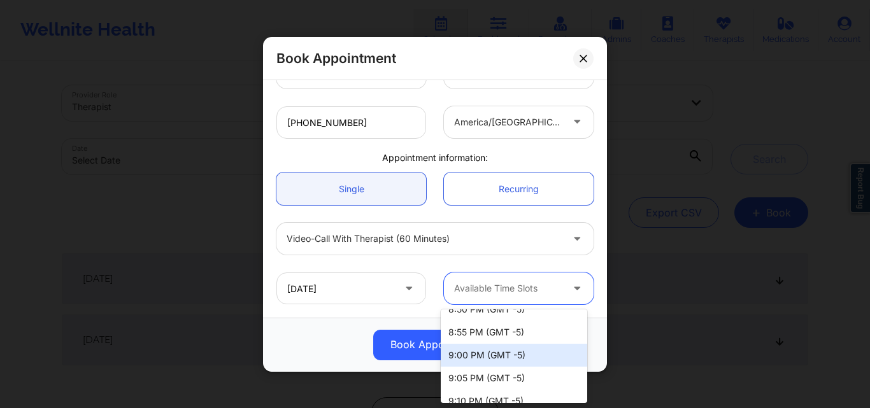
click at [474, 354] on div "9:00 PM (GMT -5)" at bounding box center [514, 355] width 146 height 23
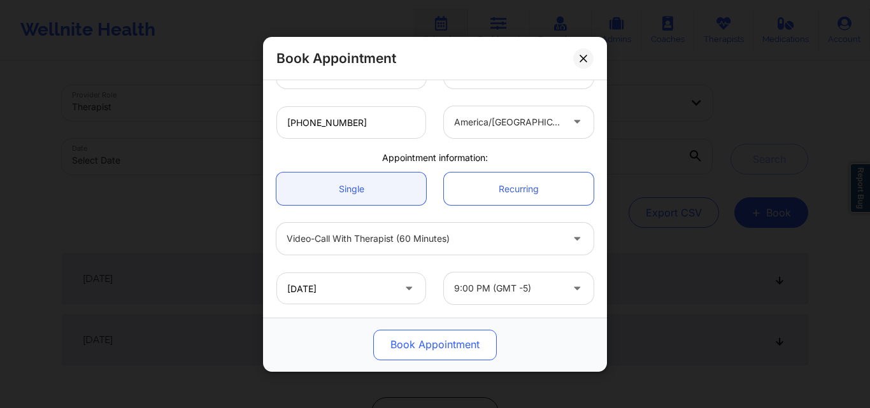
click at [415, 345] on button "Book Appointment" at bounding box center [435, 344] width 124 height 31
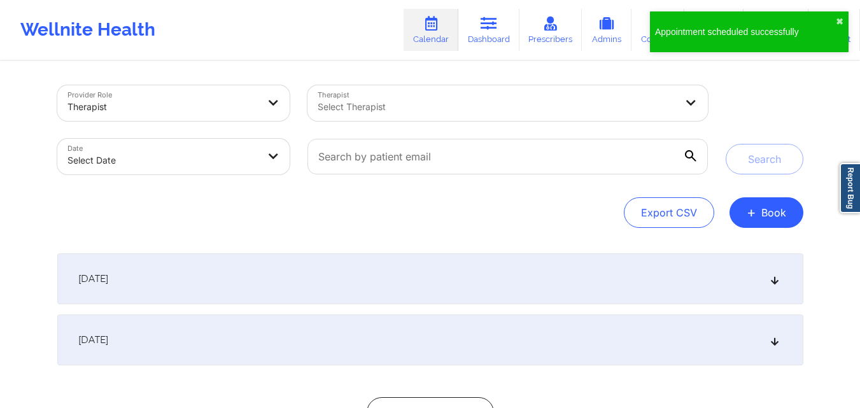
click at [510, 339] on div "[DATE]" at bounding box center [430, 340] width 746 height 51
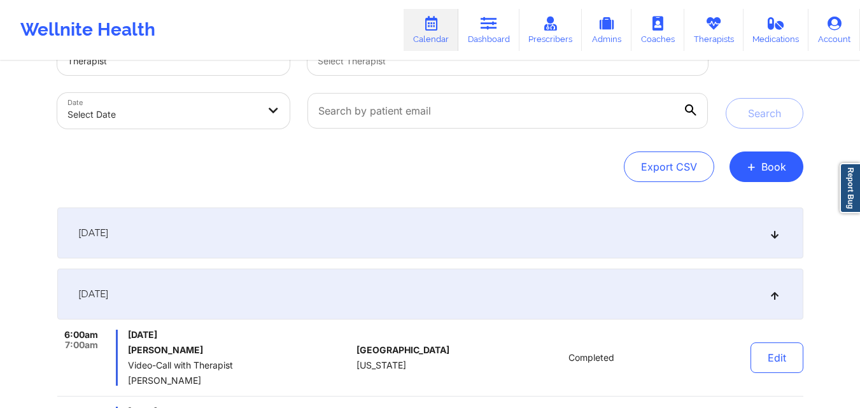
scroll to position [0, 0]
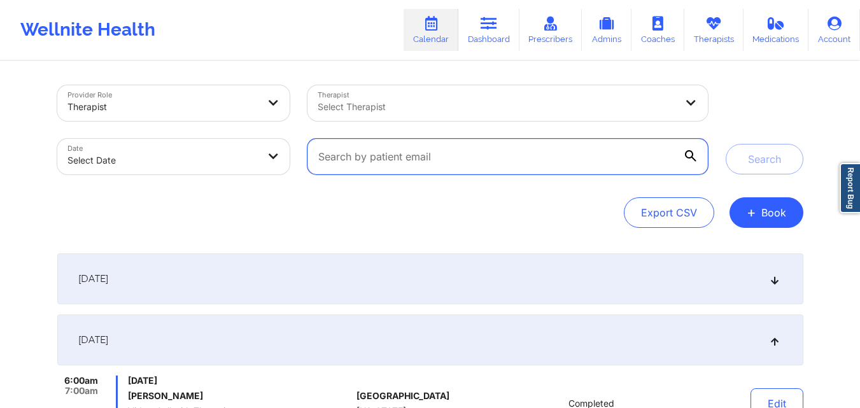
click at [463, 166] on input "text" at bounding box center [508, 157] width 400 height 36
paste input "[EMAIL_ADDRESS][DOMAIN_NAME]"
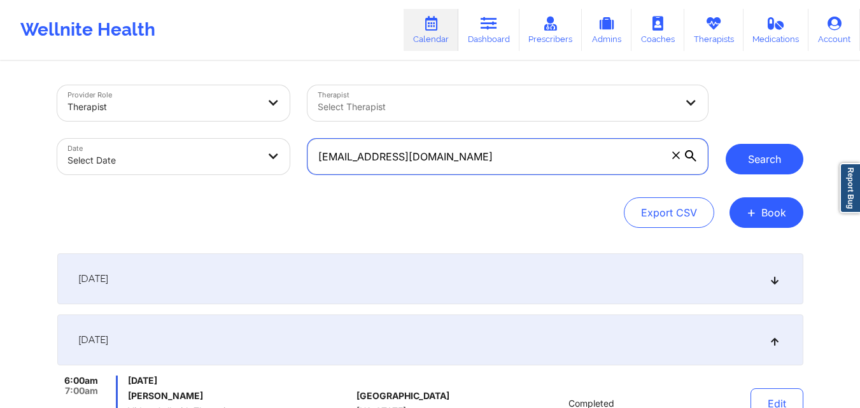
type input "[EMAIL_ADDRESS][DOMAIN_NAME]"
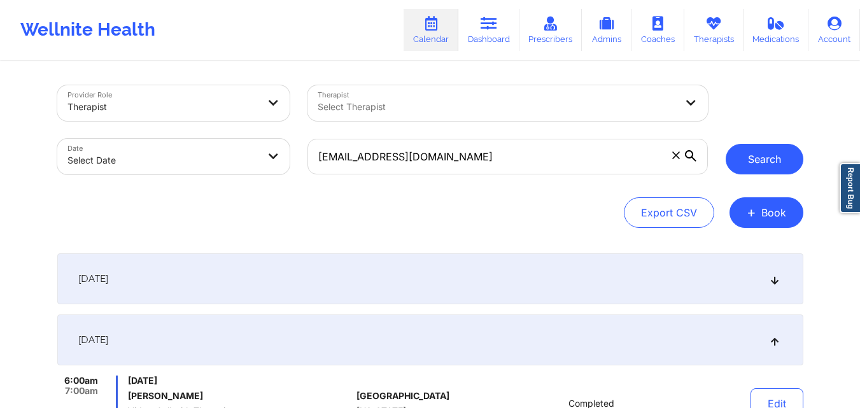
click at [763, 160] on button "Search" at bounding box center [765, 159] width 78 height 31
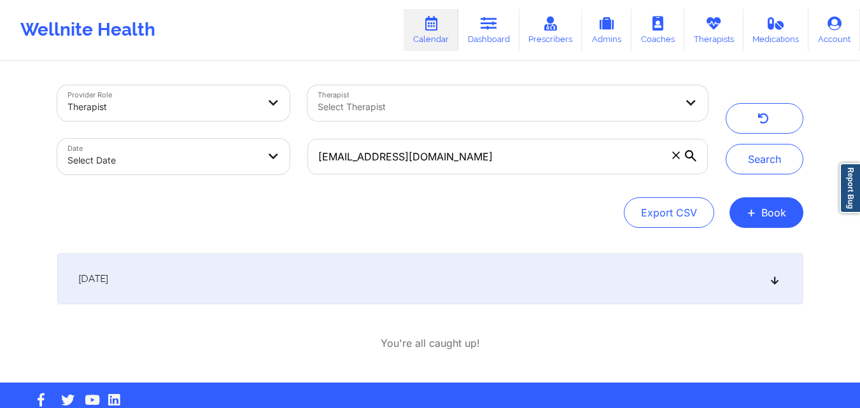
click at [406, 285] on div "[DATE]" at bounding box center [430, 278] width 746 height 51
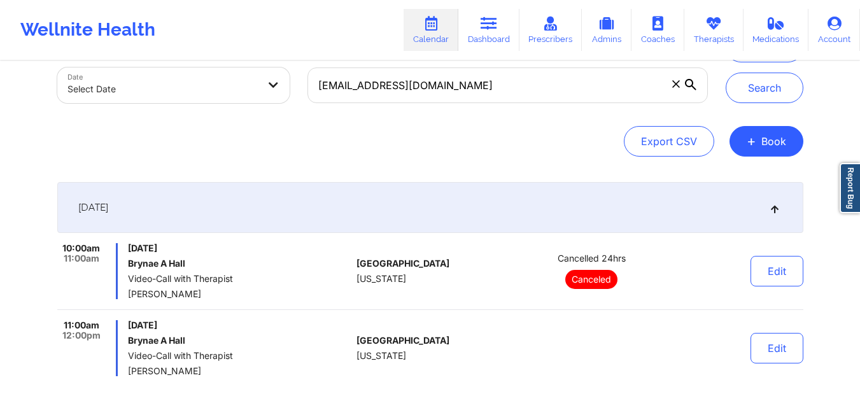
scroll to position [169, 0]
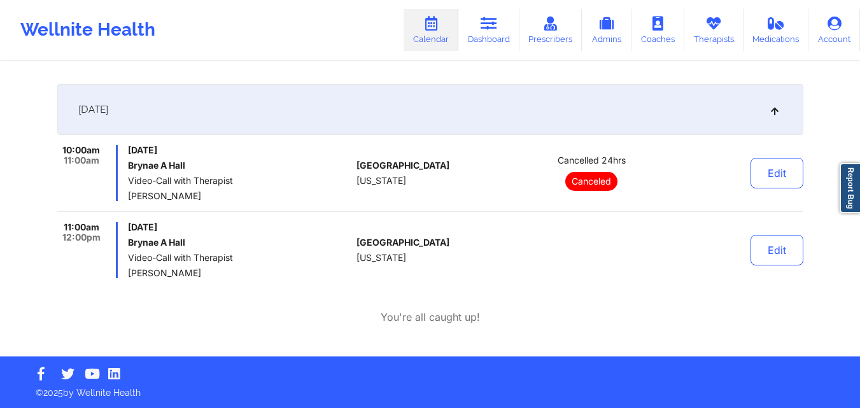
click at [804, 257] on div "Provider Role Therapist Therapist Select Therapist Date Select Date brynaehall2…" at bounding box center [430, 125] width 764 height 464
click at [781, 257] on button "Edit" at bounding box center [777, 250] width 53 height 31
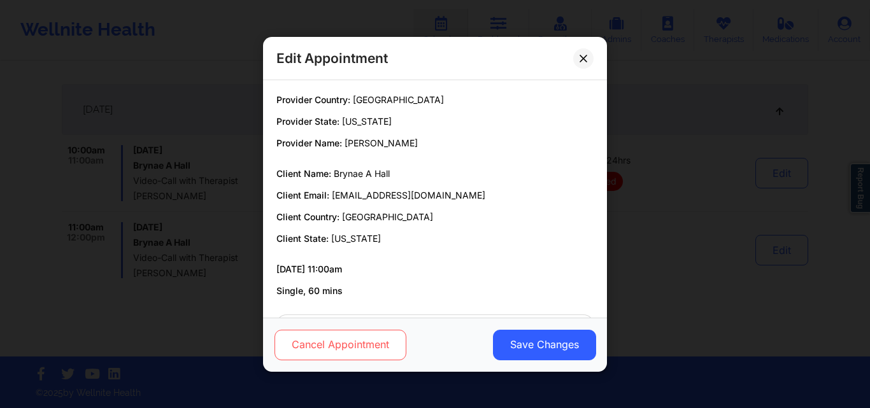
click at [320, 357] on button "Cancel Appointment" at bounding box center [341, 344] width 132 height 31
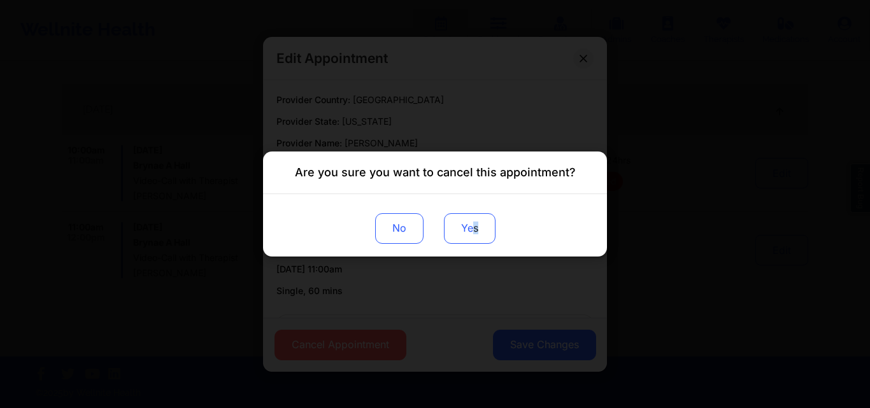
click at [478, 225] on button "Yes" at bounding box center [470, 228] width 52 height 31
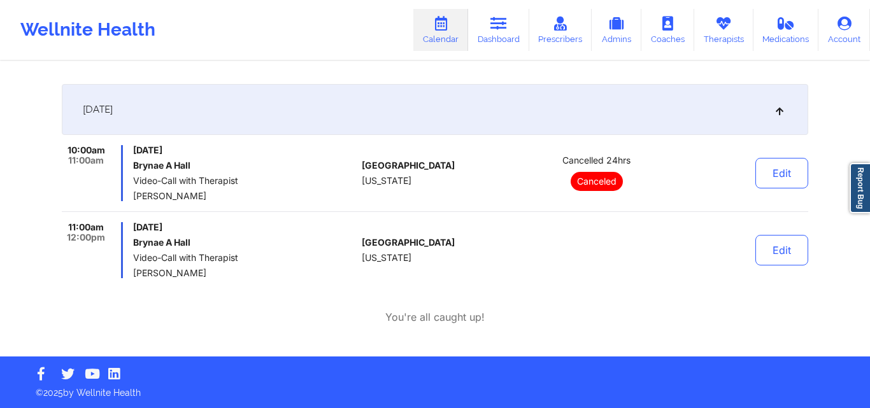
click at [588, 57] on div "Wellnite Health Calendar Dashboard Prescribers Admins Coaches Therapists Medica…" at bounding box center [435, 30] width 870 height 60
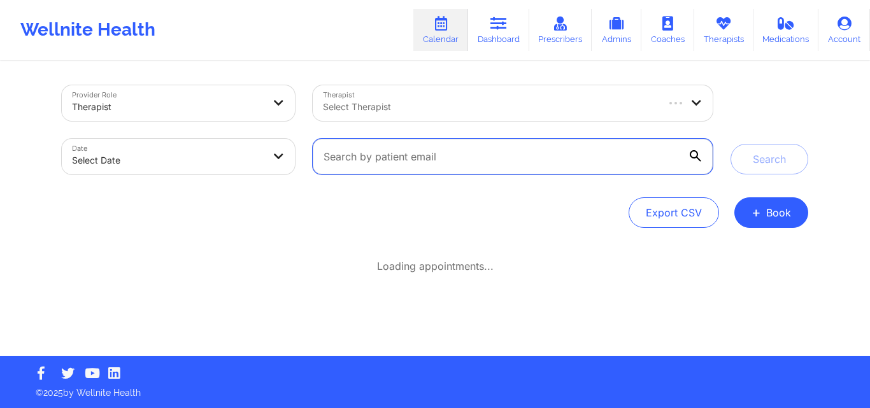
click at [504, 159] on input "text" at bounding box center [513, 157] width 400 height 36
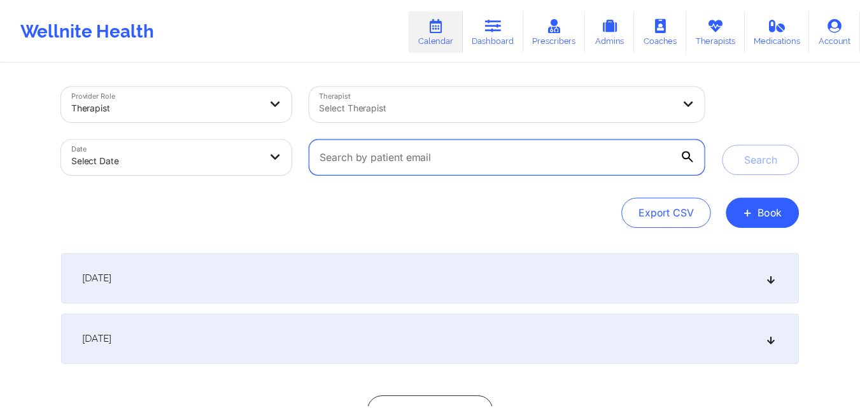
scroll to position [104, 0]
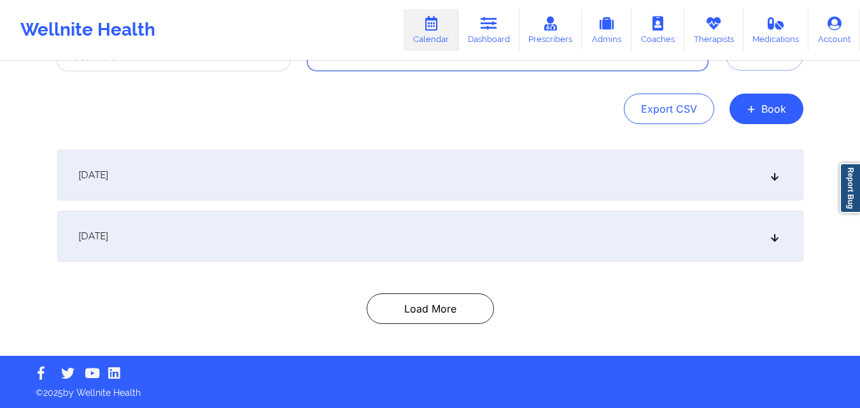
paste input "Taylorae [PERSON_NAME]"
type input "Taylorae [PERSON_NAME]"
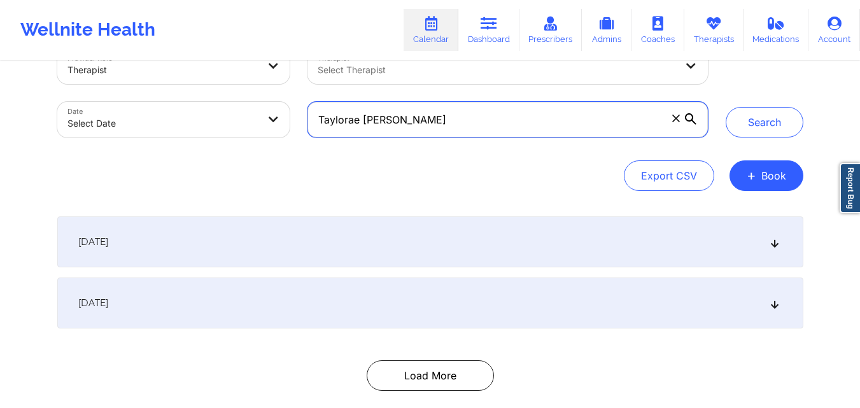
scroll to position [0, 0]
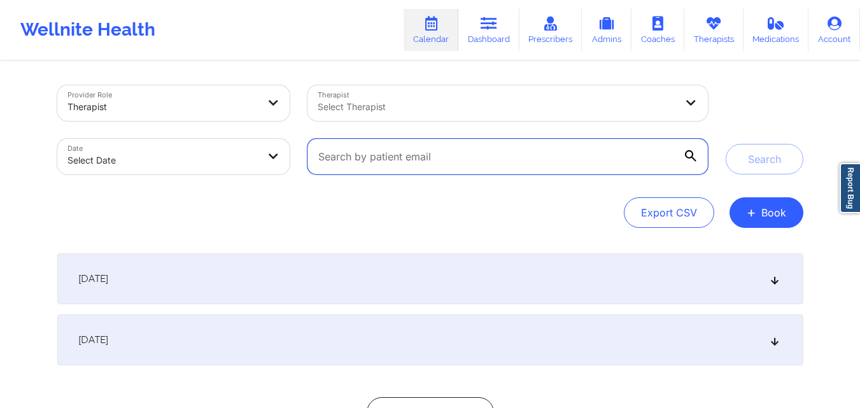
paste input "[EMAIL_ADDRESS][DOMAIN_NAME]"
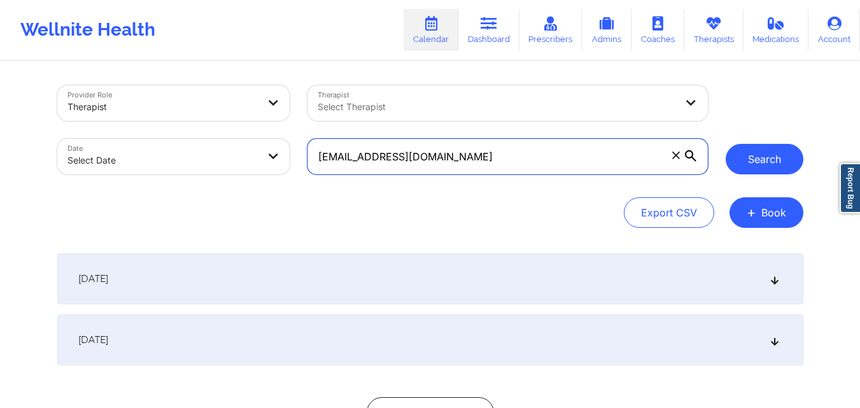
type input "[EMAIL_ADDRESS][DOMAIN_NAME]"
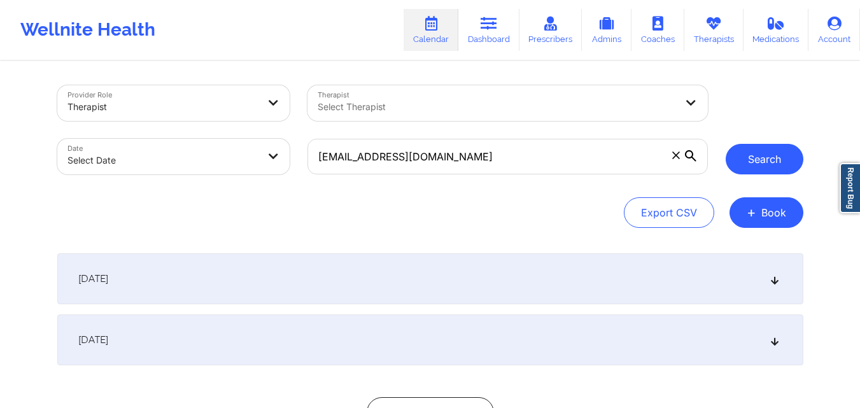
click at [742, 153] on button "Search" at bounding box center [765, 159] width 78 height 31
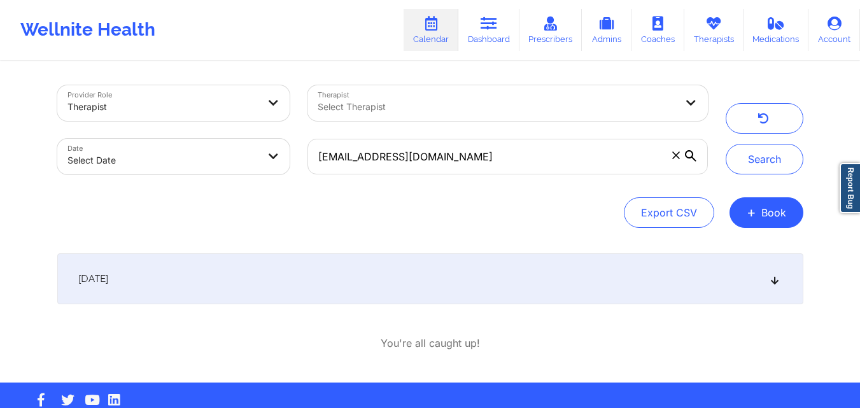
click at [450, 273] on div "[DATE]" at bounding box center [430, 278] width 746 height 51
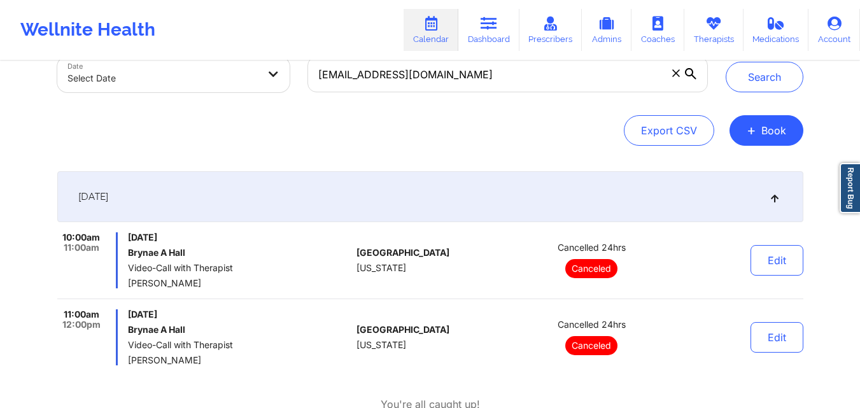
scroll to position [127, 0]
